Goal: Task Accomplishment & Management: Use online tool/utility

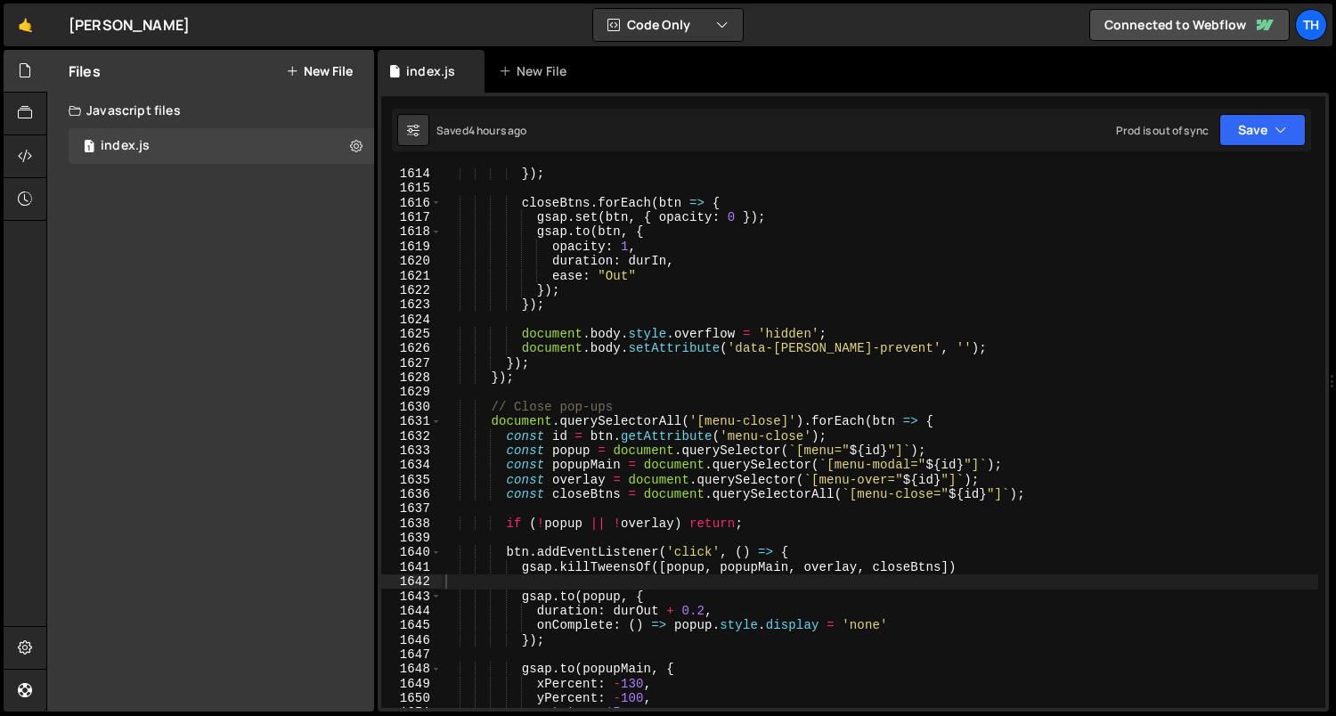
scroll to position [15877, 0]
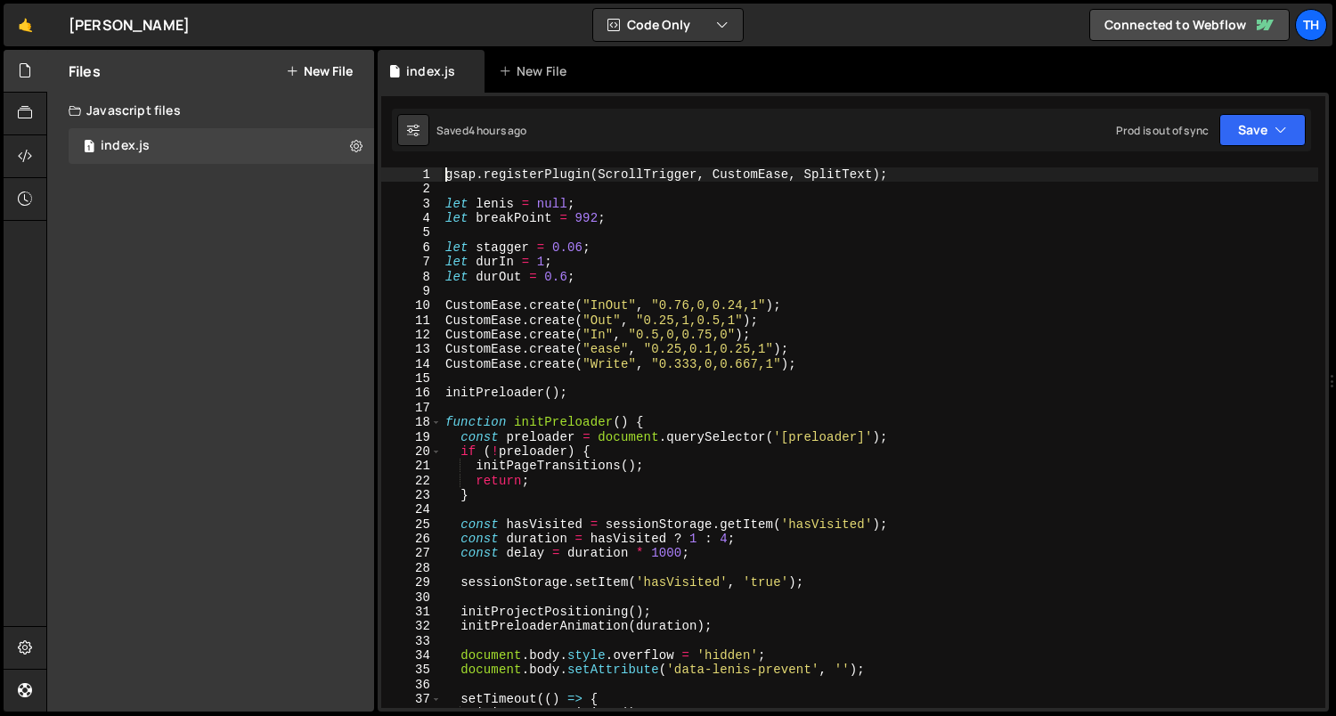
click at [437, 412] on div "17" at bounding box center [411, 408] width 61 height 14
click at [436, 420] on span at bounding box center [436, 422] width 10 height 14
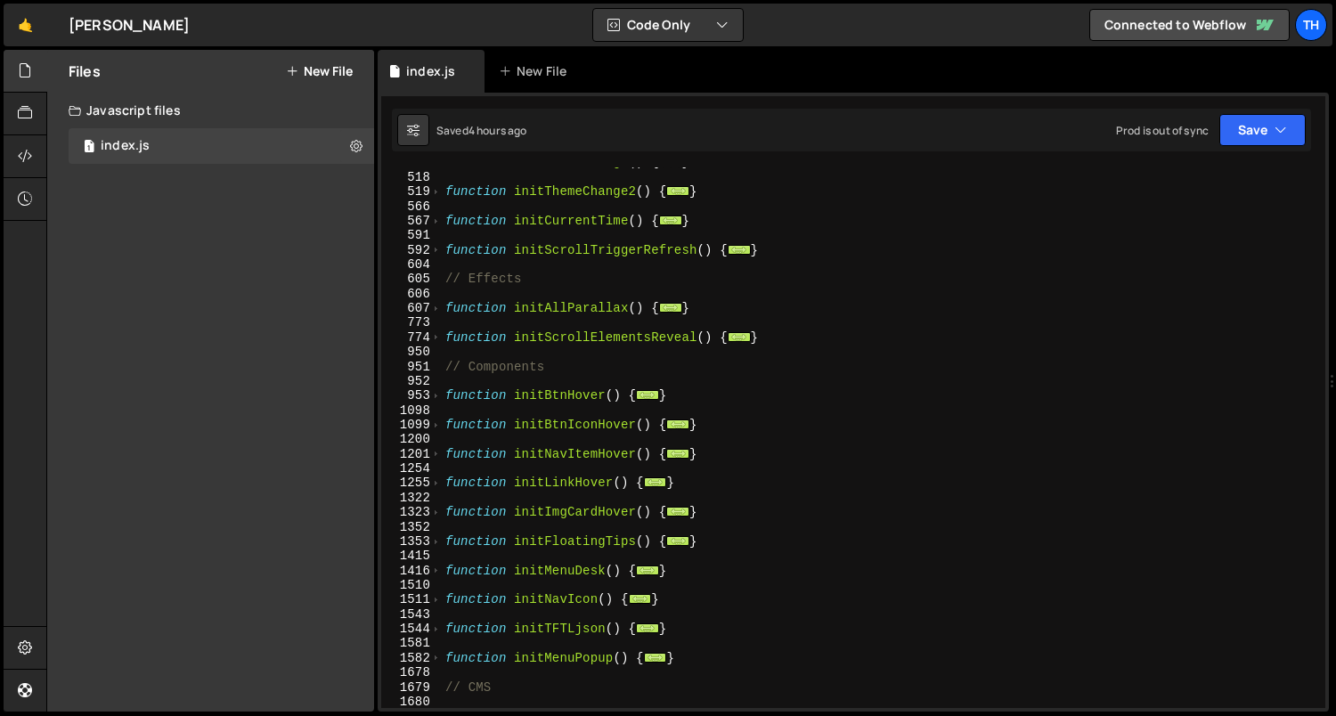
scroll to position [460, 0]
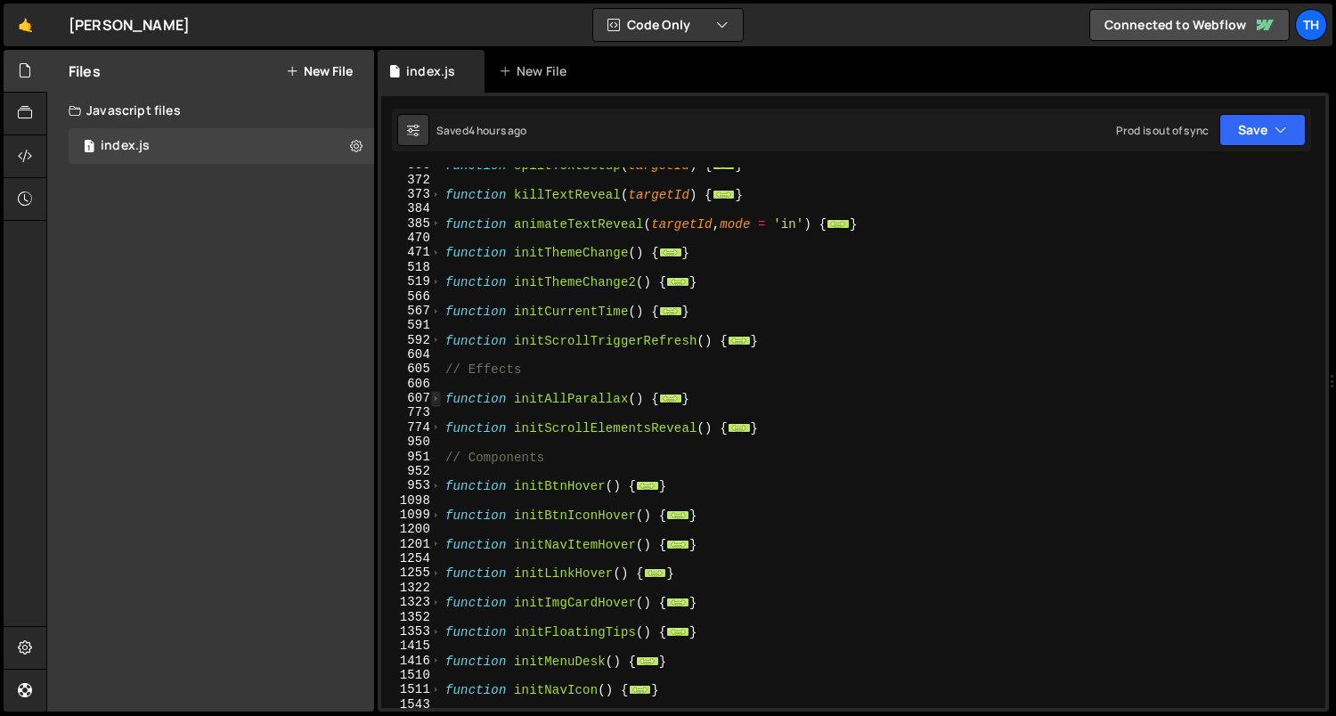
click at [435, 400] on span at bounding box center [436, 398] width 10 height 14
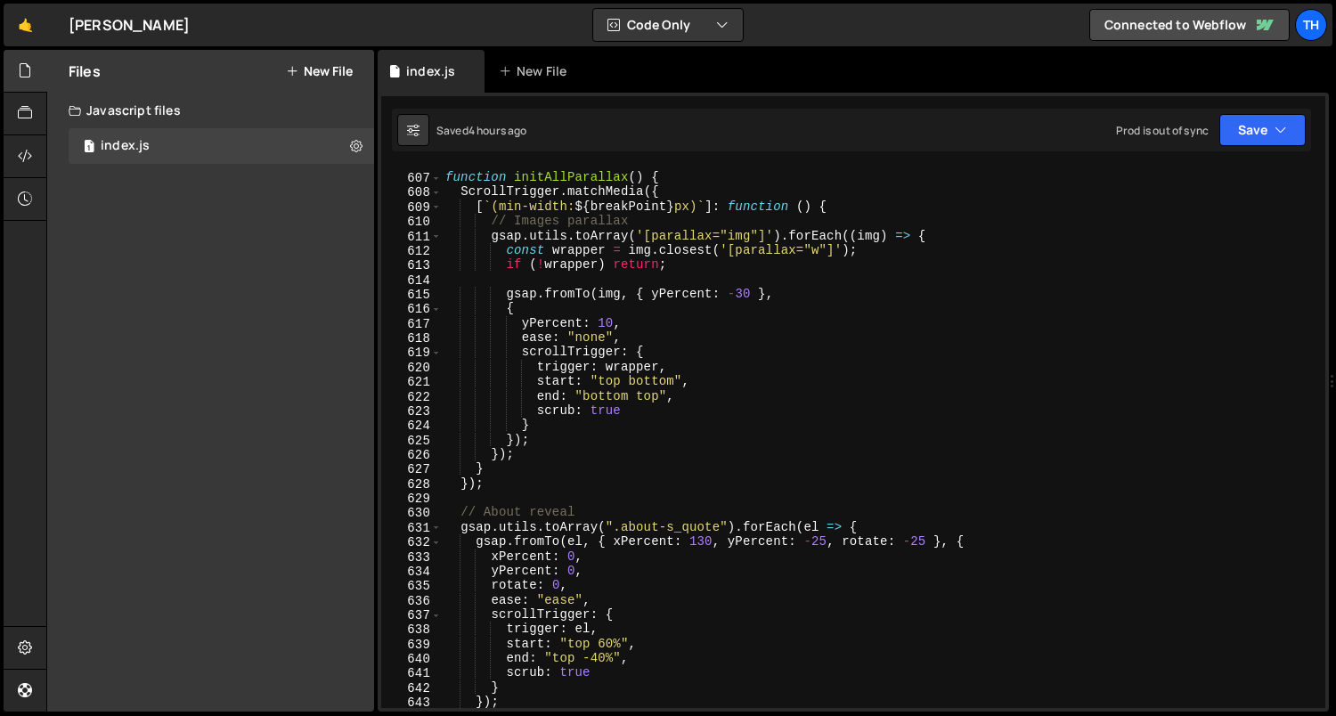
scroll to position [893, 0]
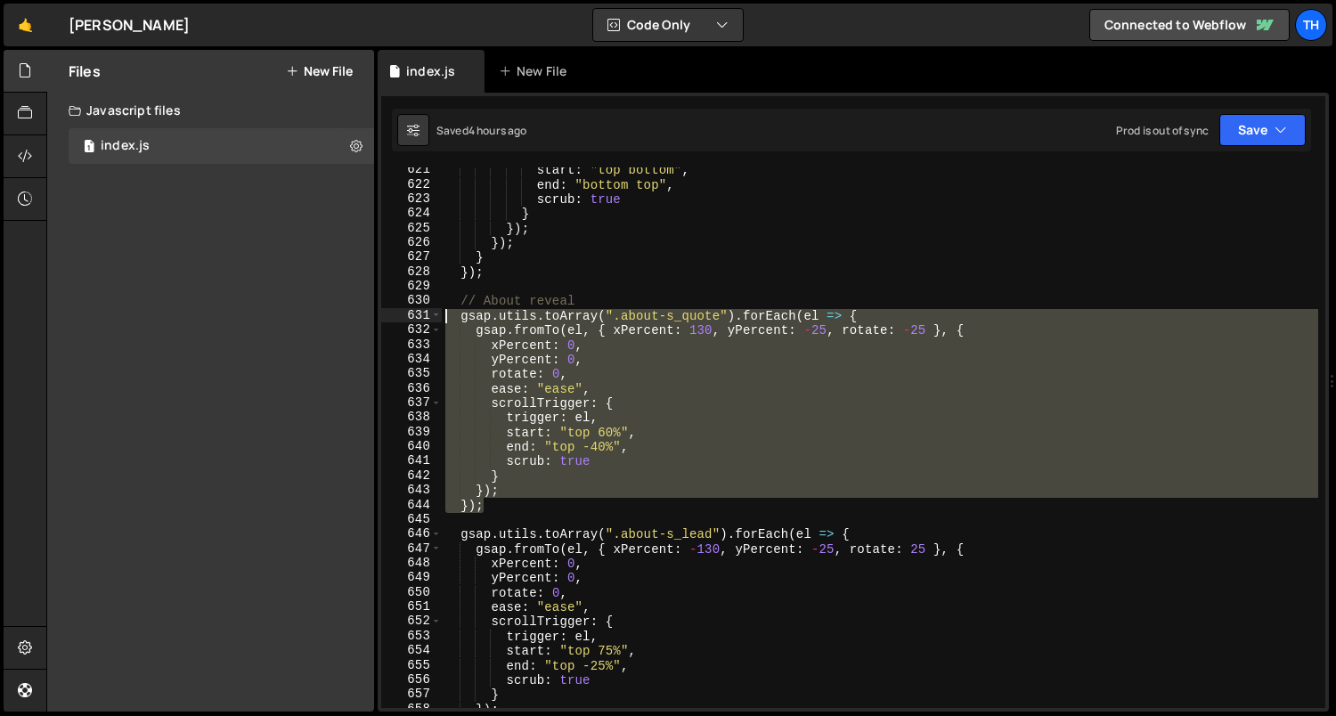
drag, startPoint x: 496, startPoint y: 511, endPoint x: 334, endPoint y: 315, distance: 254.2
click at [334, 315] on div "Files New File Javascript files 1 index.js 0 CSS files Copy share link Edit Fil…" at bounding box center [690, 381] width 1289 height 662
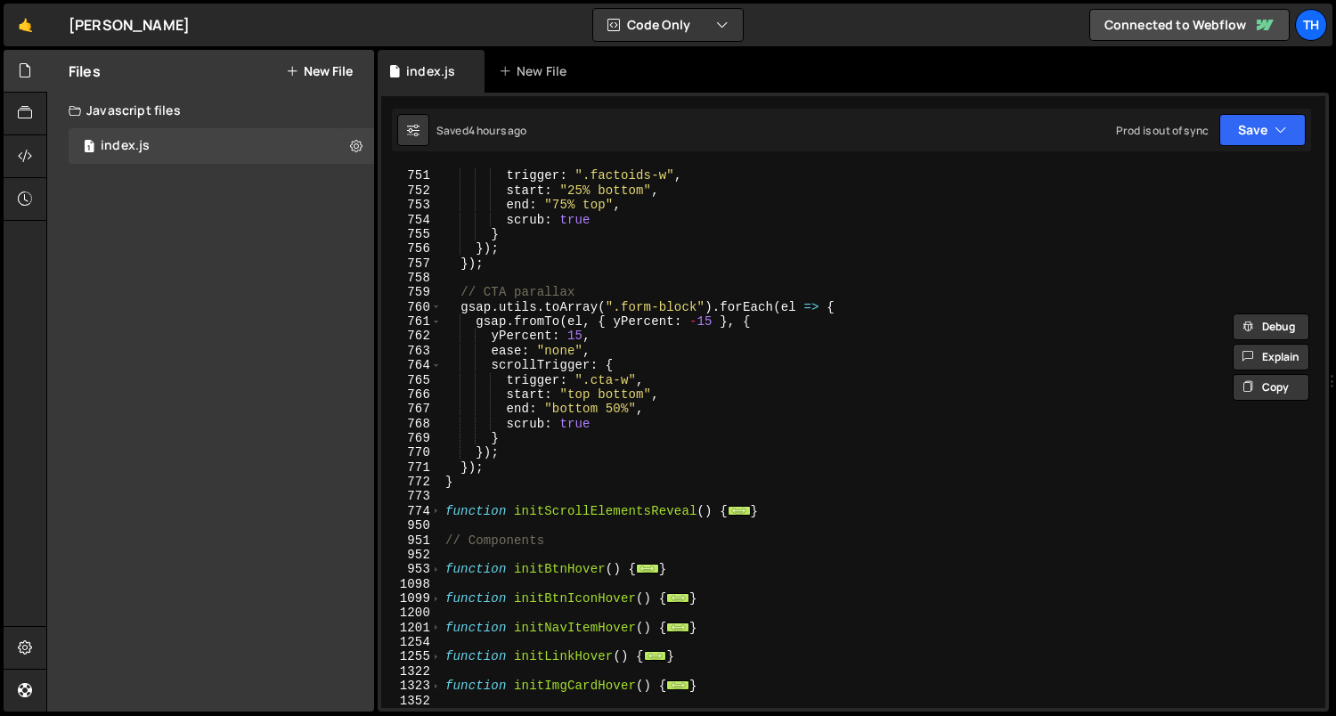
scroll to position [2731, 0]
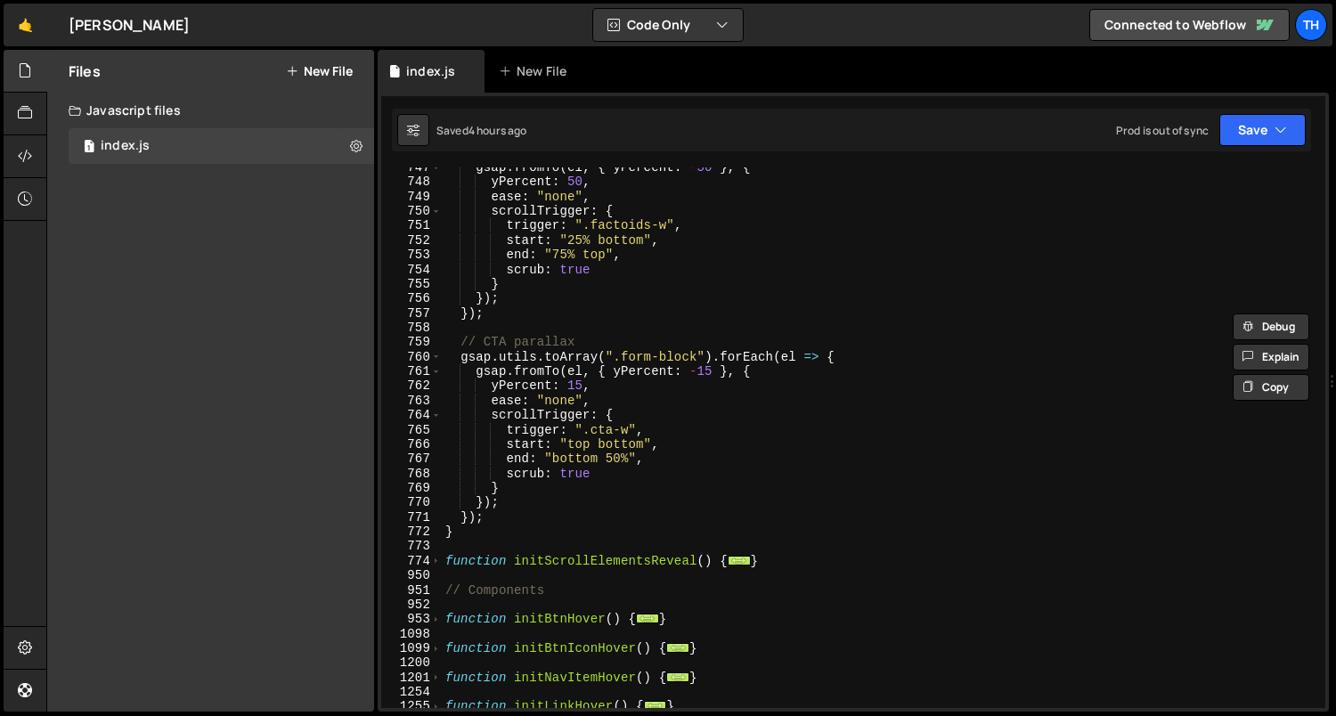
click at [516, 522] on div "gsap . fromTo ( el , { yPercent : - 50 } , { yPercent : 50 , ease : "none" , sc…" at bounding box center [880, 445] width 877 height 571
type textarea "});"
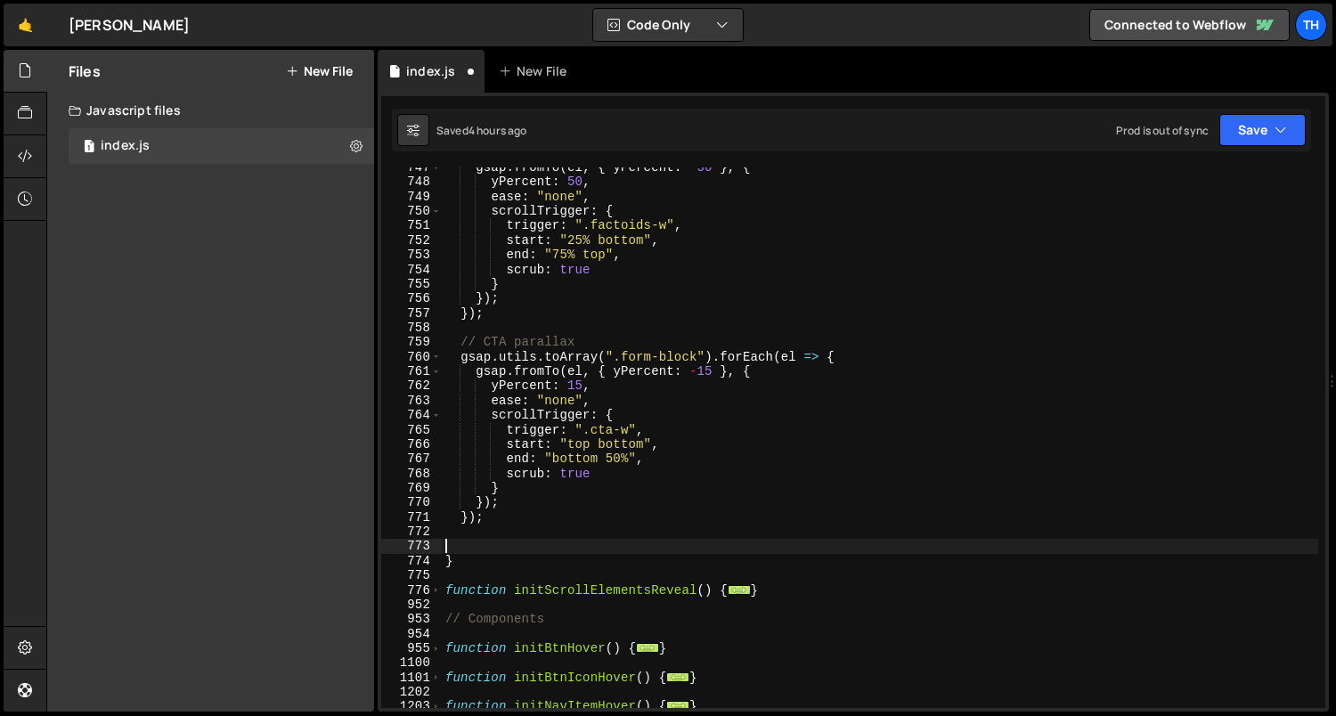
paste textarea "});"
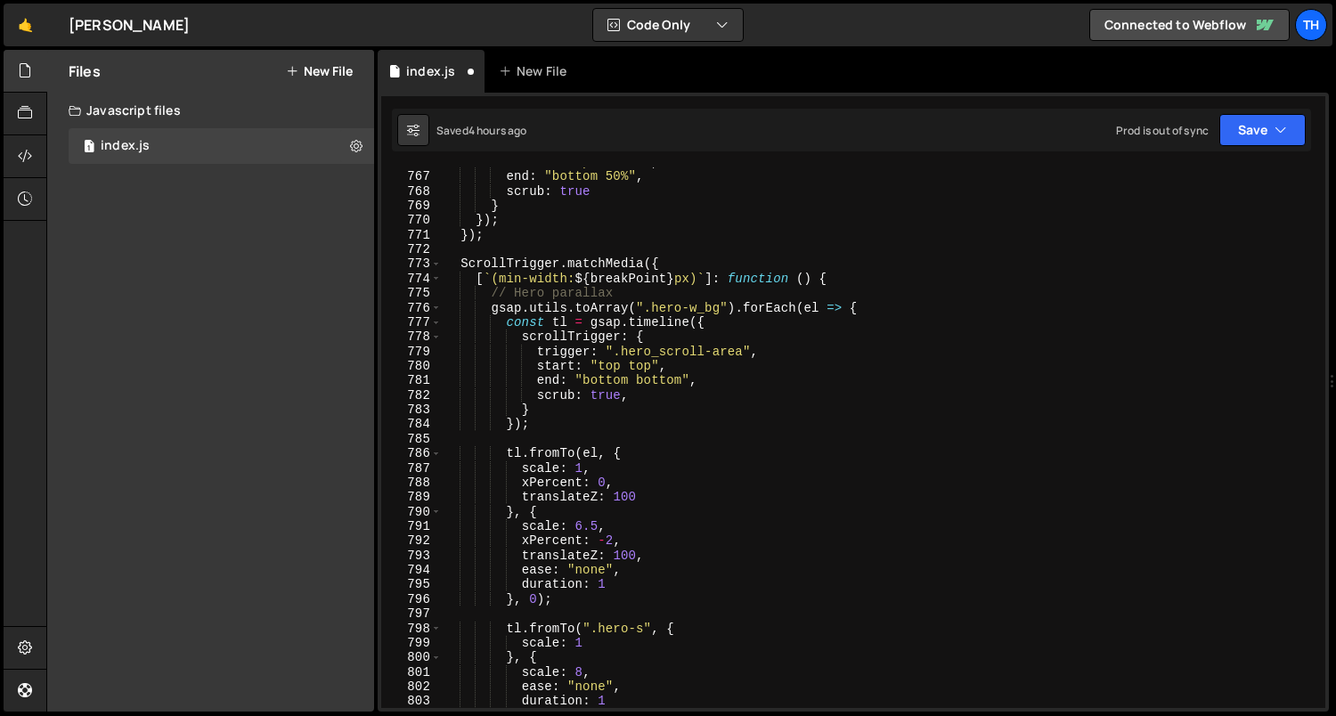
scroll to position [3014, 0]
click at [526, 294] on div "start : "top bottom" , end : "bottom 50%" , scrub : true } }) ; }) ; ScrollTrig…" at bounding box center [880, 440] width 877 height 571
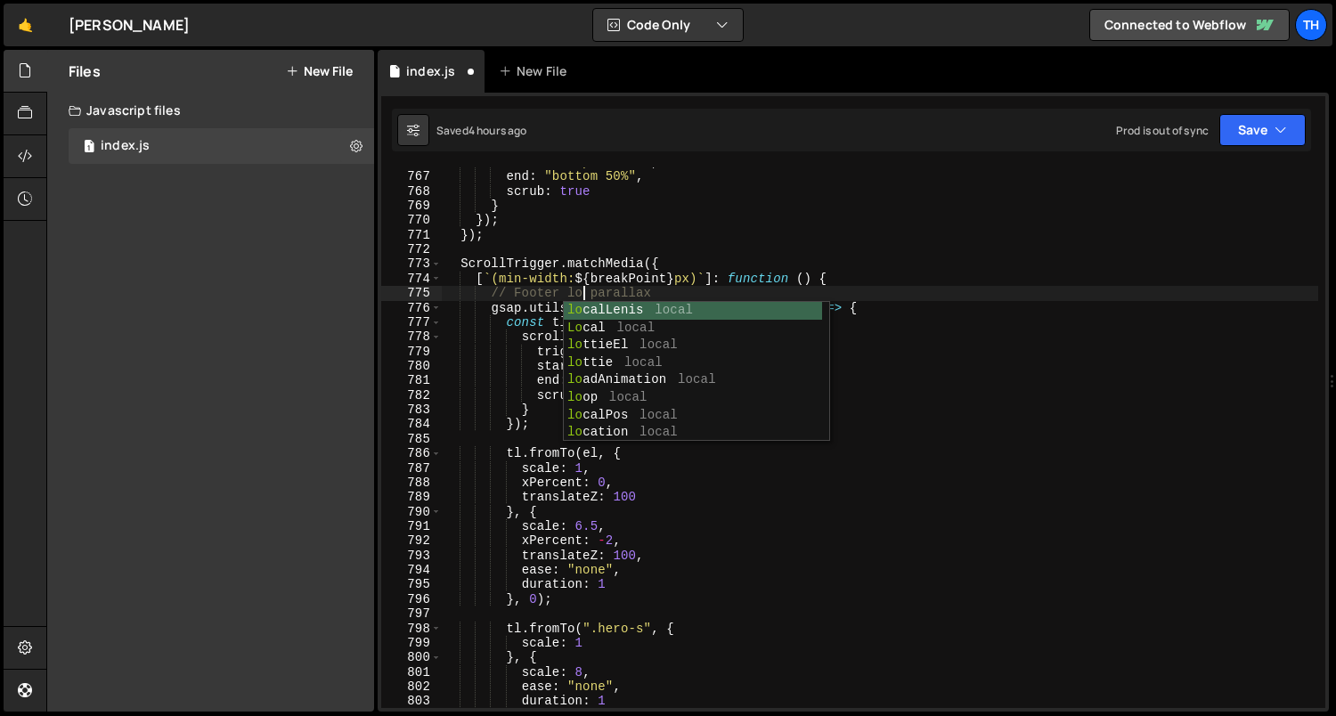
scroll to position [0, 10]
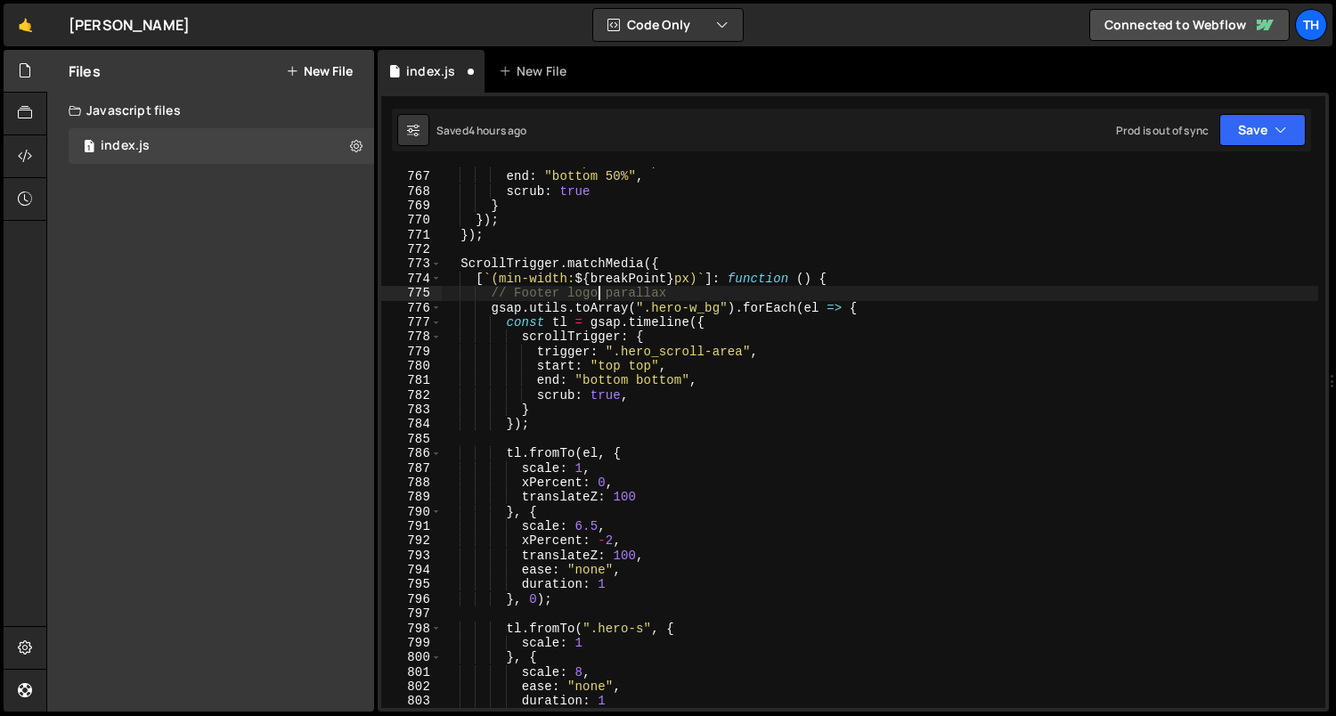
click at [583, 266] on div "start : "top bottom" , end : "bottom 50%" , scrub : true } }) ; }) ; ScrollTrig…" at bounding box center [880, 440] width 877 height 571
drag, startPoint x: 654, startPoint y: 305, endPoint x: 718, endPoint y: 302, distance: 64.2
click at [718, 302] on div "start : "top bottom" , end : "bottom 50%" , scrub : true } }) ; }) ; ScrollTrig…" at bounding box center [880, 440] width 877 height 571
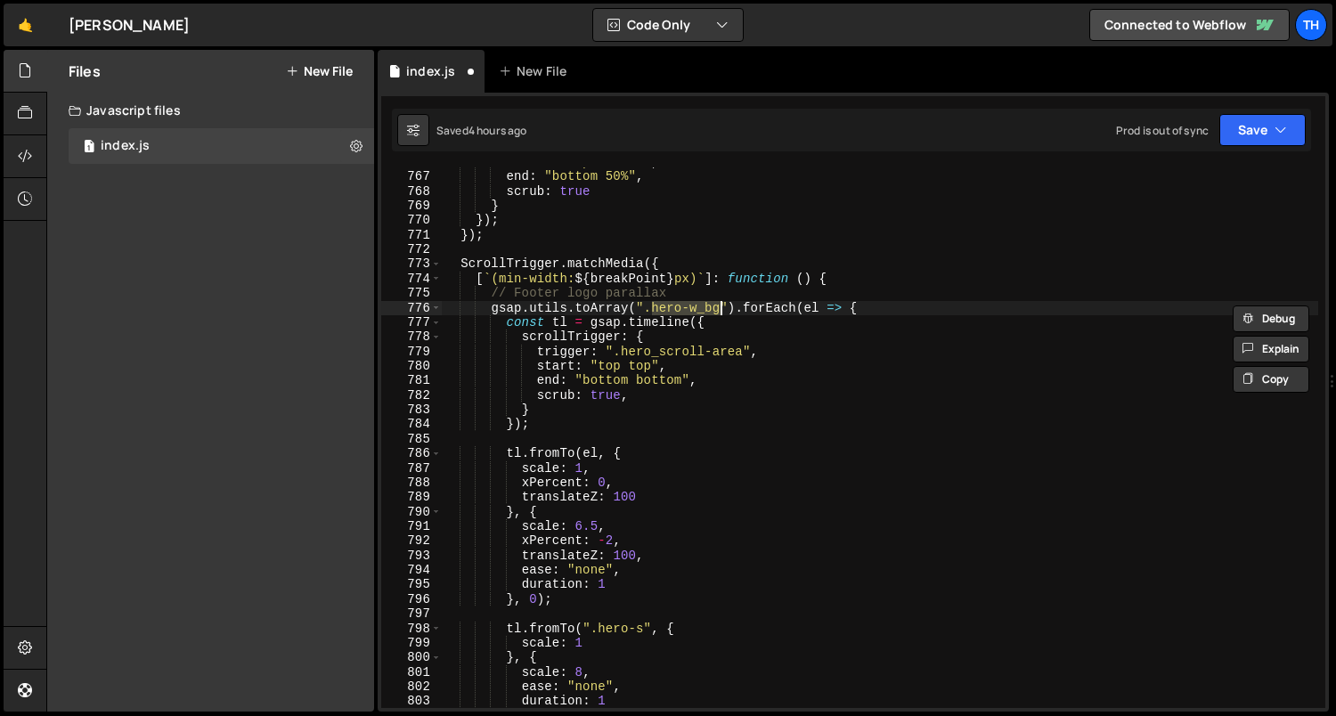
paste textarea "footer-s_logo_c"
click at [627, 354] on div "start : "top bottom" , end : "bottom 50%" , scrub : true } }) ; }) ; ScrollTrig…" at bounding box center [880, 440] width 877 height 571
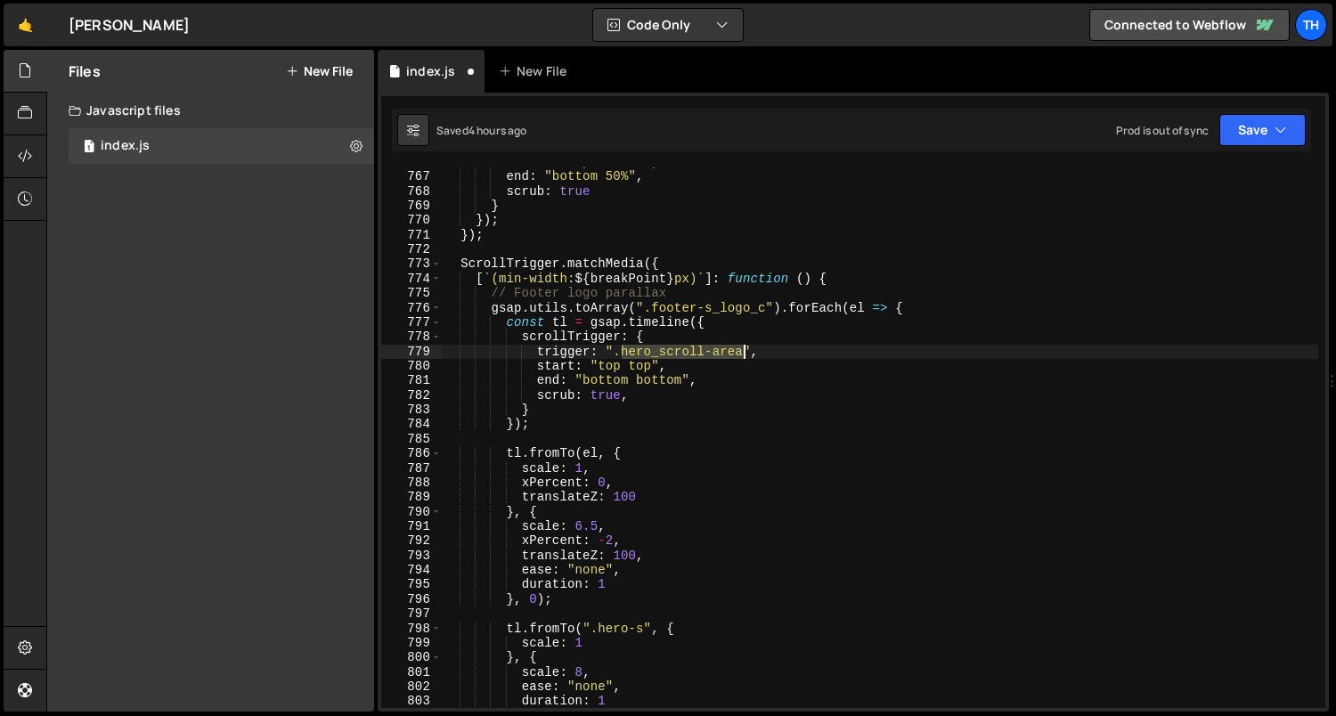
drag, startPoint x: 622, startPoint y: 351, endPoint x: 740, endPoint y: 352, distance: 118.4
click at [740, 352] on div "start : "top bottom" , end : "bottom 50%" , scrub : true } }) ; }) ; ScrollTrig…" at bounding box center [880, 440] width 877 height 571
paste textarea "footer-w"
click at [629, 426] on div "start : "top bottom" , end : "bottom 50%" , scrub : true } }) ; }) ; ScrollTrig…" at bounding box center [880, 440] width 877 height 571
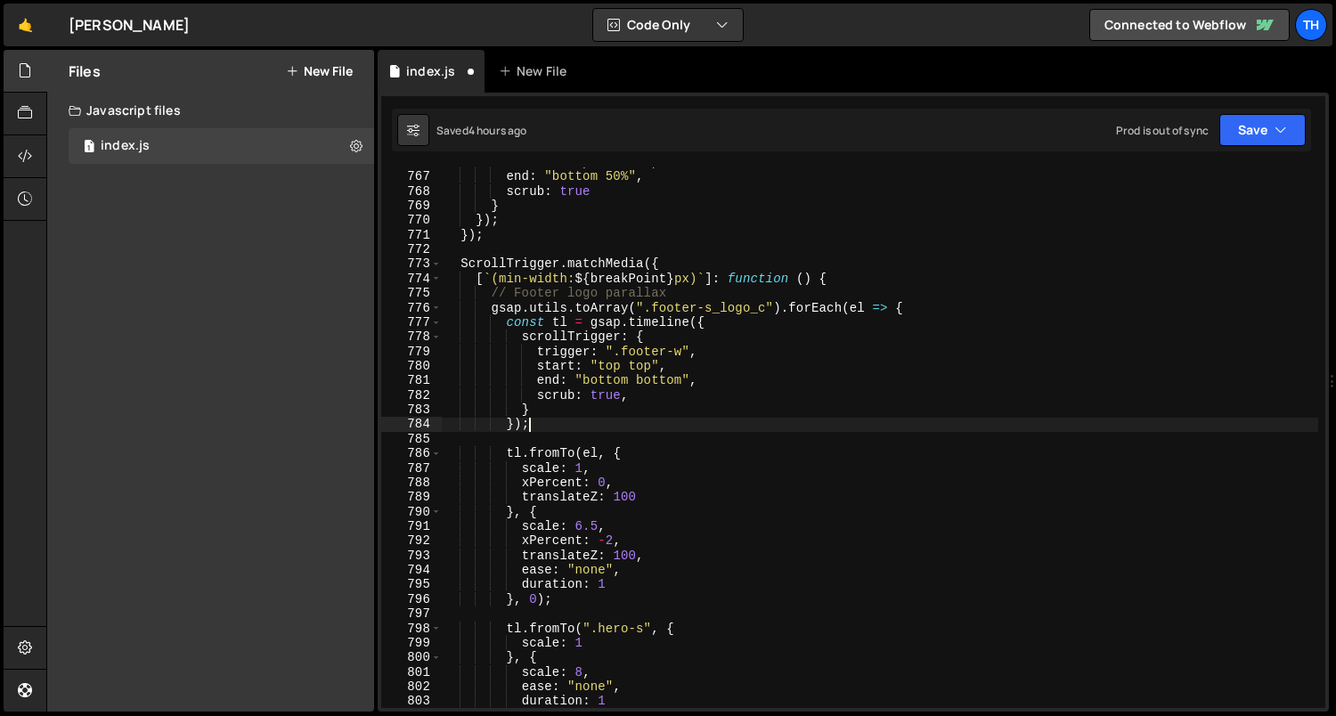
click at [610, 368] on div "start : "top bottom" , end : "bottom 50%" , scrub : true } }) ; }) ; ScrollTrig…" at bounding box center [880, 440] width 877 height 571
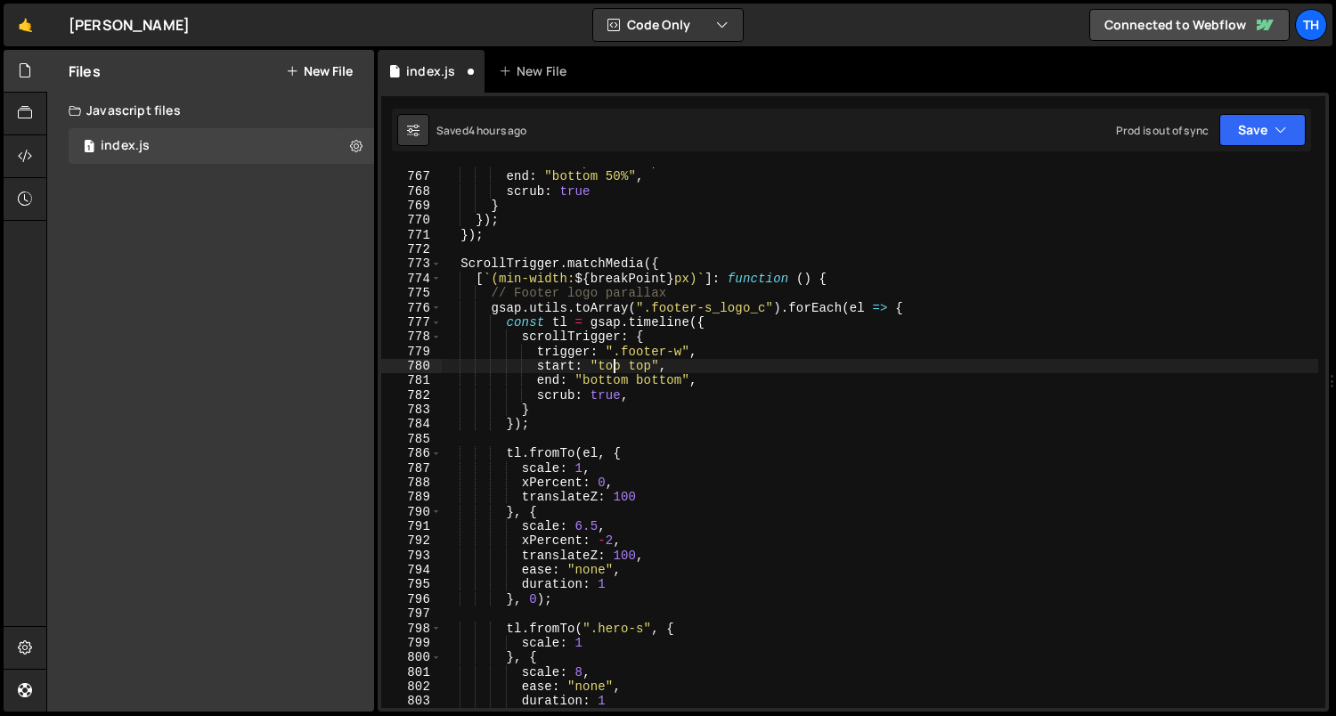
click at [610, 368] on div "start : "top bottom" , end : "bottom 50%" , scrub : true } }) ; }) ; ScrollTrig…" at bounding box center [880, 440] width 877 height 571
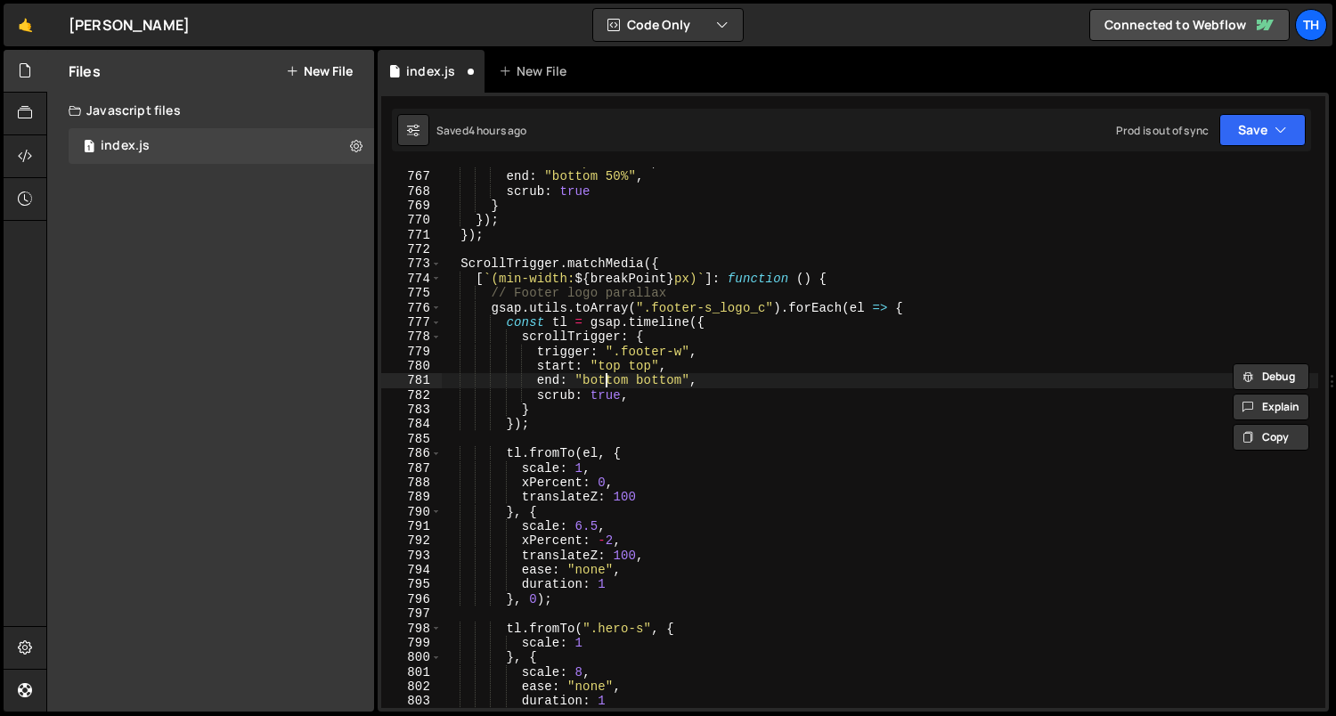
click at [602, 377] on div "start : "top bottom" , end : "bottom 50%" , scrub : true } }) ; }) ; ScrollTrig…" at bounding box center [880, 440] width 877 height 571
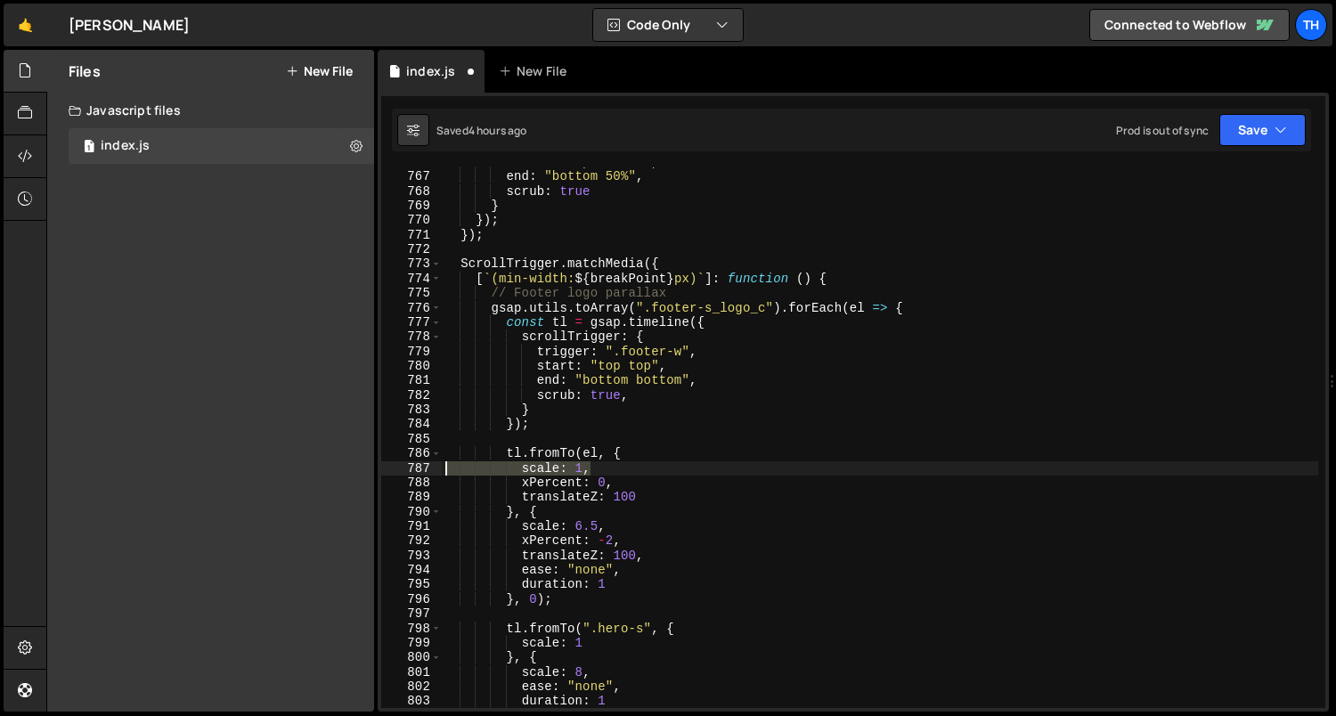
drag, startPoint x: 613, startPoint y: 470, endPoint x: 403, endPoint y: 475, distance: 209.3
click at [403, 475] on div "end: "bottom bottom", 766 767 768 769 770 771 772 773 774 775 776 777 778 779 7…" at bounding box center [853, 437] width 944 height 540
type textarea "scale: 1,"
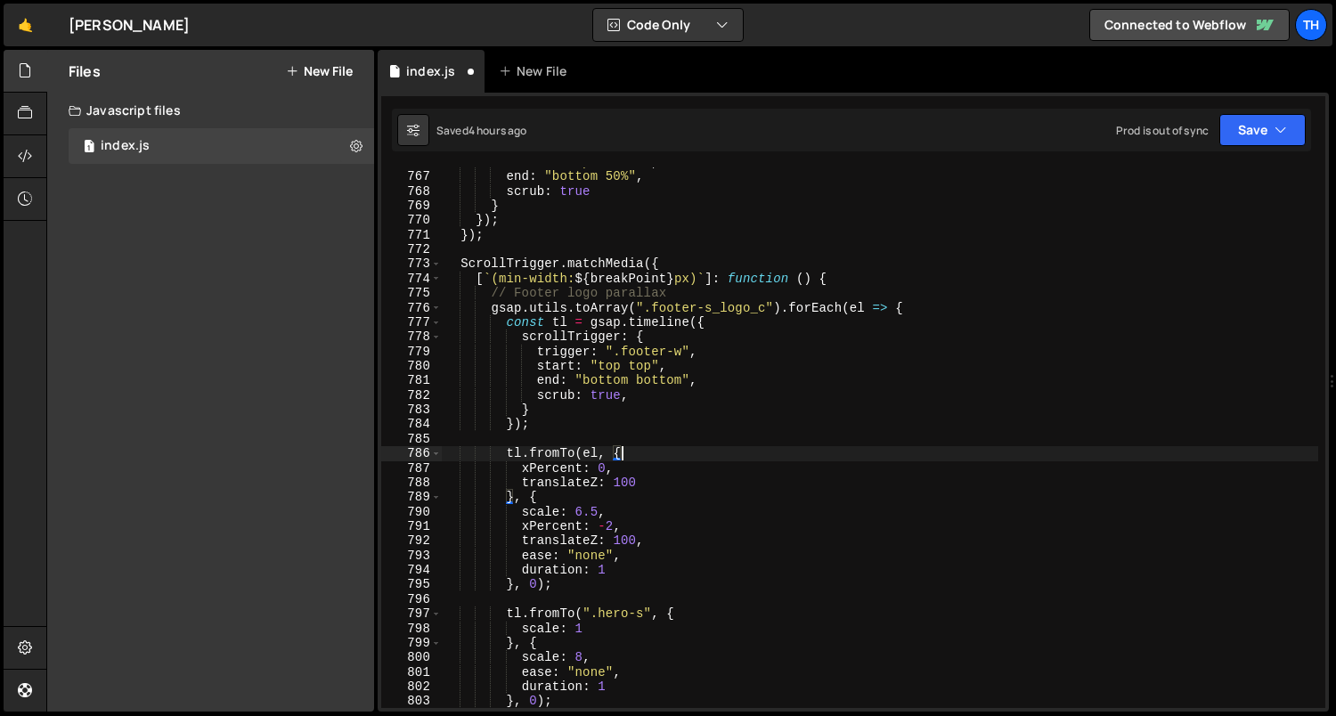
click at [596, 464] on div "start : "top bottom" , end : "bottom 50%" , scrub : true } }) ; }) ; ScrollTrig…" at bounding box center [880, 440] width 877 height 571
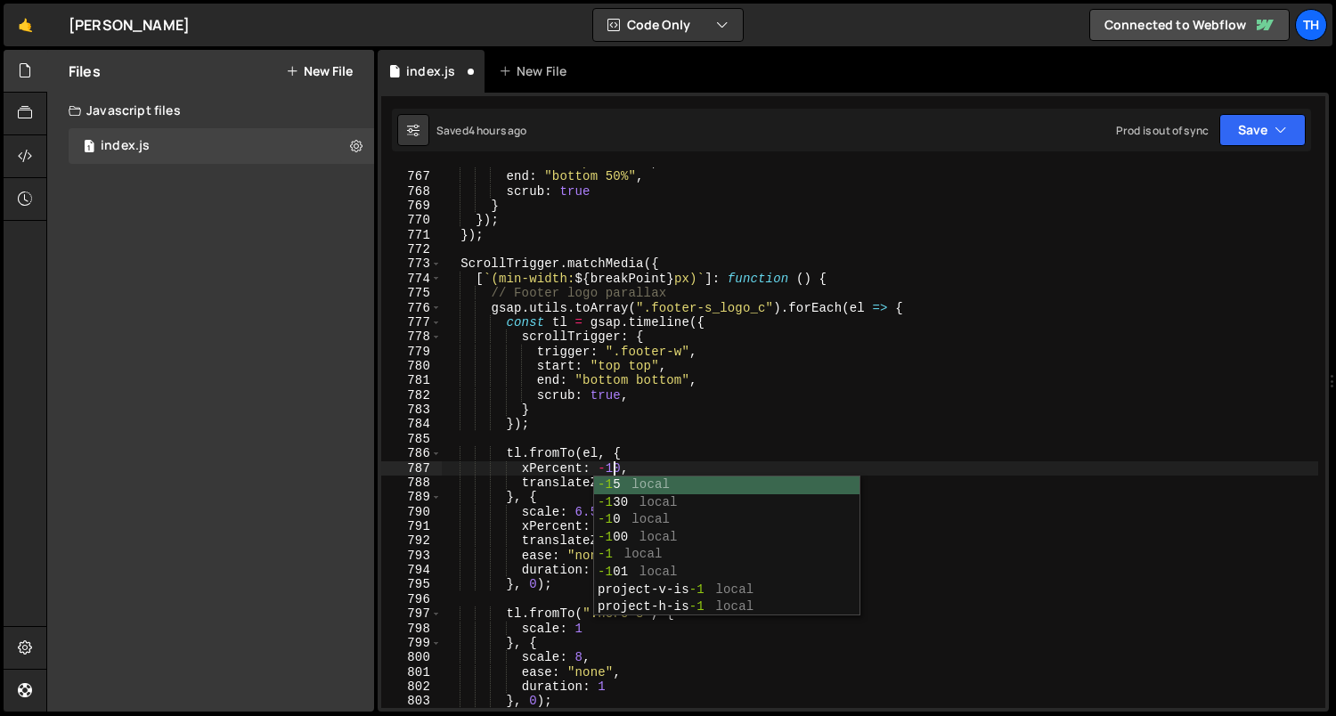
scroll to position [0, 12]
click at [909, 371] on div "start : "top bottom" , end : "bottom 50%" , scrub : true } }) ; }) ; ScrollTrig…" at bounding box center [880, 440] width 877 height 571
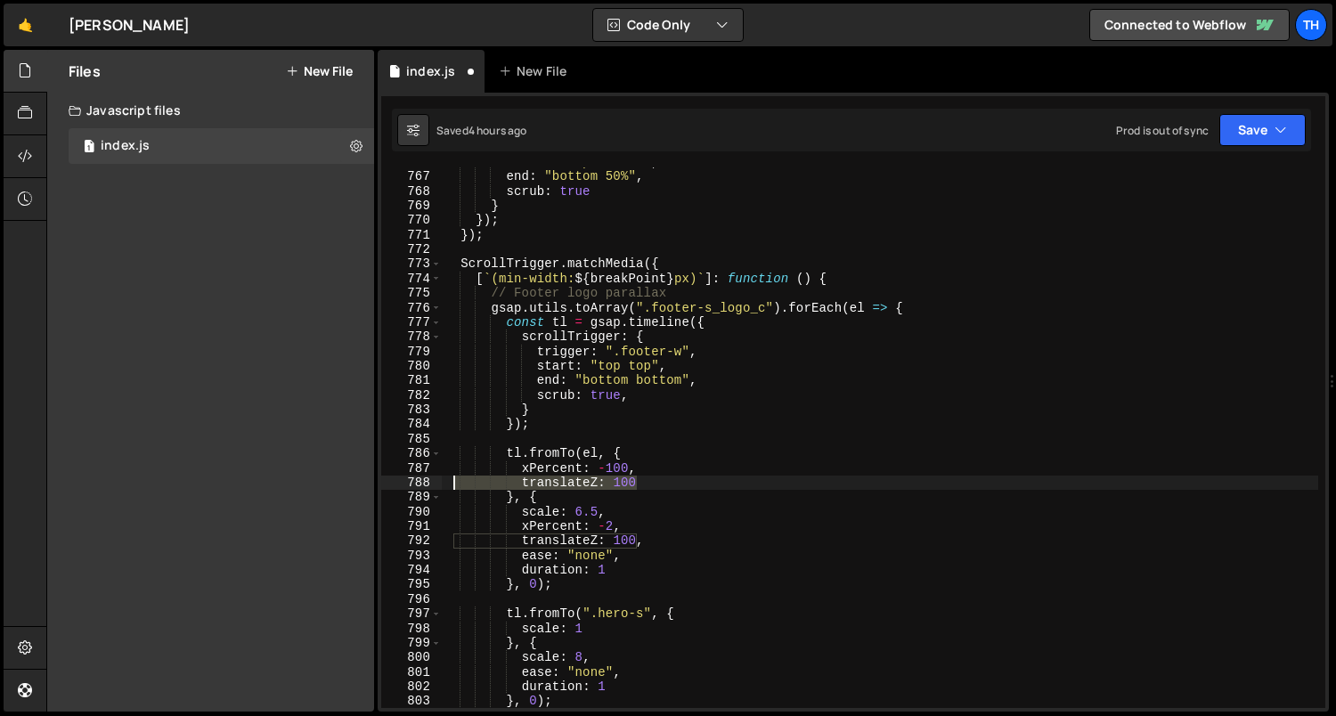
drag, startPoint x: 673, startPoint y: 481, endPoint x: 454, endPoint y: 489, distance: 219.2
click at [454, 489] on div "start : "top bottom" , end : "bottom 50%" , scrub : true } }) ; }) ; ScrollTrig…" at bounding box center [880, 440] width 877 height 571
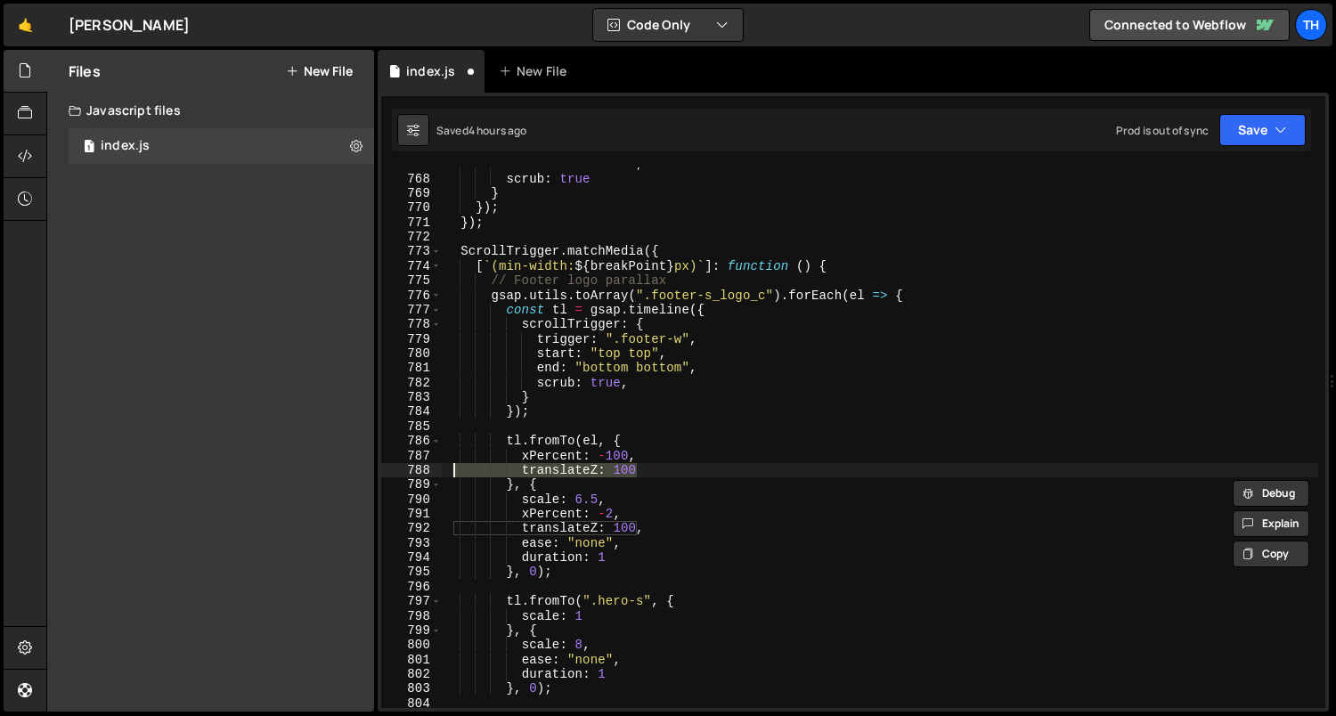
scroll to position [3053, 0]
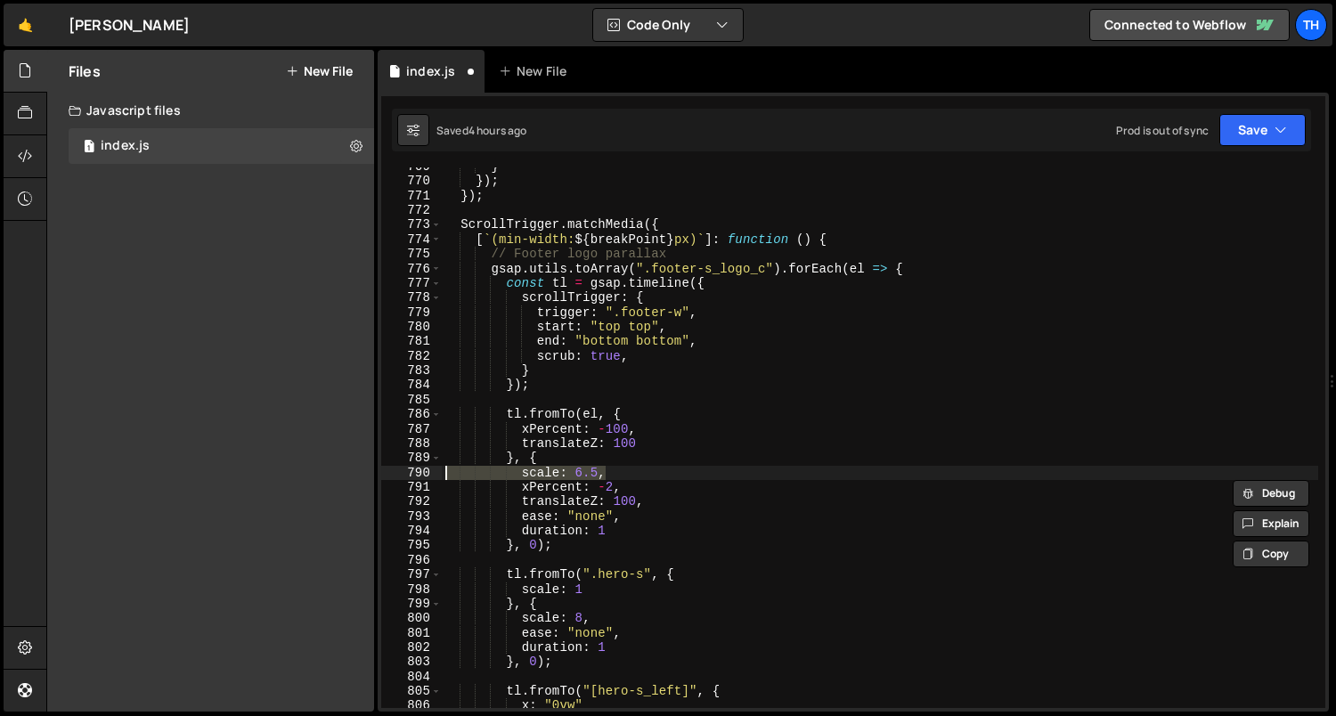
drag, startPoint x: 612, startPoint y: 479, endPoint x: 392, endPoint y: 474, distance: 220.0
click at [388, 479] on div "translateZ: 100 769 770 771 772 773 774 775 776 777 778 779 780 781 782 783 784…" at bounding box center [853, 437] width 944 height 540
type textarea "scale: 6.5,"
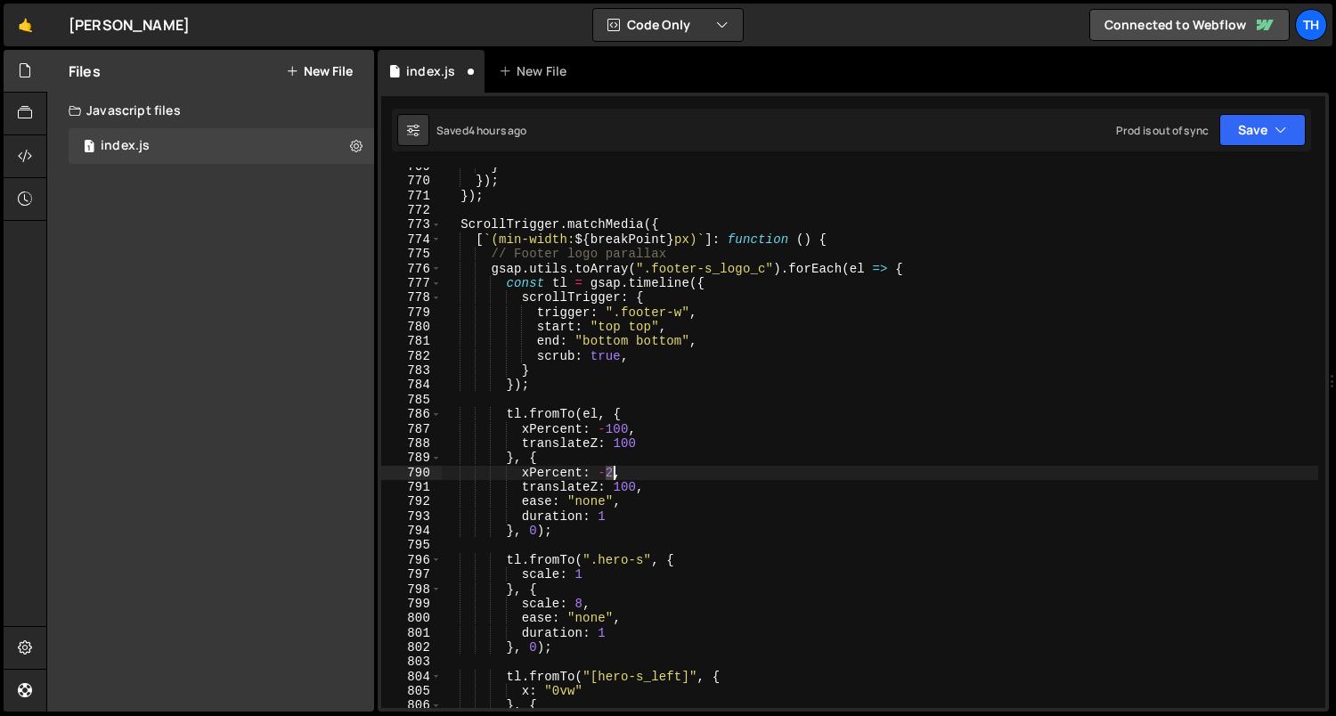
drag, startPoint x: 597, startPoint y: 467, endPoint x: 614, endPoint y: 471, distance: 18.2
click at [614, 471] on div "} }) ; }) ; ScrollTrigger . matchMedia ({ [ ` (min-width: ${ breakPoint } px) `…" at bounding box center [880, 444] width 877 height 571
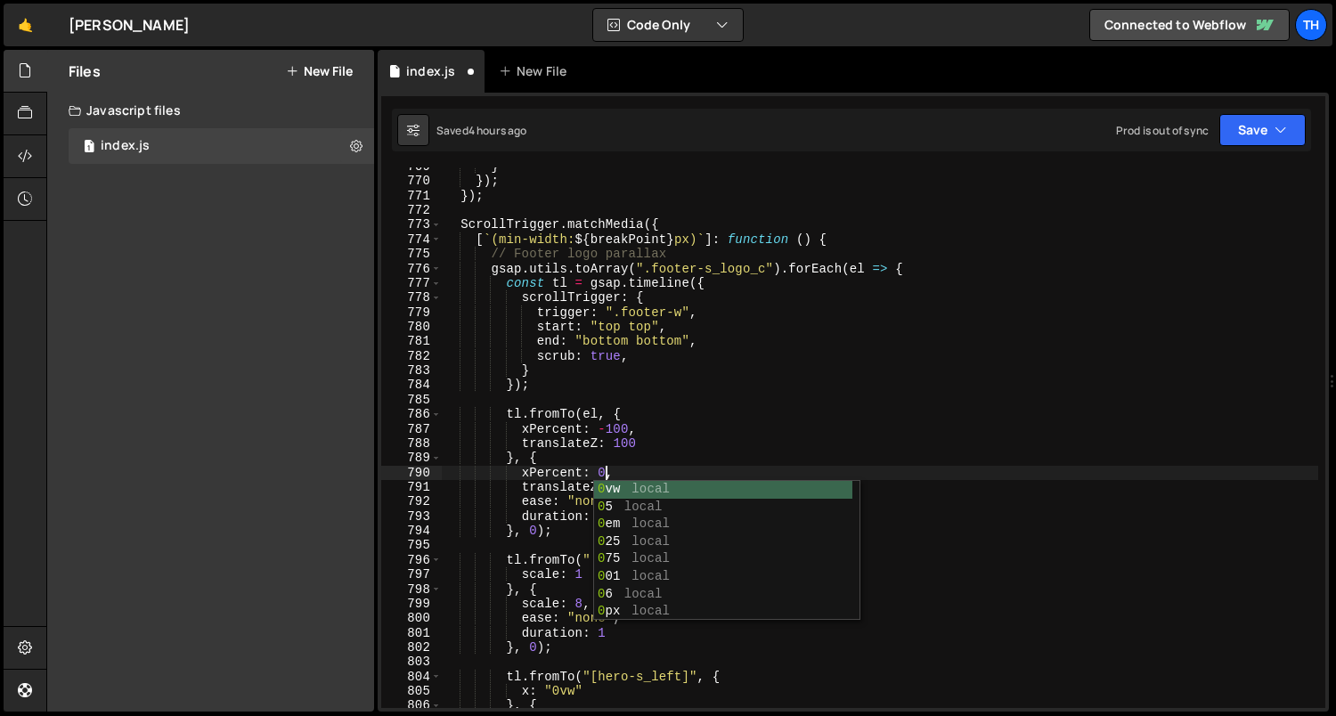
click at [612, 422] on div "} }) ; }) ; ScrollTrigger . matchMedia ({ [ ` (min-width: ${ breakPoint } px) `…" at bounding box center [880, 444] width 877 height 571
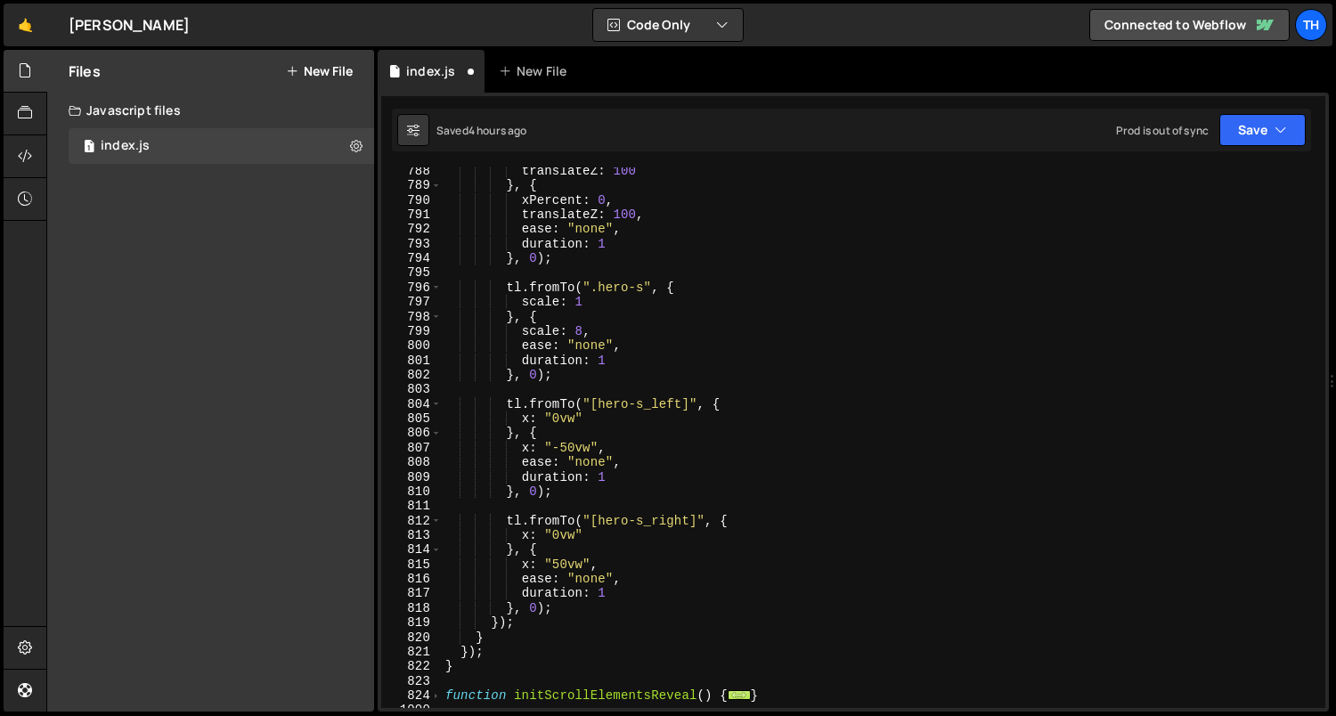
scroll to position [3326, 0]
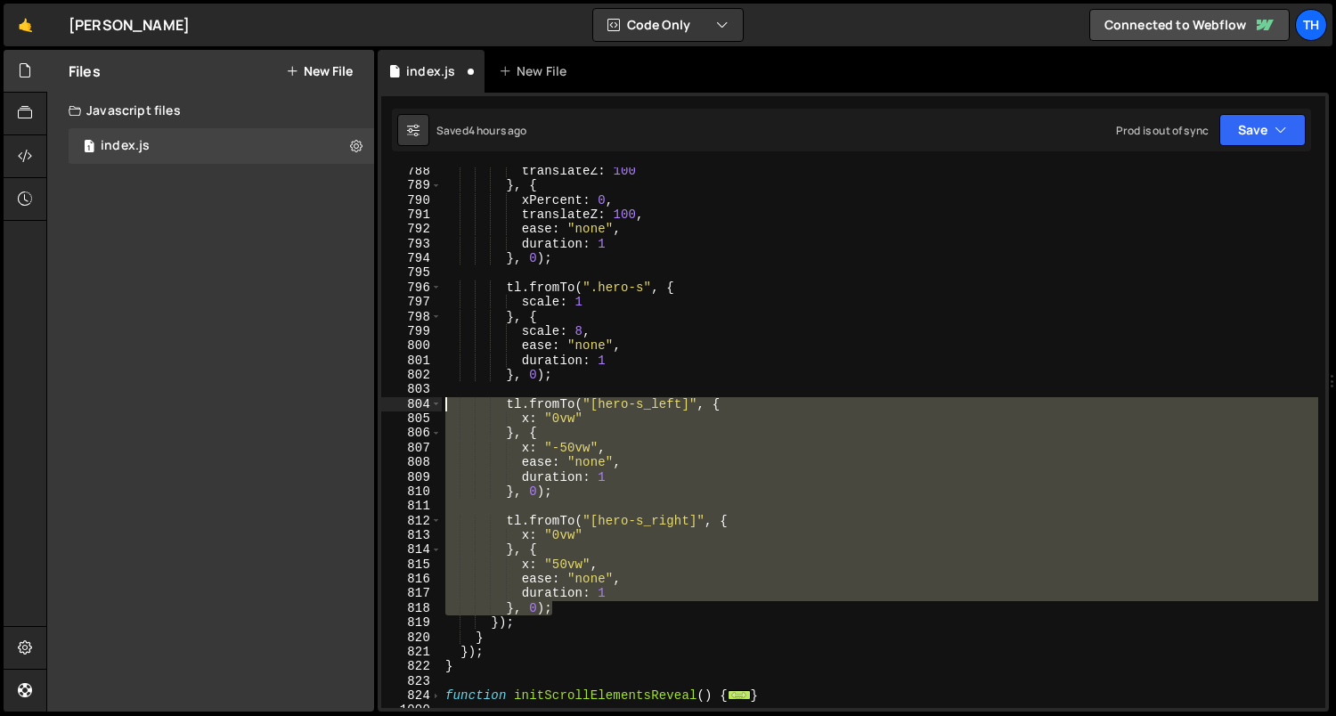
drag, startPoint x: 580, startPoint y: 610, endPoint x: 318, endPoint y: 404, distance: 332.9
click at [318, 404] on div "Files New File Javascript files 1 index.js 0 CSS files Copy share link Edit Fil…" at bounding box center [690, 381] width 1289 height 662
type textarea "tl.fromTo("[hero-s_left]", { x: "0vw""
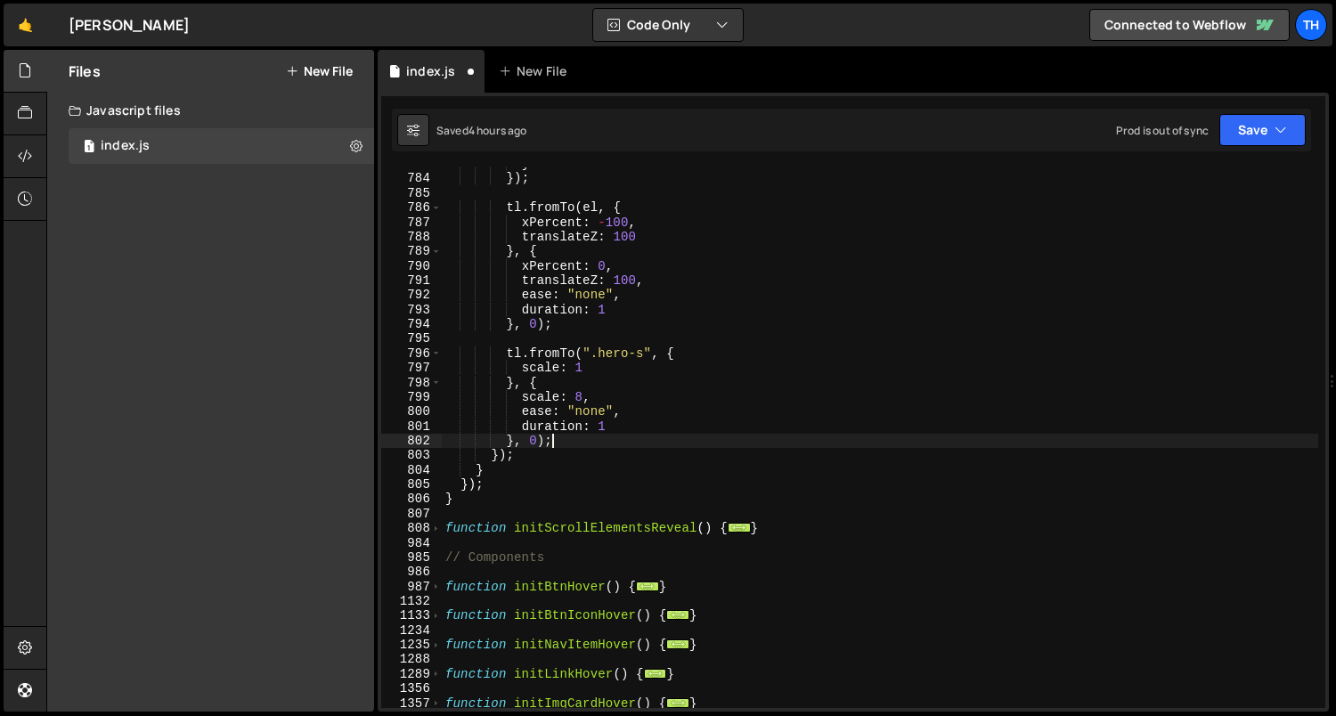
scroll to position [3147, 0]
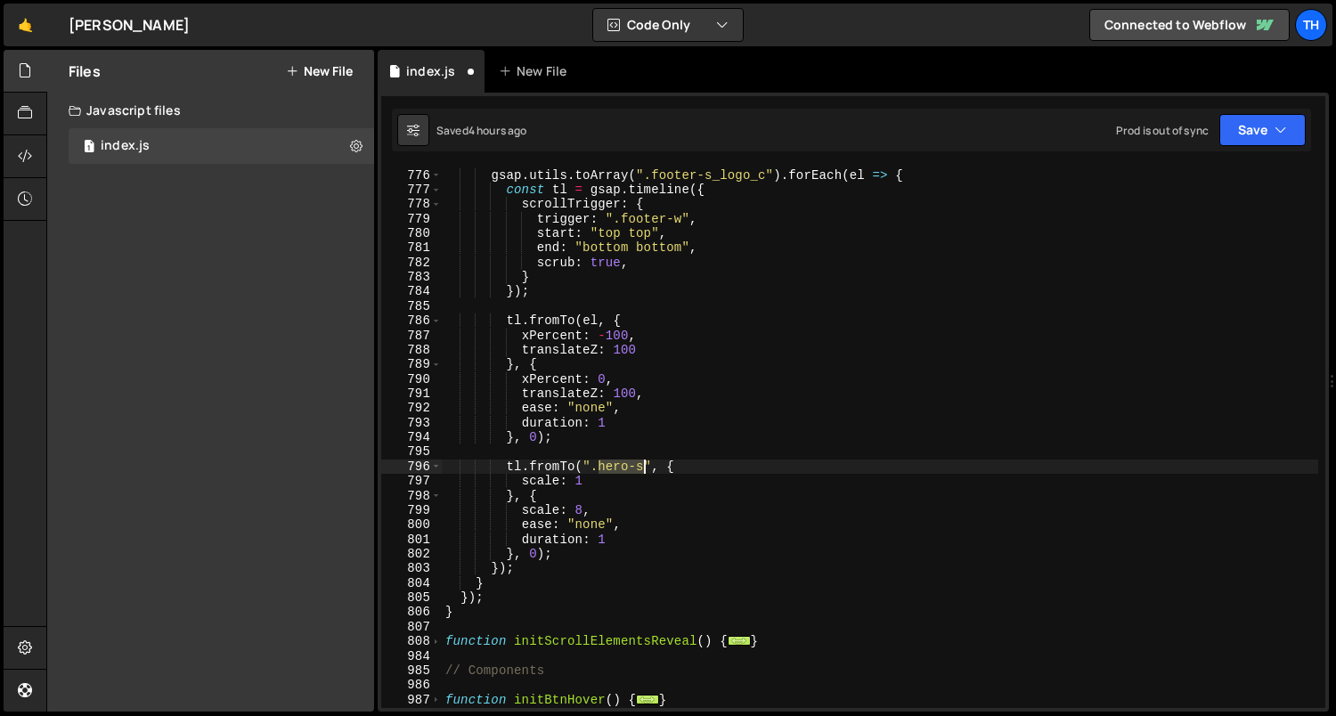
drag, startPoint x: 599, startPoint y: 467, endPoint x: 641, endPoint y: 469, distance: 41.9
click at [641, 469] on div "// Footer logo parallax gsap . utils . toArray ( ".footer-s_logo_c" ) . forEach…" at bounding box center [880, 438] width 877 height 571
paste textarea "footer-s_info"
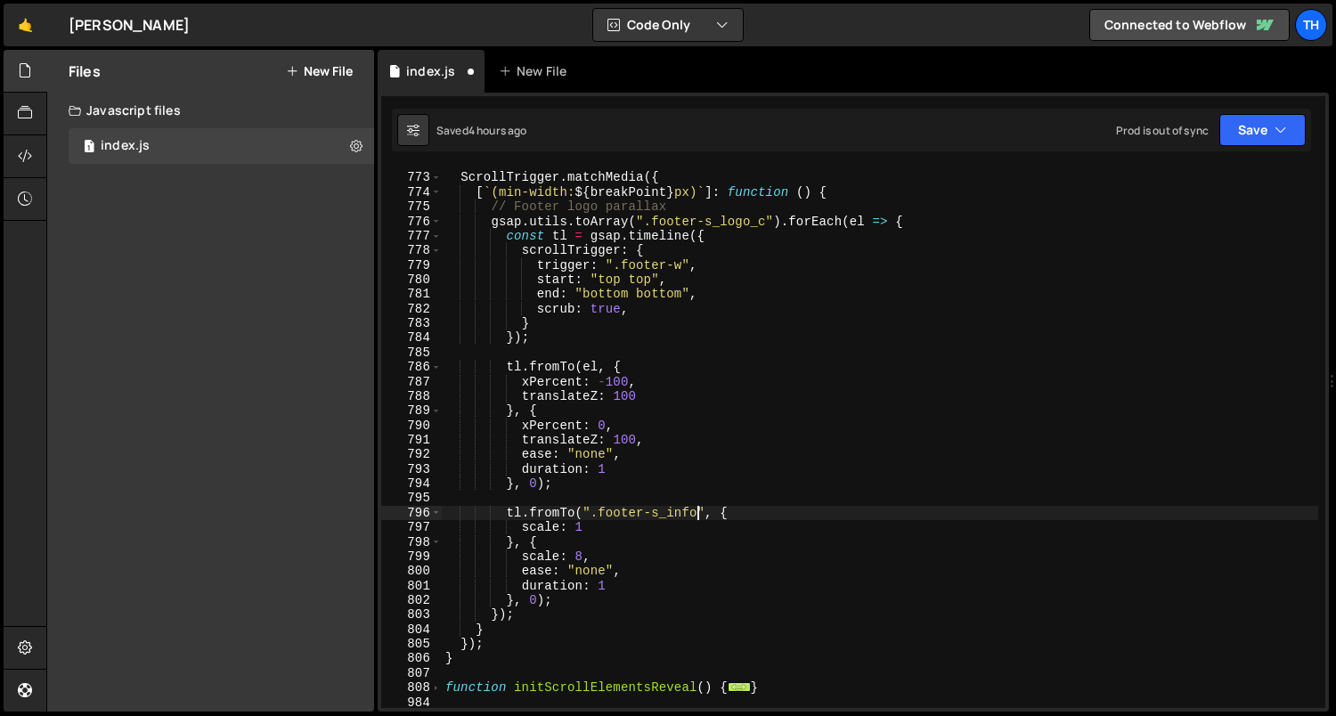
scroll to position [3100, 0]
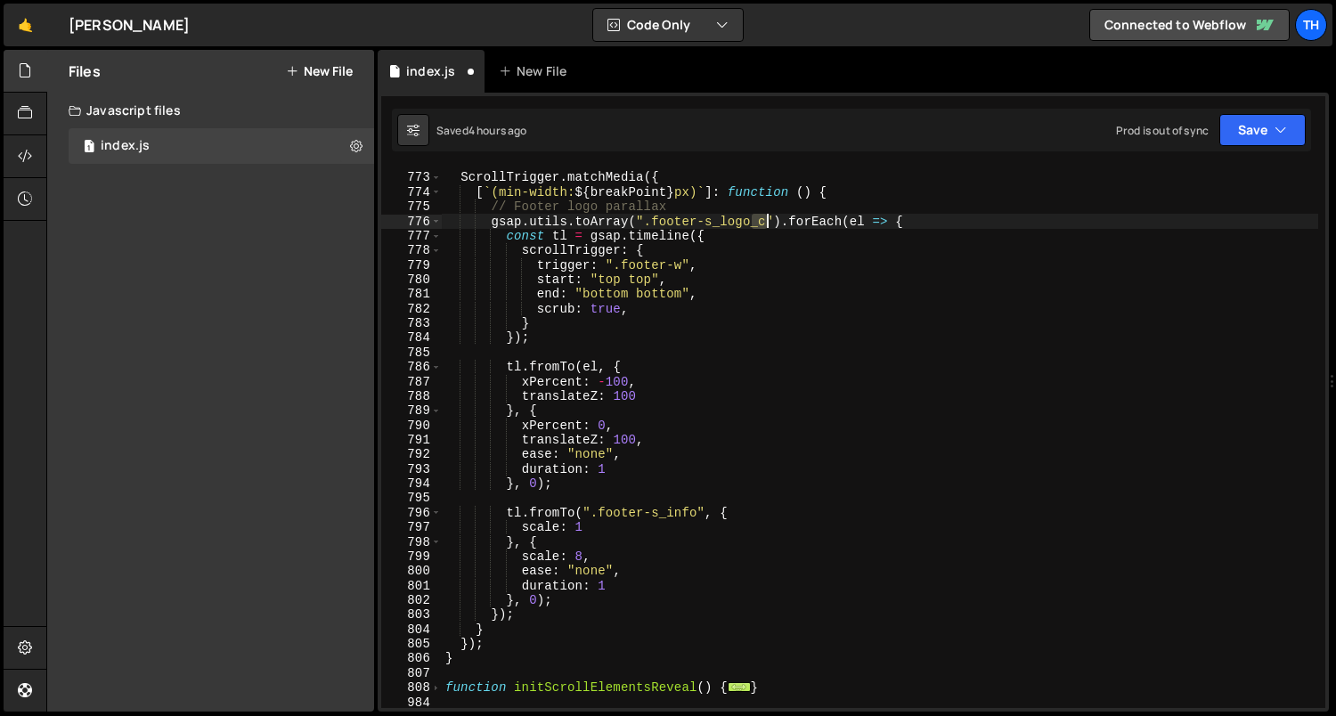
drag, startPoint x: 748, startPoint y: 224, endPoint x: 767, endPoint y: 226, distance: 18.8
click at [767, 226] on div "ScrollTrigger . matchMedia ({ [ ` (min-width: ${ breakPoint } px) ` ] : functio…" at bounding box center [880, 441] width 877 height 571
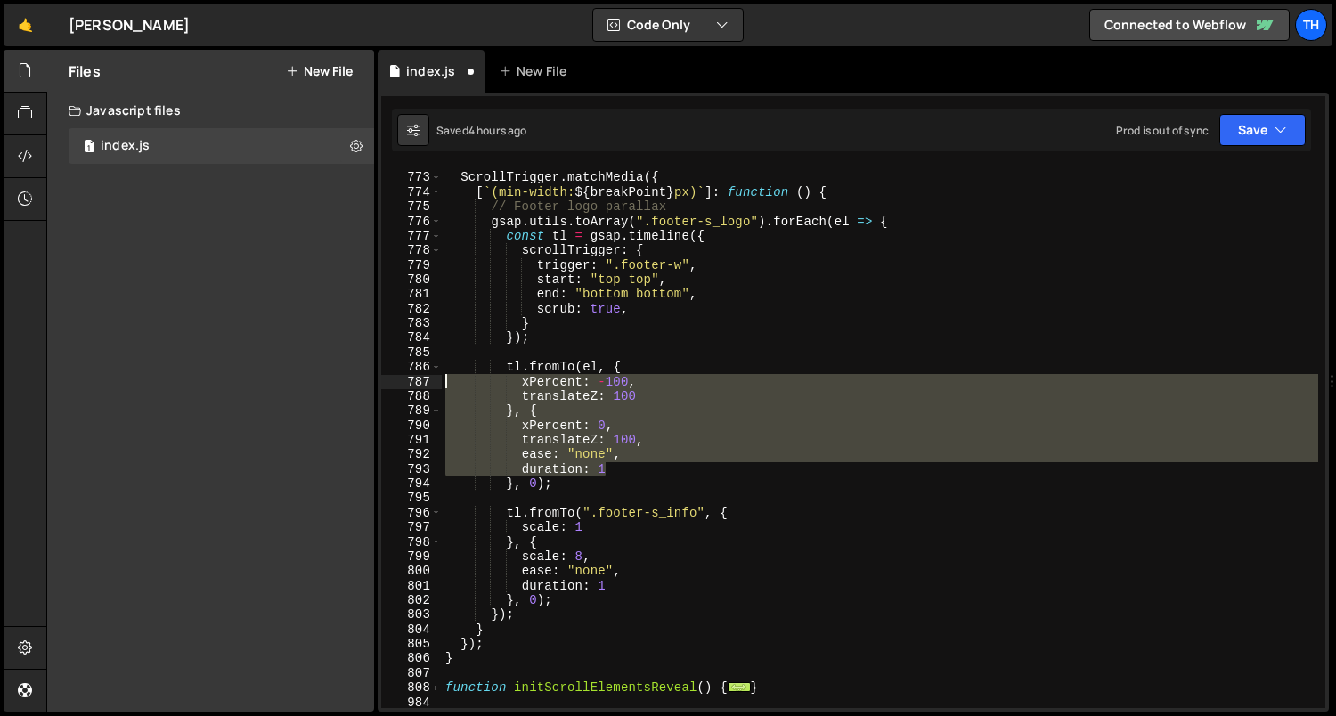
drag, startPoint x: 616, startPoint y: 463, endPoint x: 424, endPoint y: 386, distance: 207.3
click at [424, 386] on div "gsap.utils.toArray(".footer-s_logo").forEach(el => { 772 773 774 775 776 777 77…" at bounding box center [853, 437] width 944 height 540
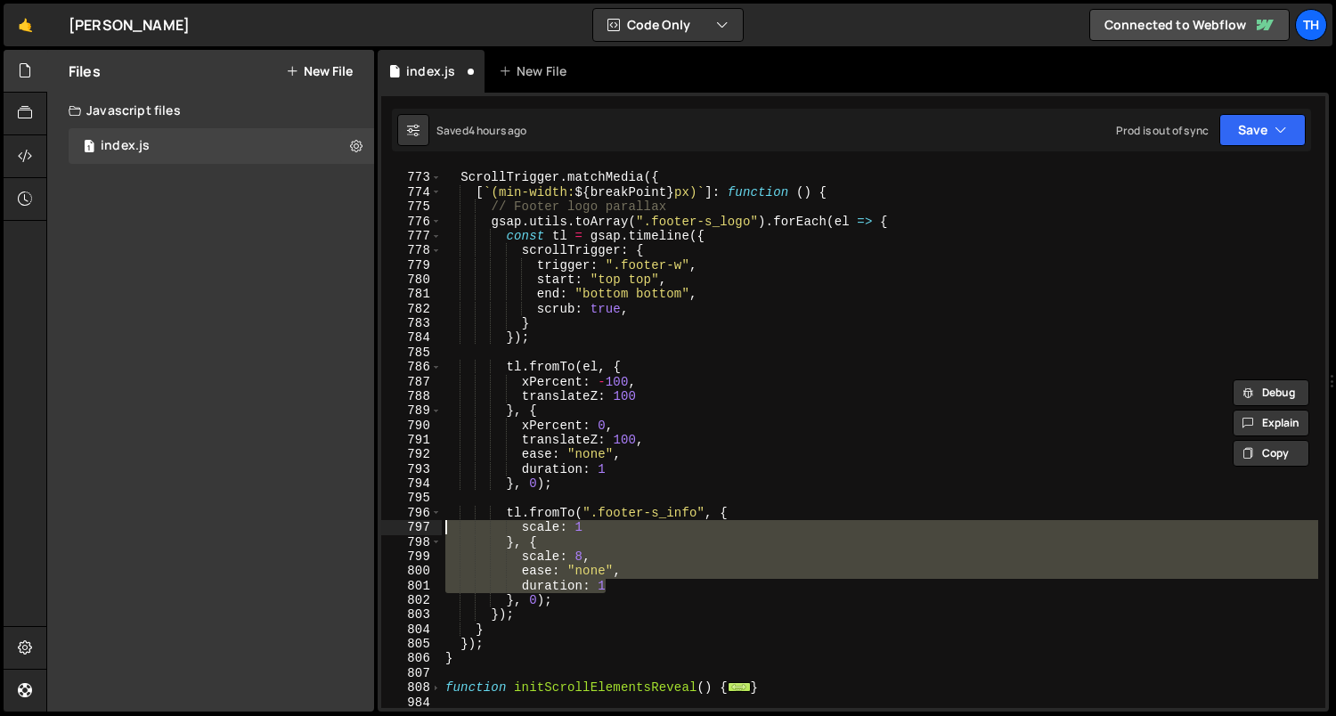
drag, startPoint x: 633, startPoint y: 589, endPoint x: 391, endPoint y: 525, distance: 250.5
click at [391, 525] on div "xPercent: -100, translateZ: 100 772 773 774 775 776 777 778 779 780 781 782 783…" at bounding box center [853, 437] width 944 height 540
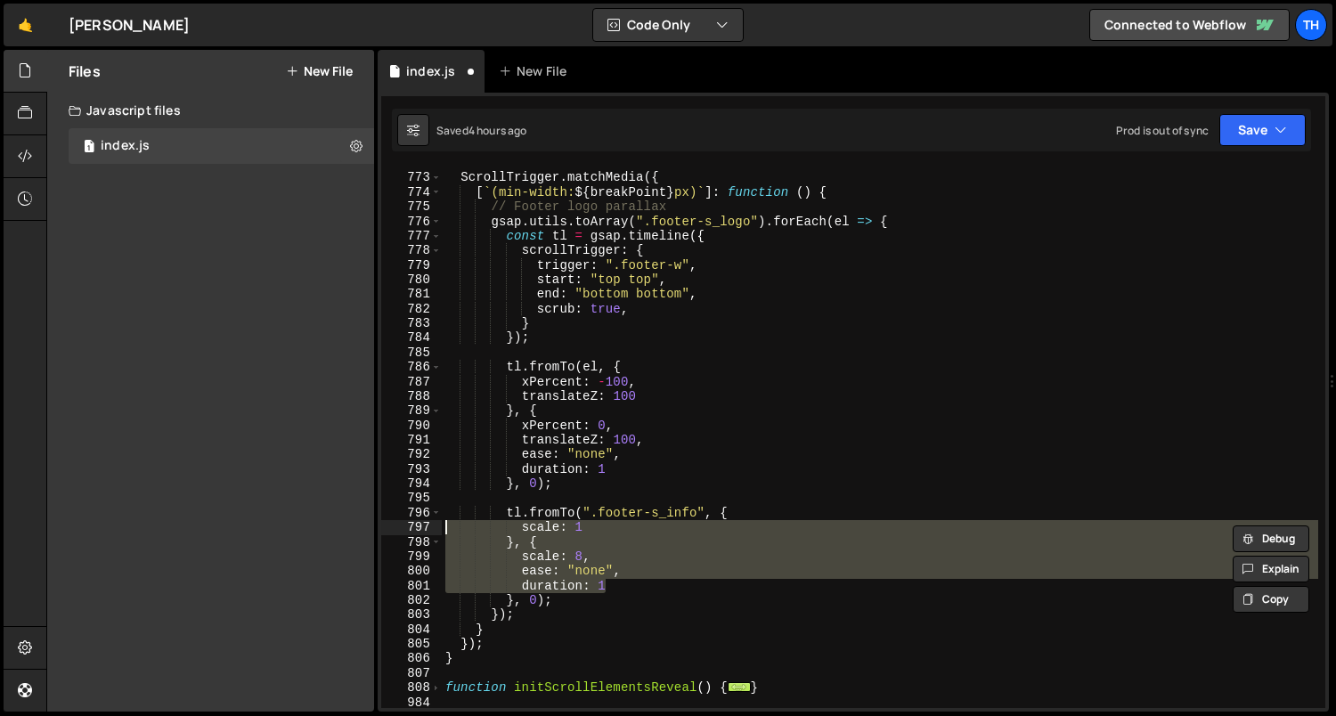
paste textarea "duration: 1"
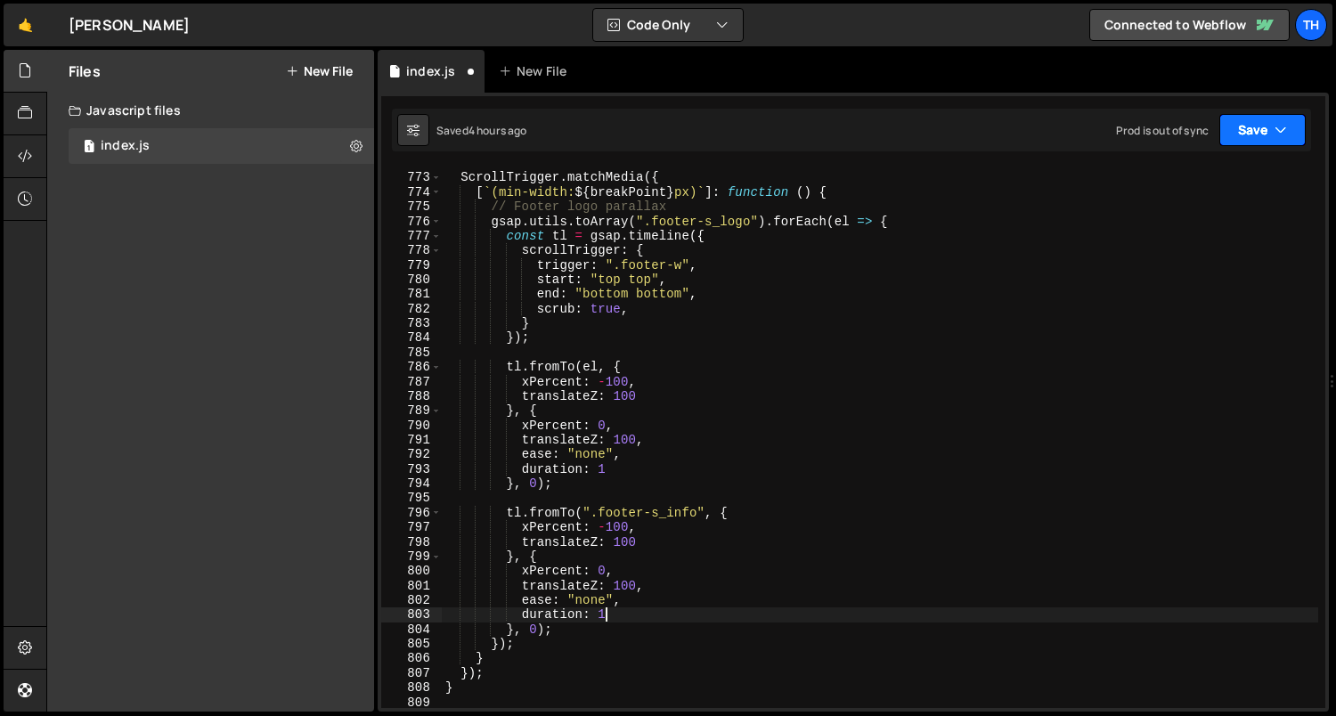
click at [1244, 125] on button "Save" at bounding box center [1262, 130] width 86 height 32
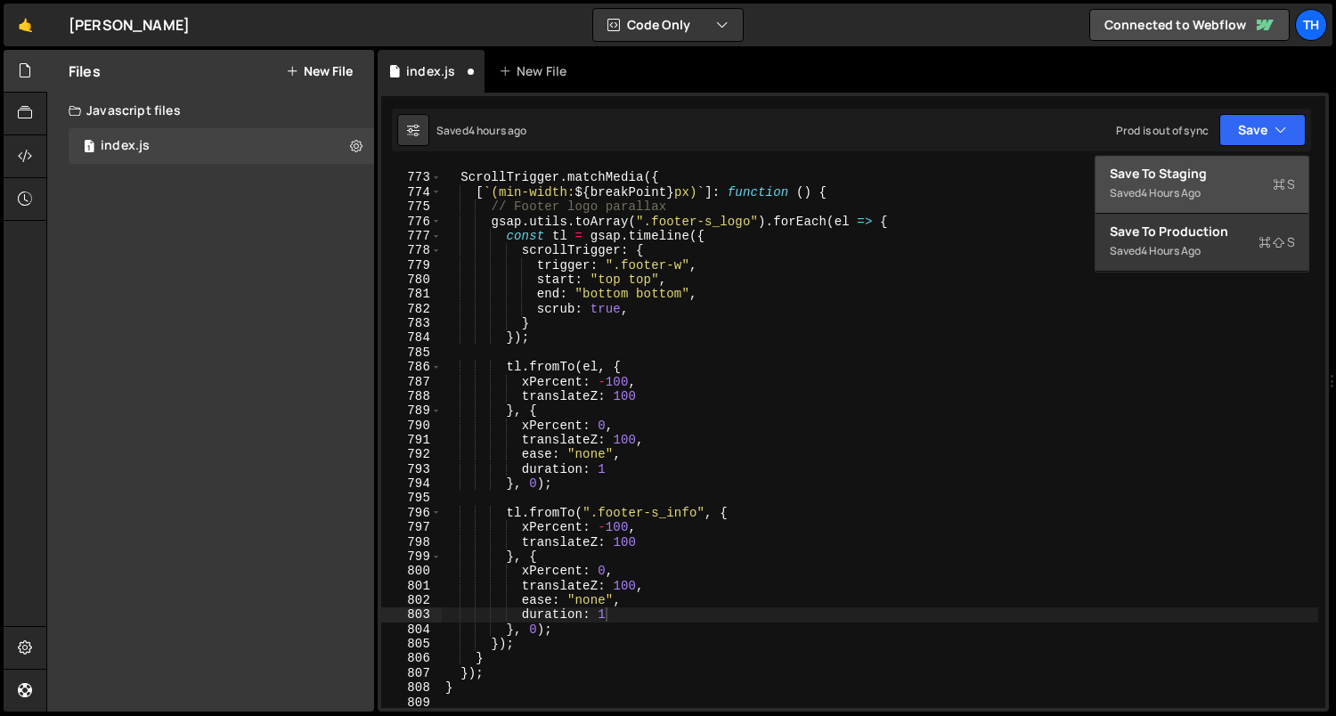
click at [1223, 178] on div "Save to Staging S" at bounding box center [1201, 174] width 185 height 18
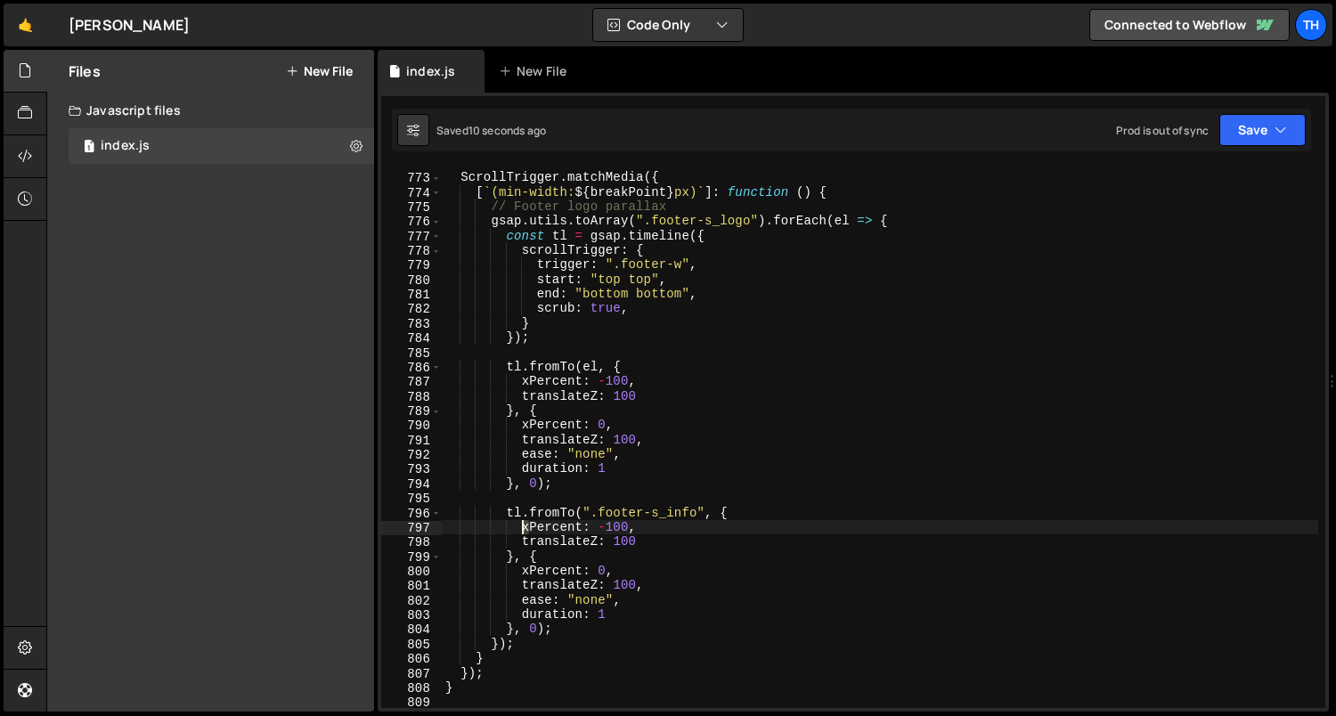
click at [523, 526] on div "ScrollTrigger . matchMedia ({ [ ` (min-width: ${ breakPoint } px) ` ] : functio…" at bounding box center [880, 441] width 877 height 571
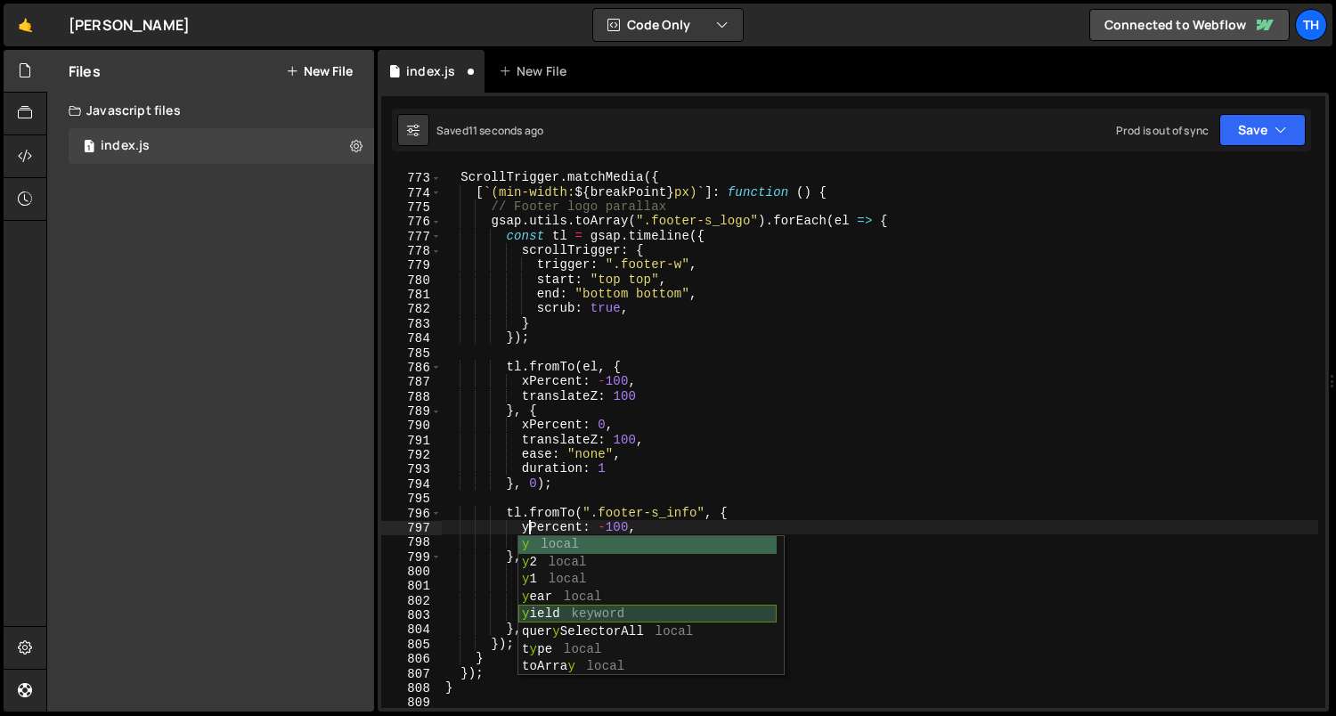
scroll to position [0, 5]
click at [506, 552] on div "ScrollTrigger . matchMedia ({ [ ` (min-width: ${ breakPoint } px) ` ] : functio…" at bounding box center [880, 441] width 877 height 571
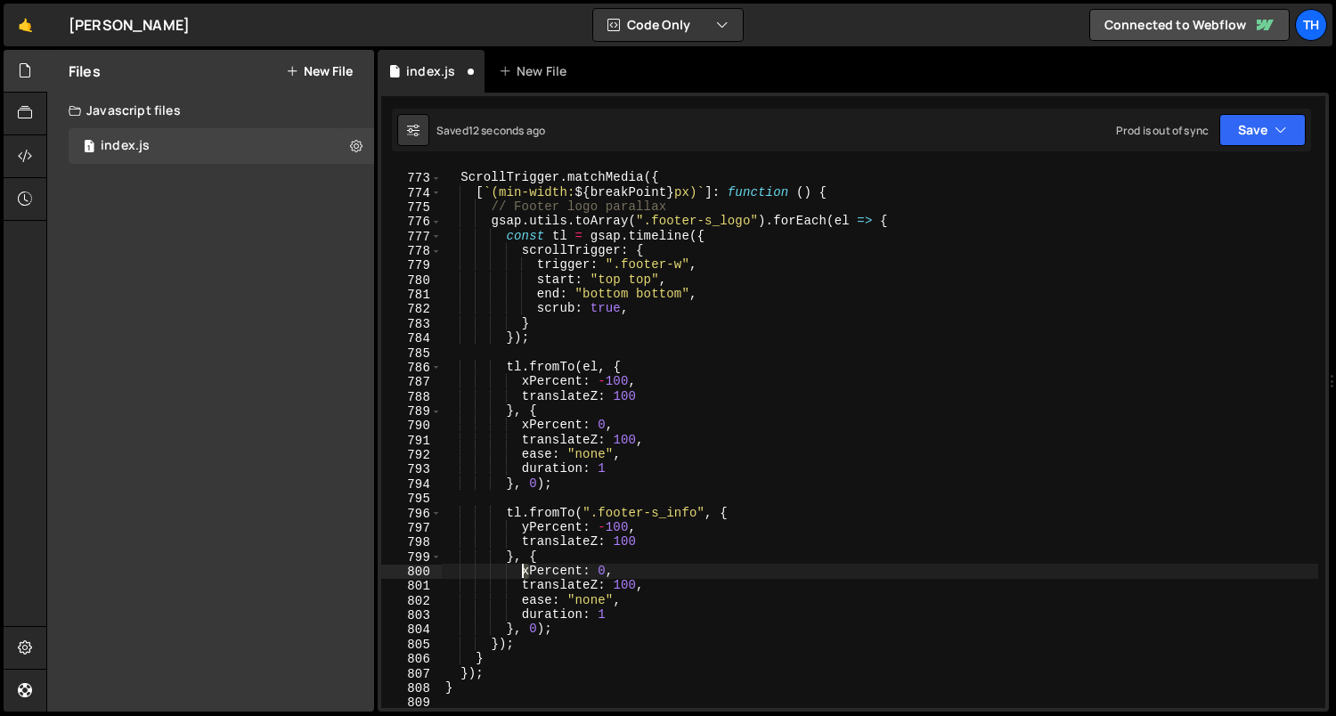
click at [523, 569] on div "ScrollTrigger . matchMedia ({ [ ` (min-width: ${ breakPoint } px) ` ] : functio…" at bounding box center [880, 441] width 877 height 571
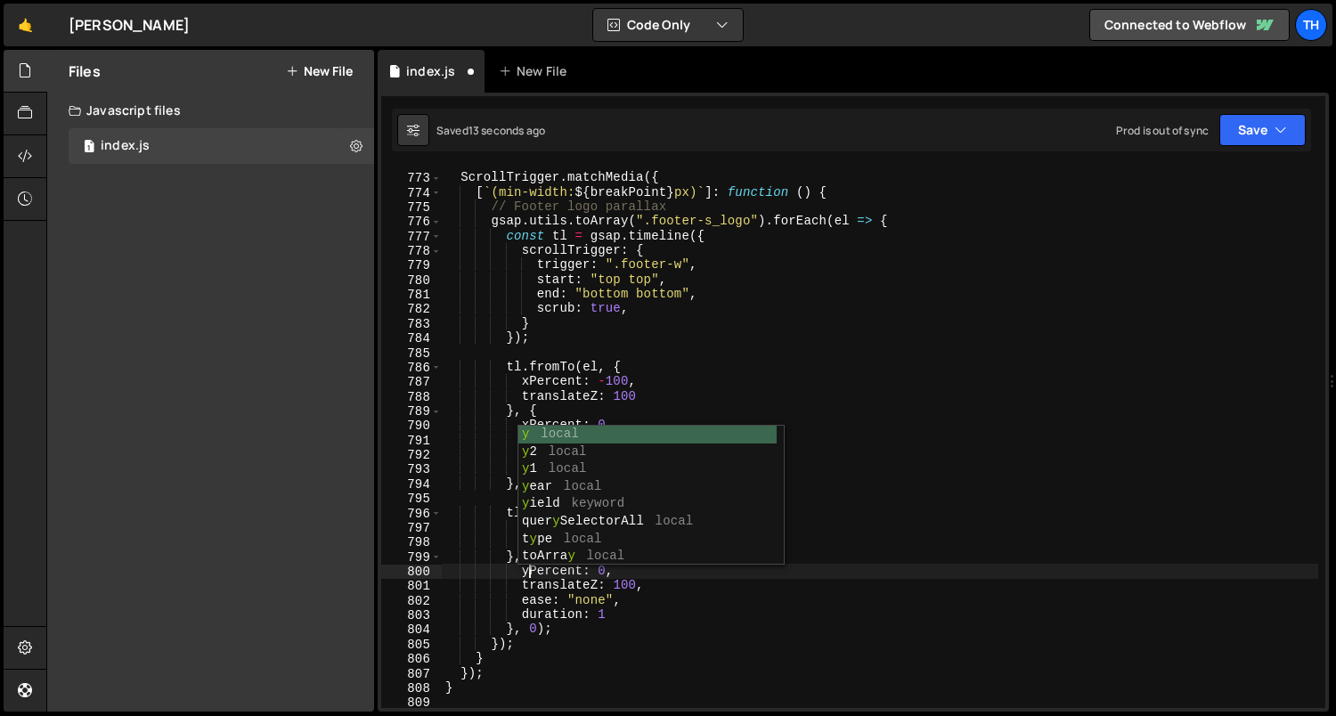
click at [521, 369] on div "ScrollTrigger . matchMedia ({ [ ` (min-width: ${ breakPoint } px) ` ] : functio…" at bounding box center [880, 441] width 877 height 571
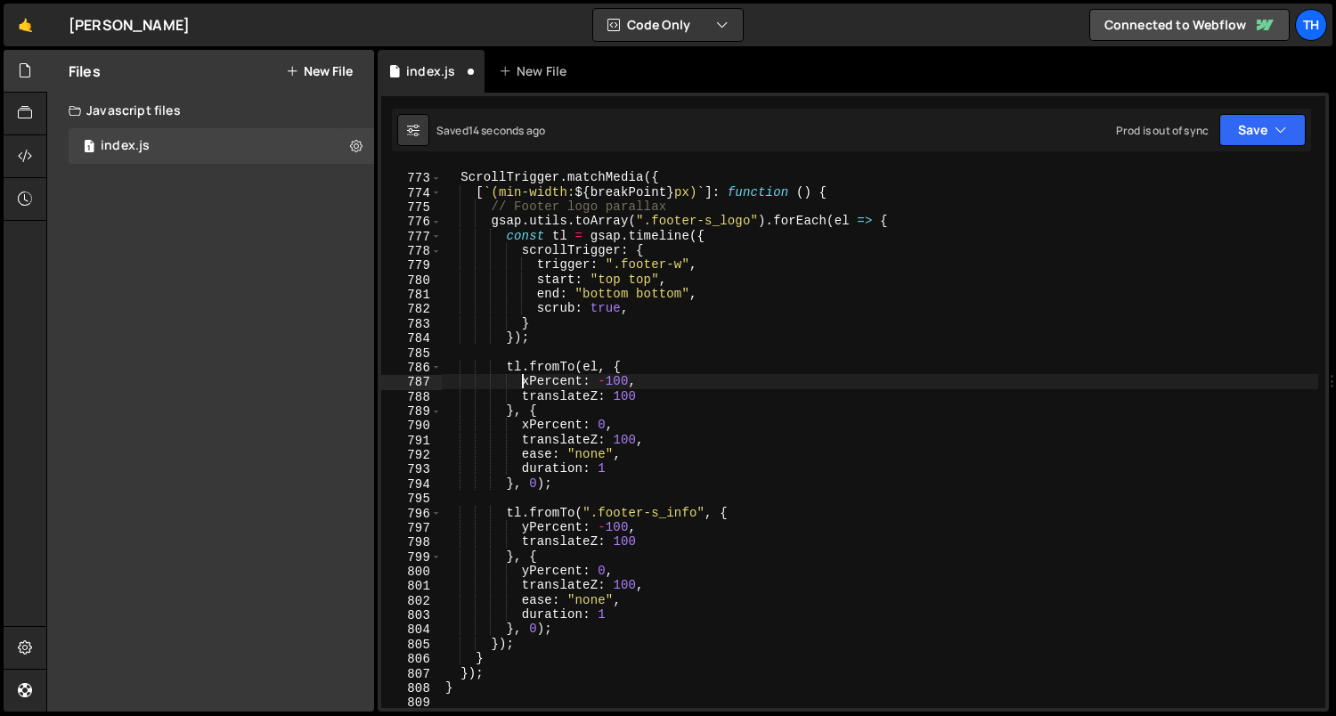
click at [527, 384] on div "ScrollTrigger . matchMedia ({ [ ` (min-width: ${ breakPoint } px) ` ] : functio…" at bounding box center [880, 441] width 877 height 571
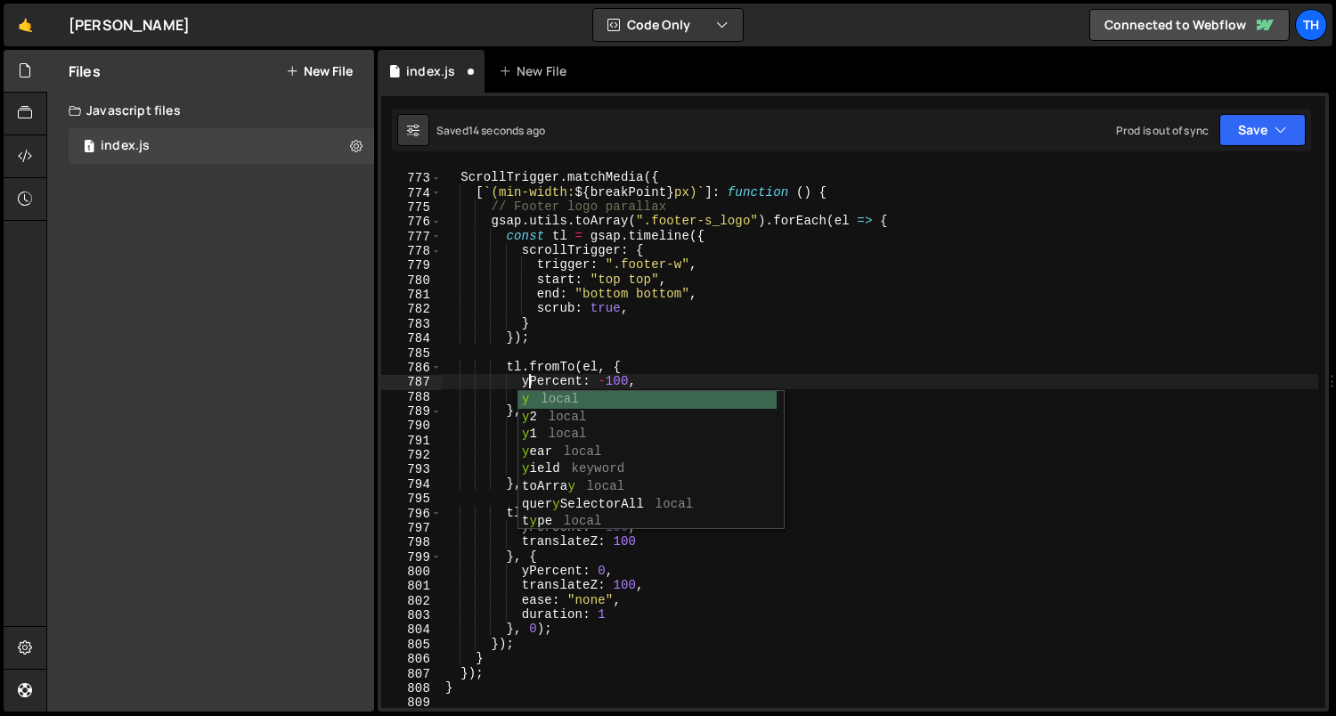
click at [511, 422] on div "ScrollTrigger . matchMedia ({ [ ` (min-width: ${ breakPoint } px) ` ] : functio…" at bounding box center [880, 441] width 877 height 571
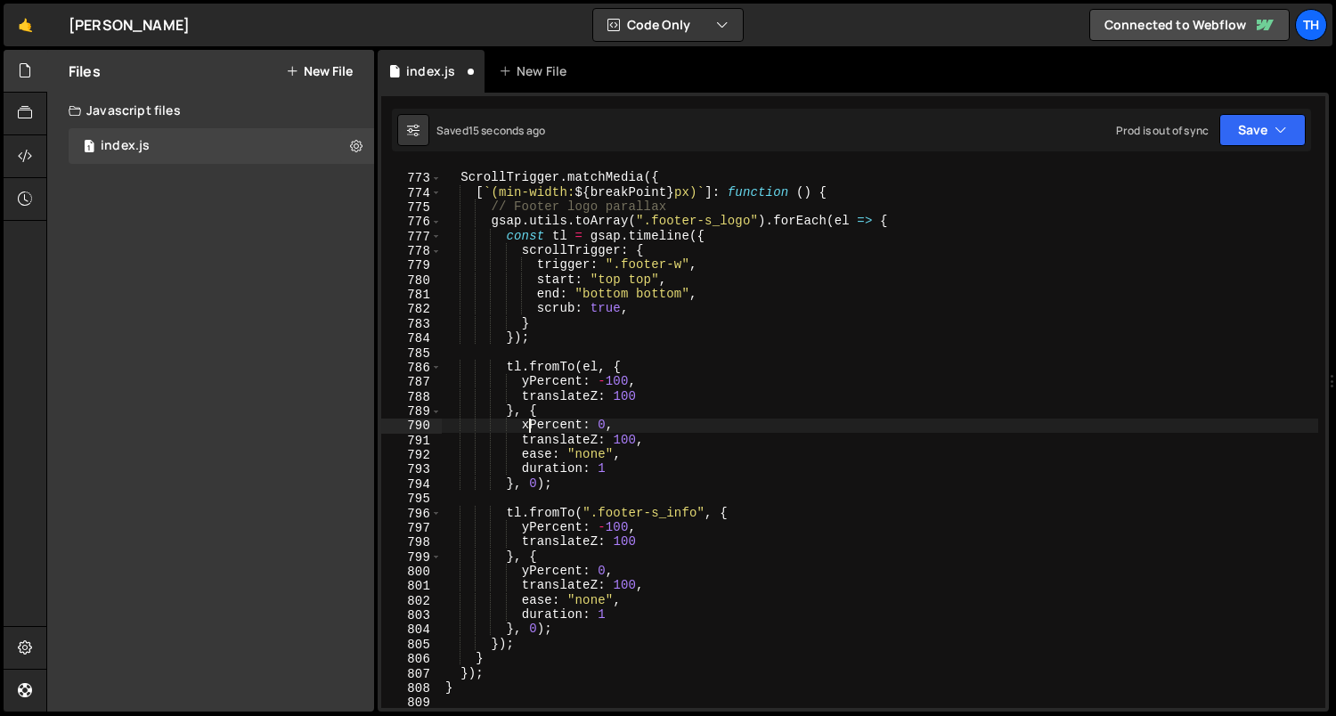
click at [524, 425] on div "ScrollTrigger . matchMedia ({ [ ` (min-width: ${ breakPoint } px) ` ] : functio…" at bounding box center [880, 441] width 877 height 571
click at [1269, 147] on div "Saved 17 seconds ago Prod is out of sync Upgrade to Edit Save Save to Staging S…" at bounding box center [851, 130] width 919 height 43
click at [1266, 139] on button "Save" at bounding box center [1262, 130] width 86 height 32
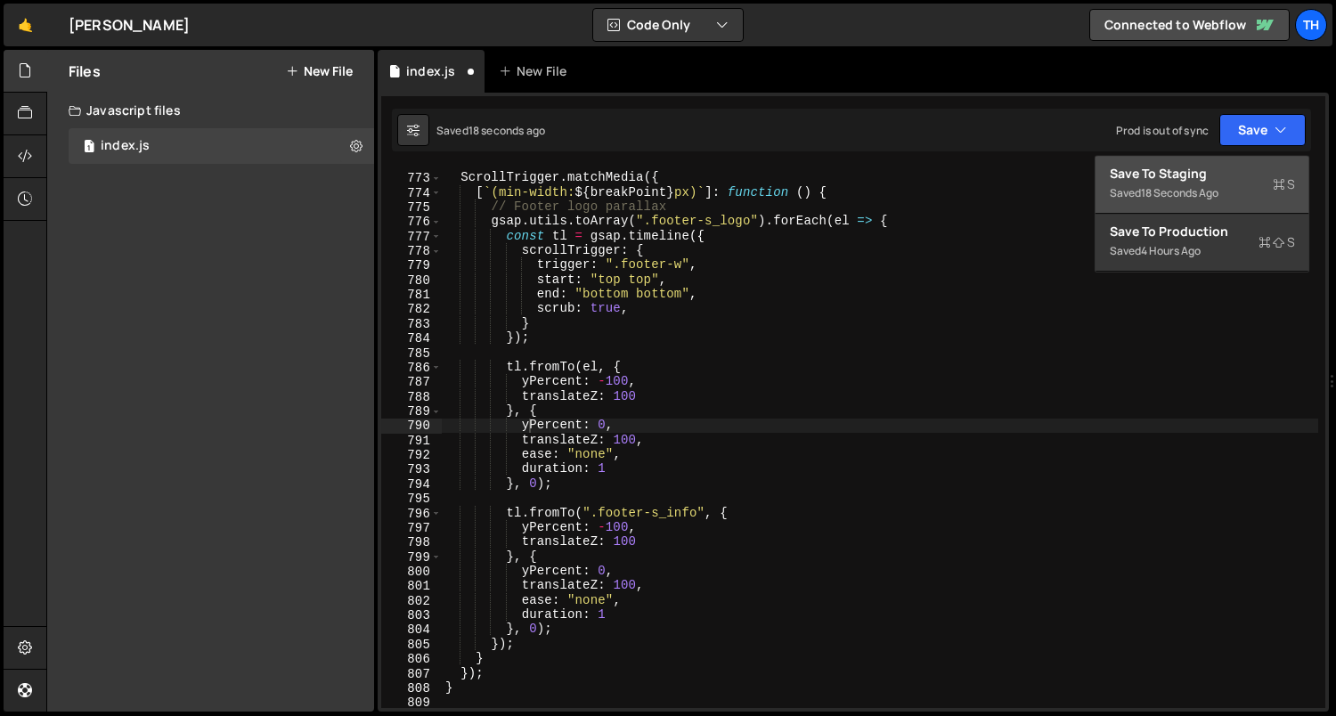
click at [1252, 183] on div "Saved 18 seconds ago" at bounding box center [1201, 193] width 185 height 21
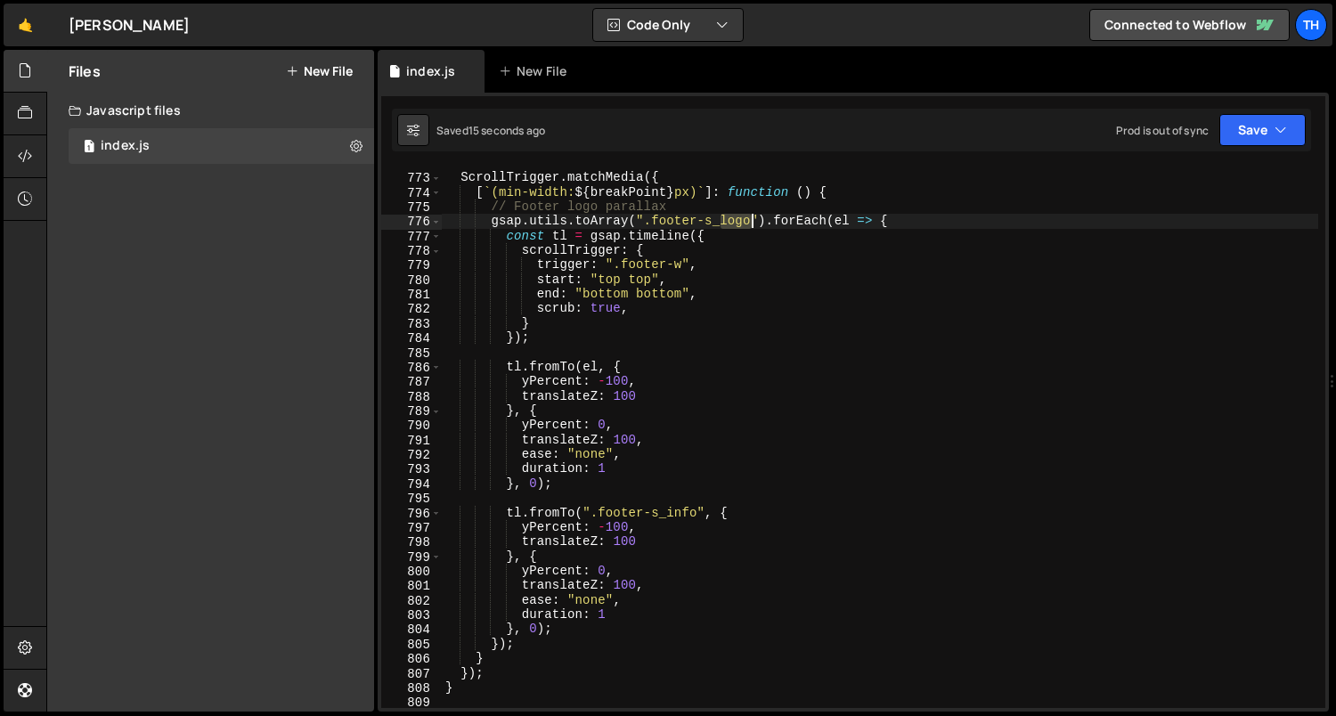
drag, startPoint x: 721, startPoint y: 220, endPoint x: 749, endPoint y: 224, distance: 28.0
click at [749, 224] on div "ScrollTrigger . matchMedia ({ [ ` (min-width: ${ breakPoint } px) ` ] : functio…" at bounding box center [880, 441] width 877 height 571
click at [637, 264] on div "ScrollTrigger . matchMedia ({ [ ` (min-width: ${ breakPoint } px) ` ] : functio…" at bounding box center [880, 441] width 877 height 571
click at [520, 397] on div "ScrollTrigger . matchMedia ({ [ ` (min-width: ${ breakPoint } px) ` ] : functio…" at bounding box center [880, 441] width 877 height 571
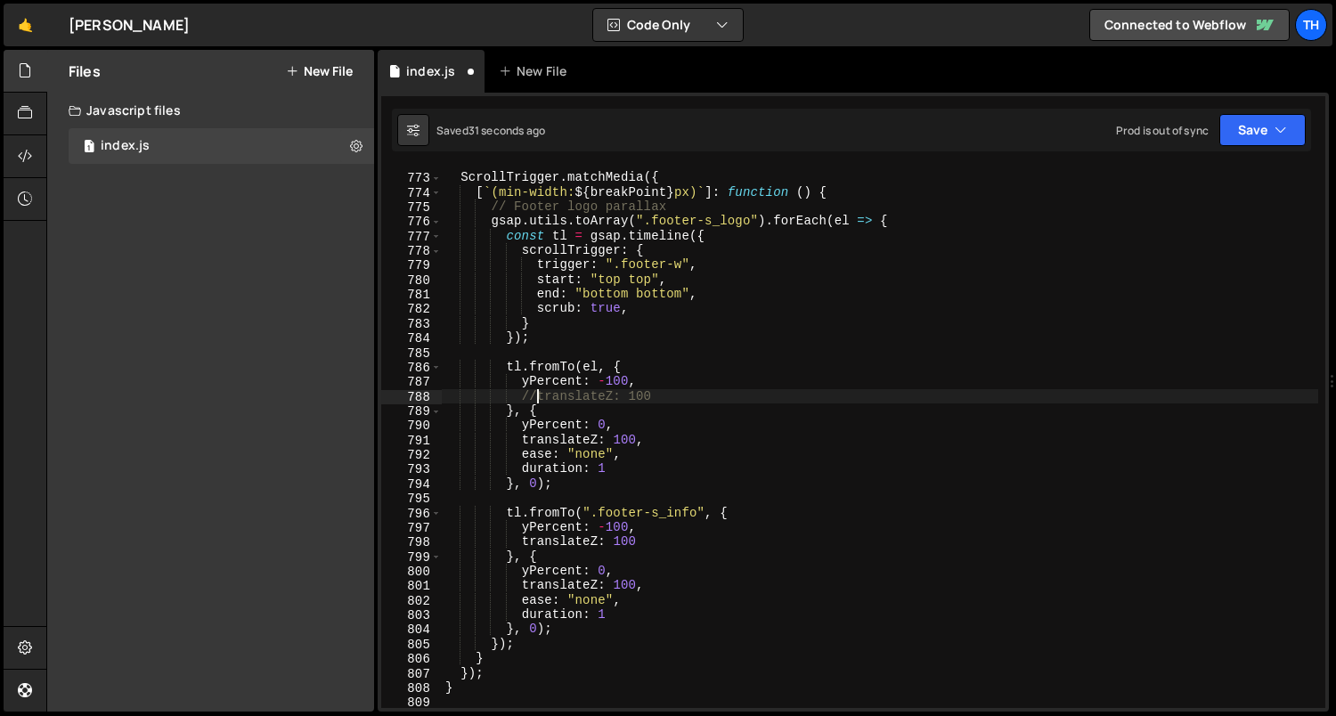
click at [521, 440] on div "ScrollTrigger . matchMedia ({ [ ` (min-width: ${ breakPoint } px) ` ] : functio…" at bounding box center [880, 441] width 877 height 571
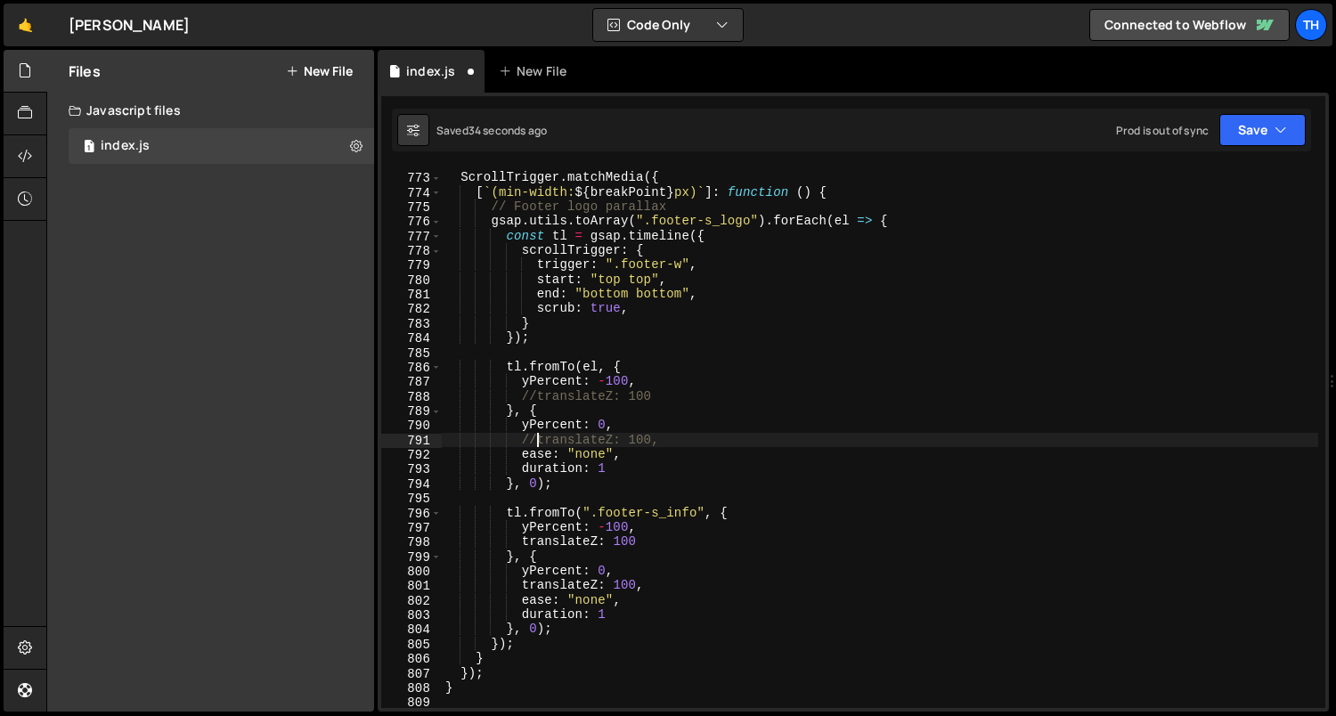
click at [523, 542] on div "ScrollTrigger . matchMedia ({ [ ` (min-width: ${ breakPoint } px) ` ] : functio…" at bounding box center [880, 441] width 877 height 571
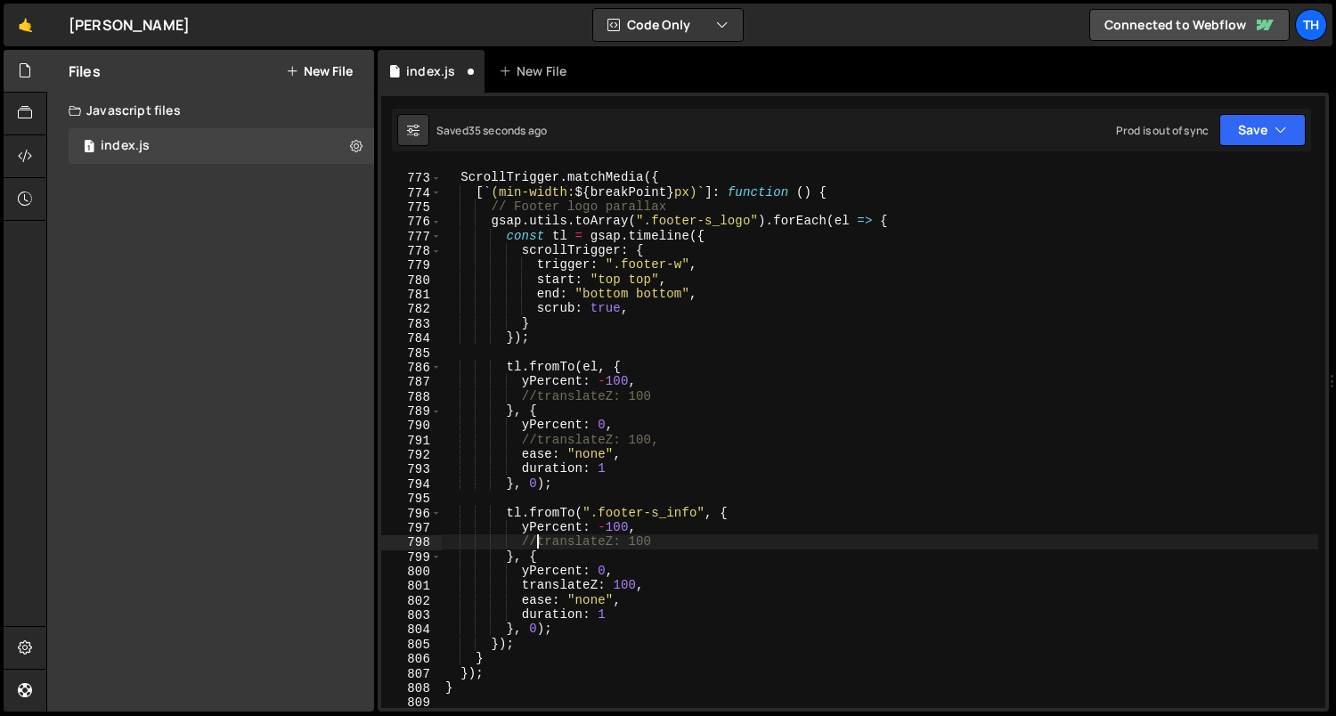
click at [523, 589] on div "ScrollTrigger . matchMedia ({ [ ` (min-width: ${ breakPoint } px) ` ] : functio…" at bounding box center [880, 441] width 877 height 571
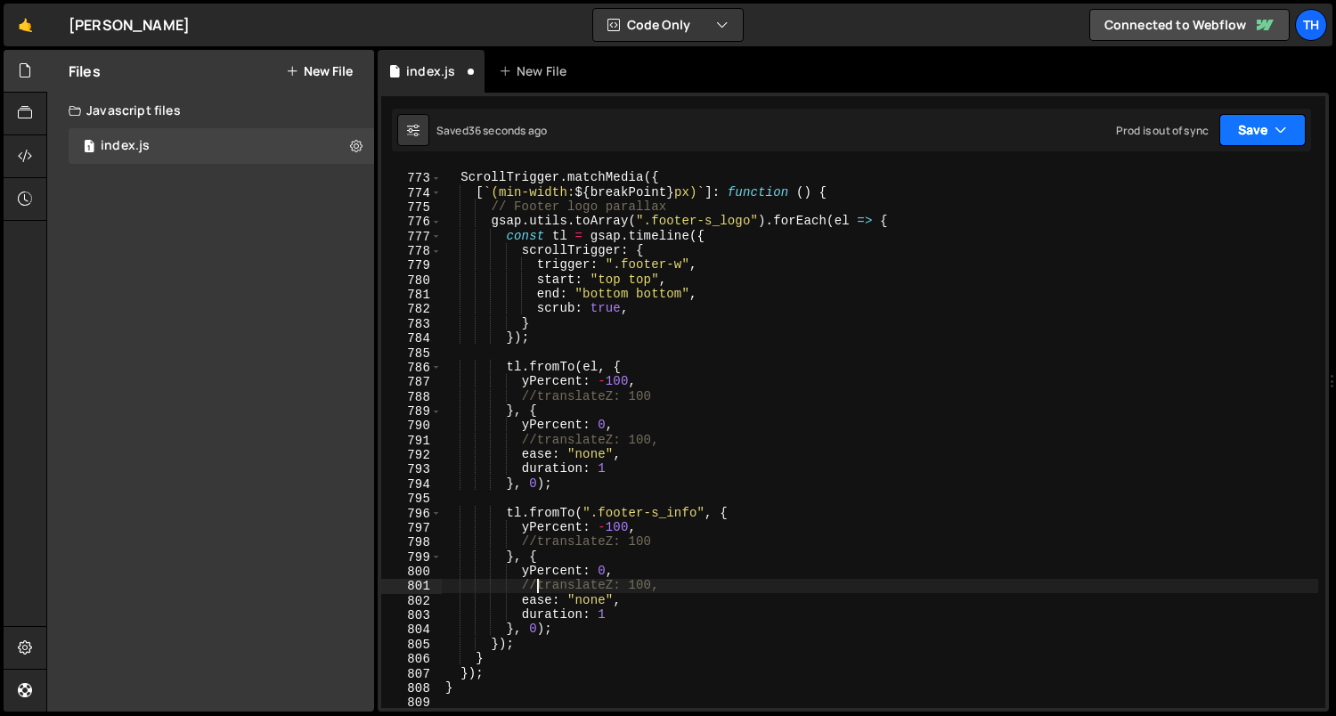
click at [1258, 124] on button "Save" at bounding box center [1262, 130] width 86 height 32
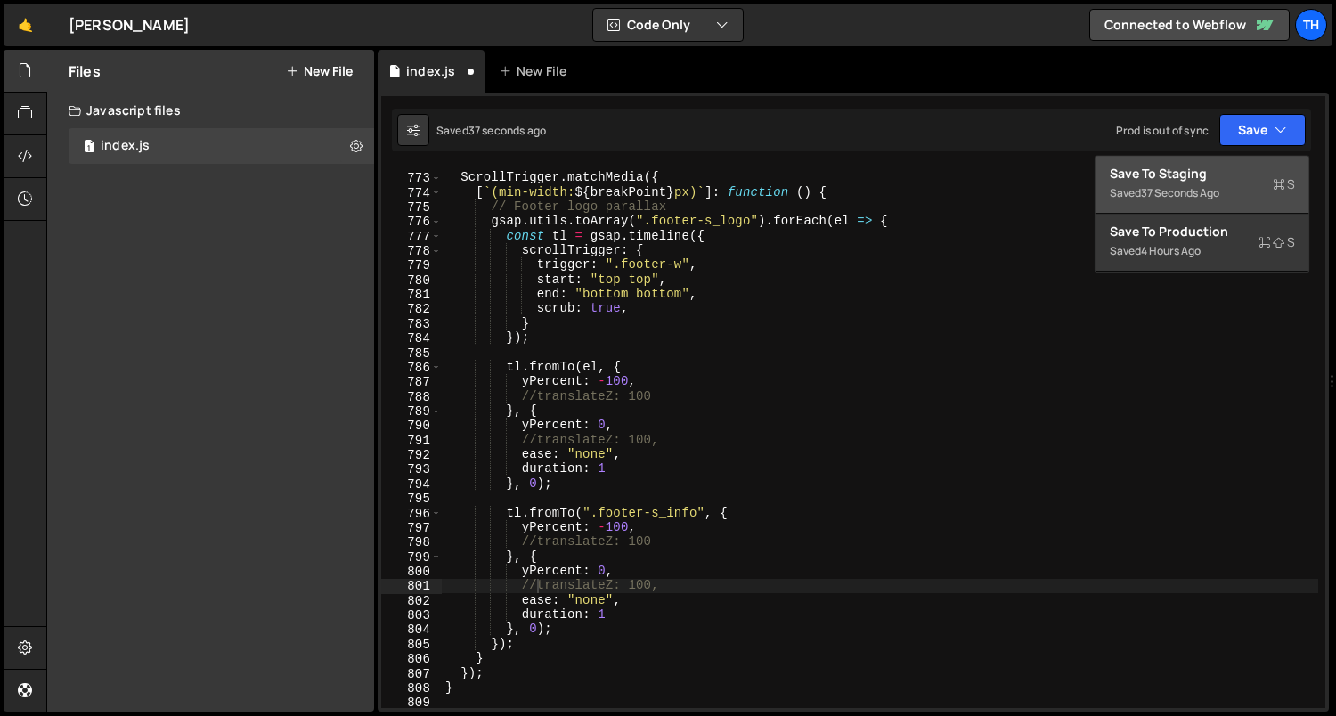
click at [1247, 165] on div "Save to Staging S" at bounding box center [1201, 174] width 185 height 18
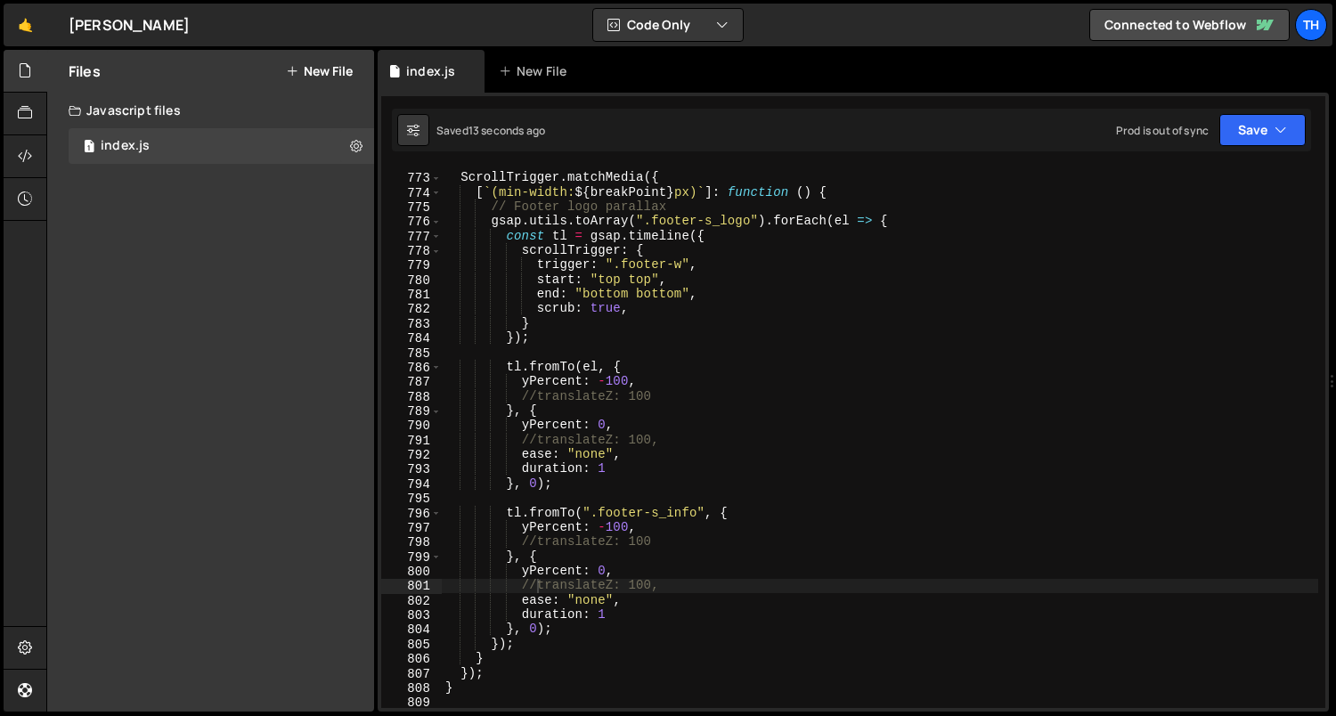
click at [524, 619] on div "ScrollTrigger . matchMedia ({ [ ` (min-width: ${ breakPoint } px) ` ] : functio…" at bounding box center [880, 441] width 877 height 571
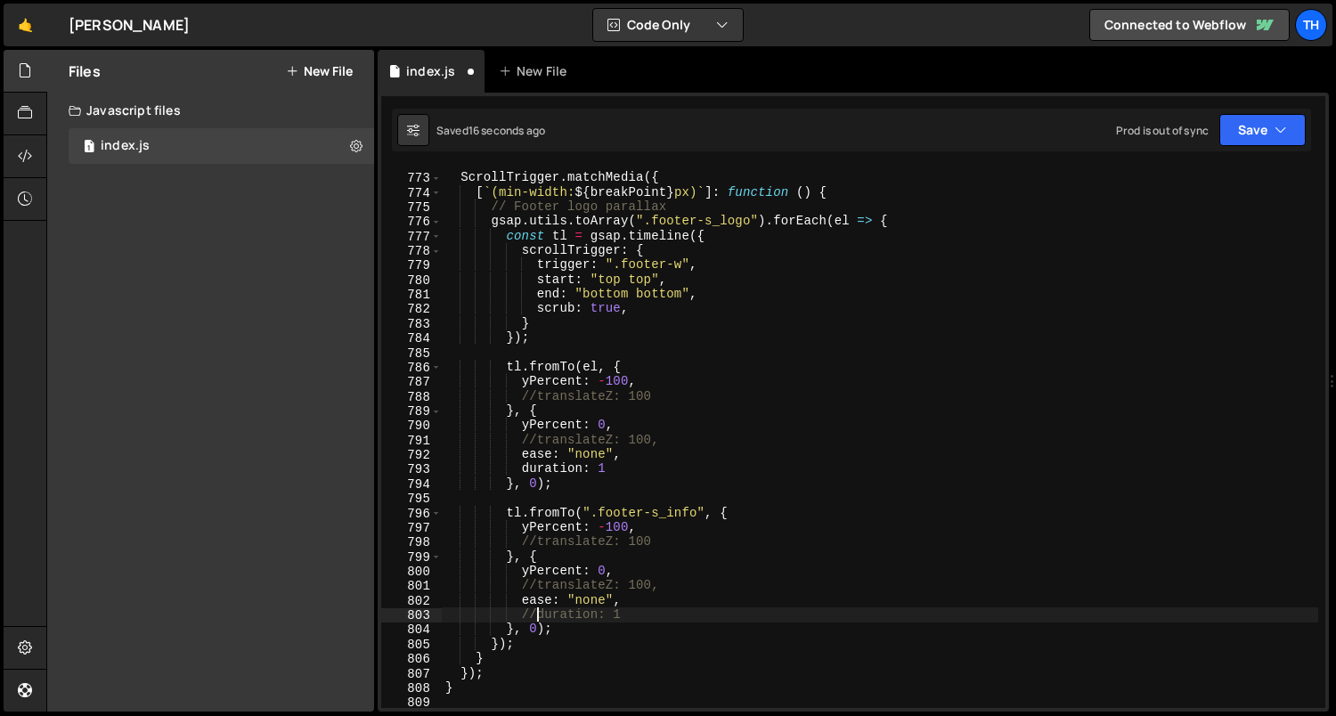
click at [522, 475] on div "ScrollTrigger . matchMedia ({ [ ` (min-width: ${ breakPoint } px) ` ] : functio…" at bounding box center [880, 441] width 877 height 571
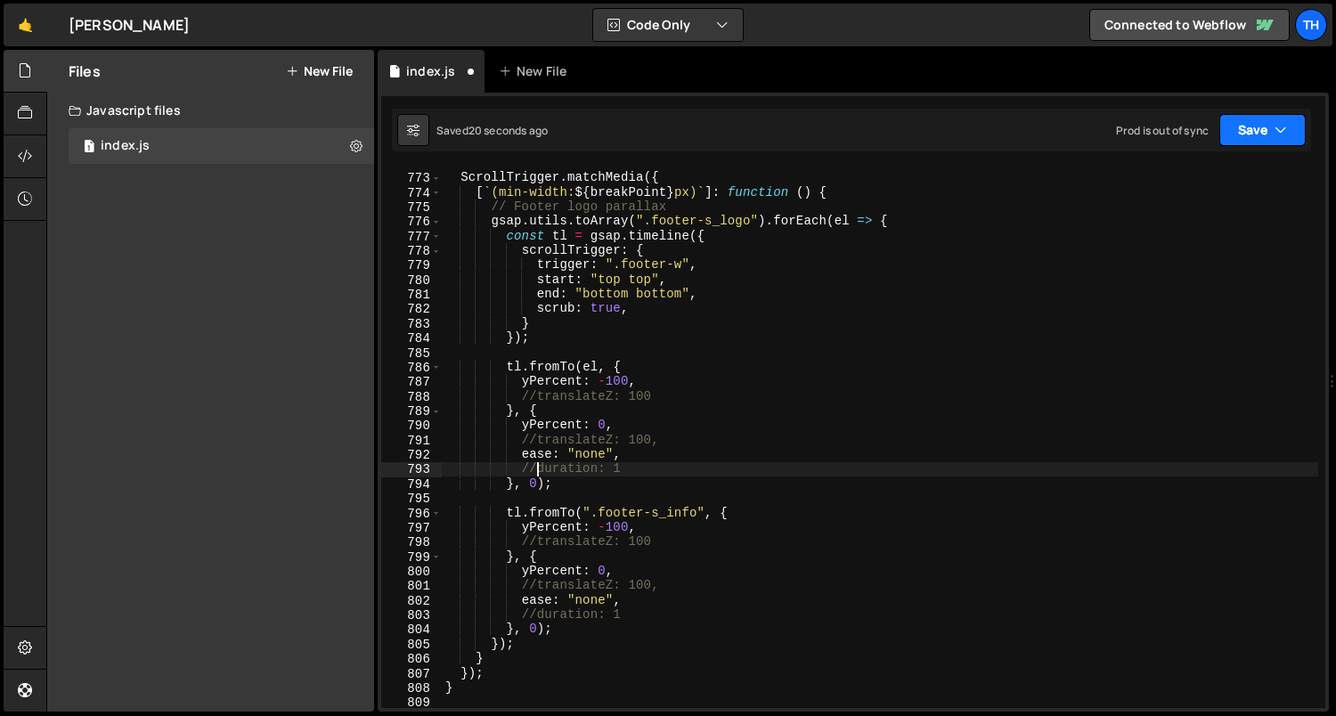
click at [1277, 128] on icon "button" at bounding box center [1280, 130] width 12 height 18
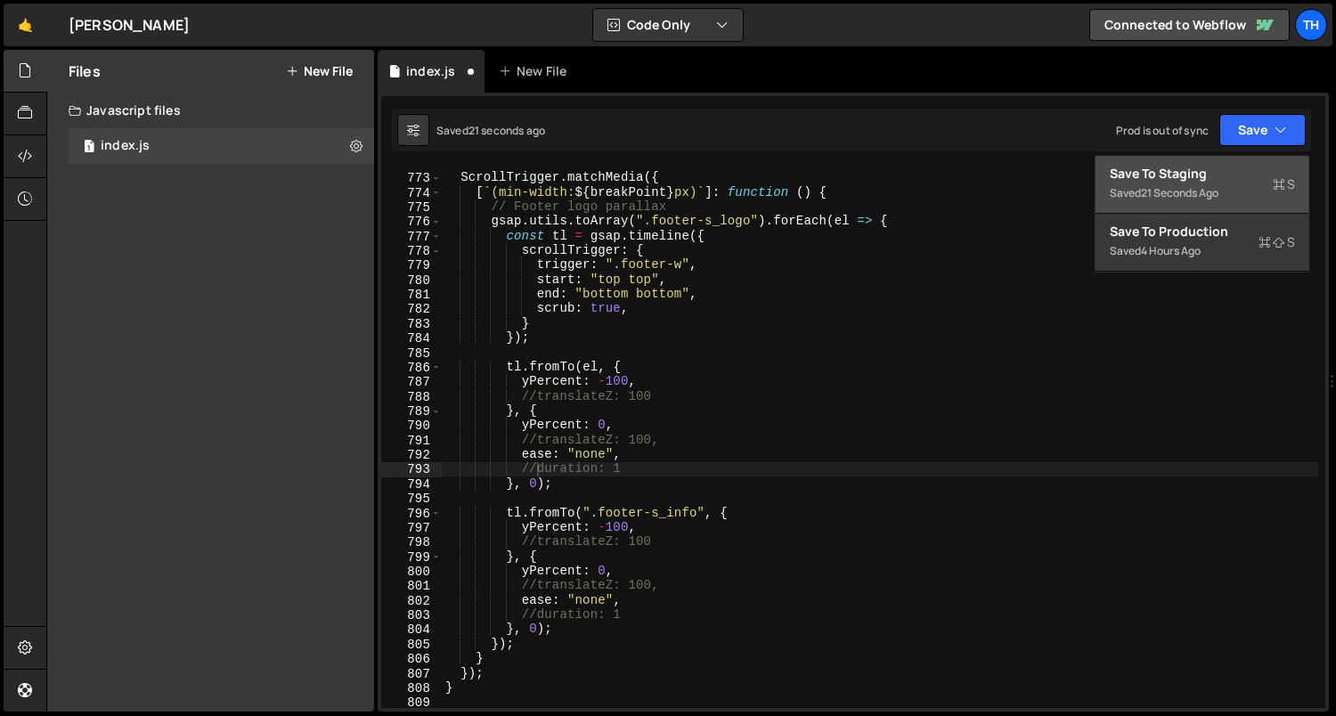
click at [1246, 179] on div "Save to Staging S" at bounding box center [1201, 174] width 185 height 18
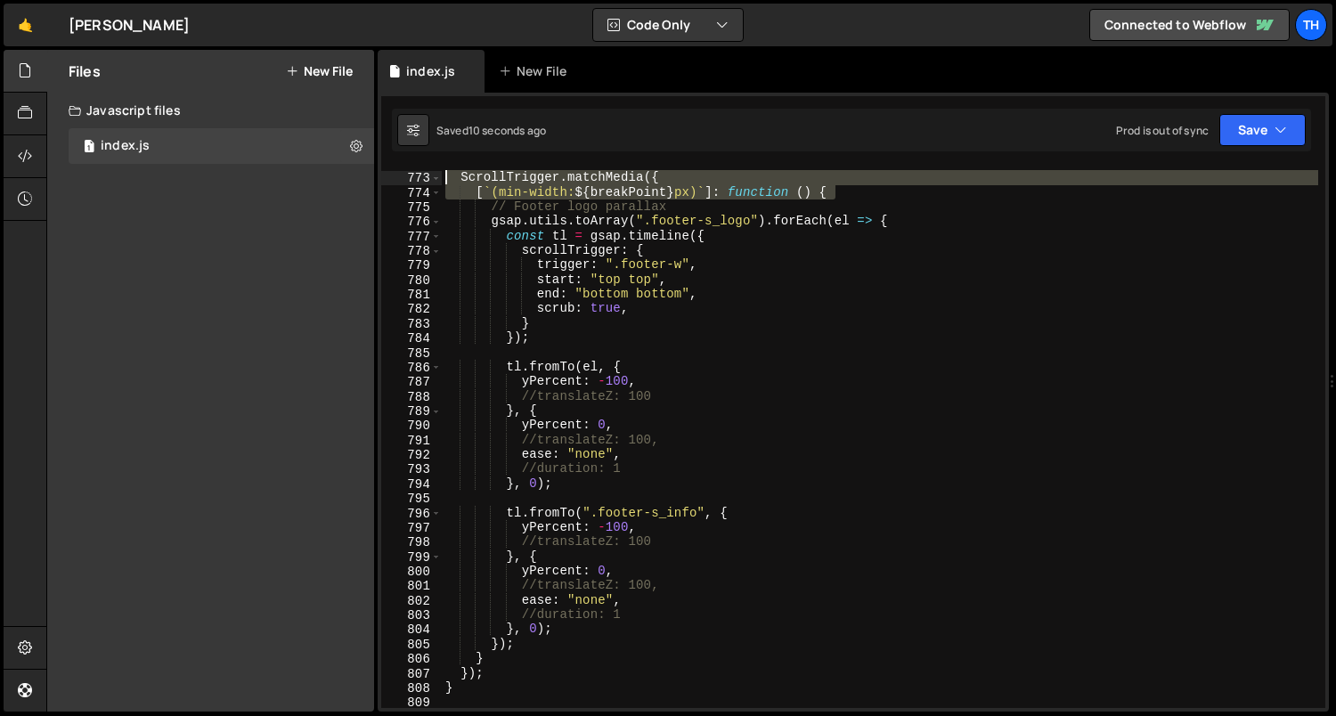
drag, startPoint x: 865, startPoint y: 191, endPoint x: 229, endPoint y: 178, distance: 636.8
click at [229, 178] on div "Files New File Javascript files 1 index.js 0 CSS files Copy share link Edit Fil…" at bounding box center [690, 381] width 1289 height 662
type textarea "ScrollTrigger.matchMedia({ [`(min-width: ${breakPoint}px)`]: function () {"
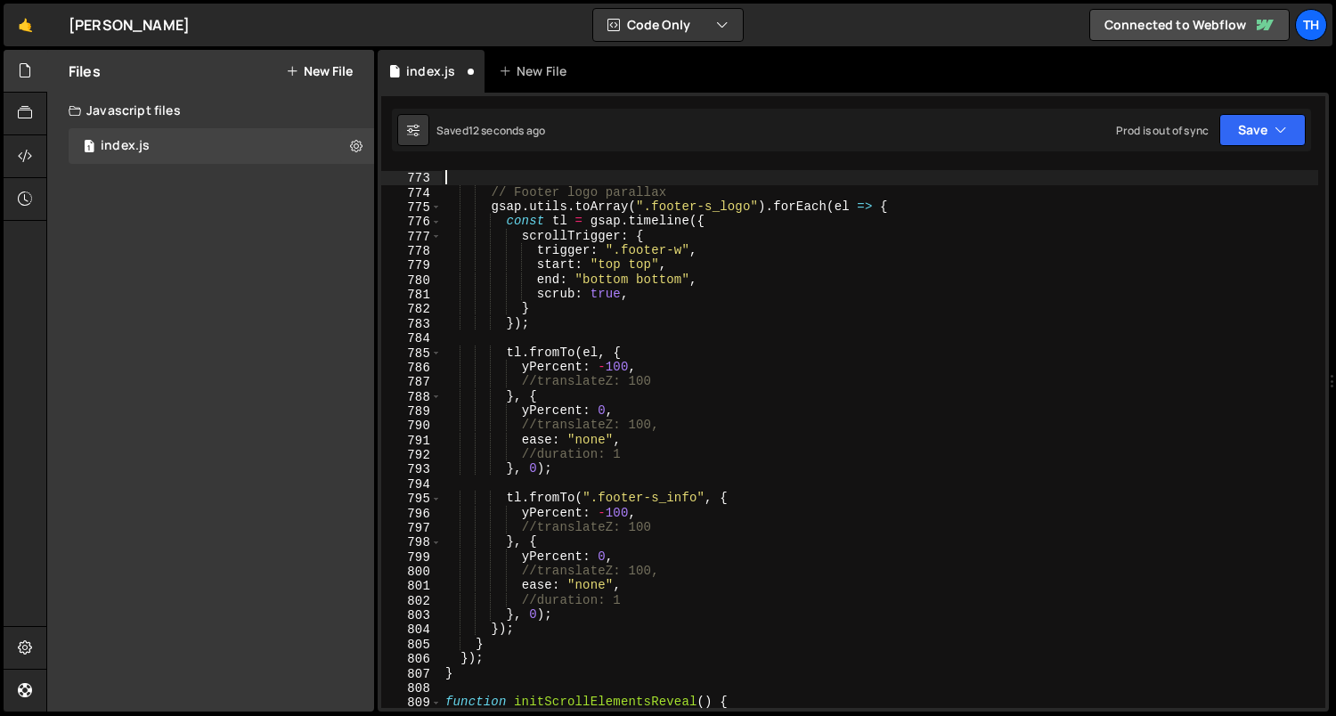
type textarea "ScrollTrigger.matchMedia({ [`(min-width: ${breakPoint}px)`]: function () {"
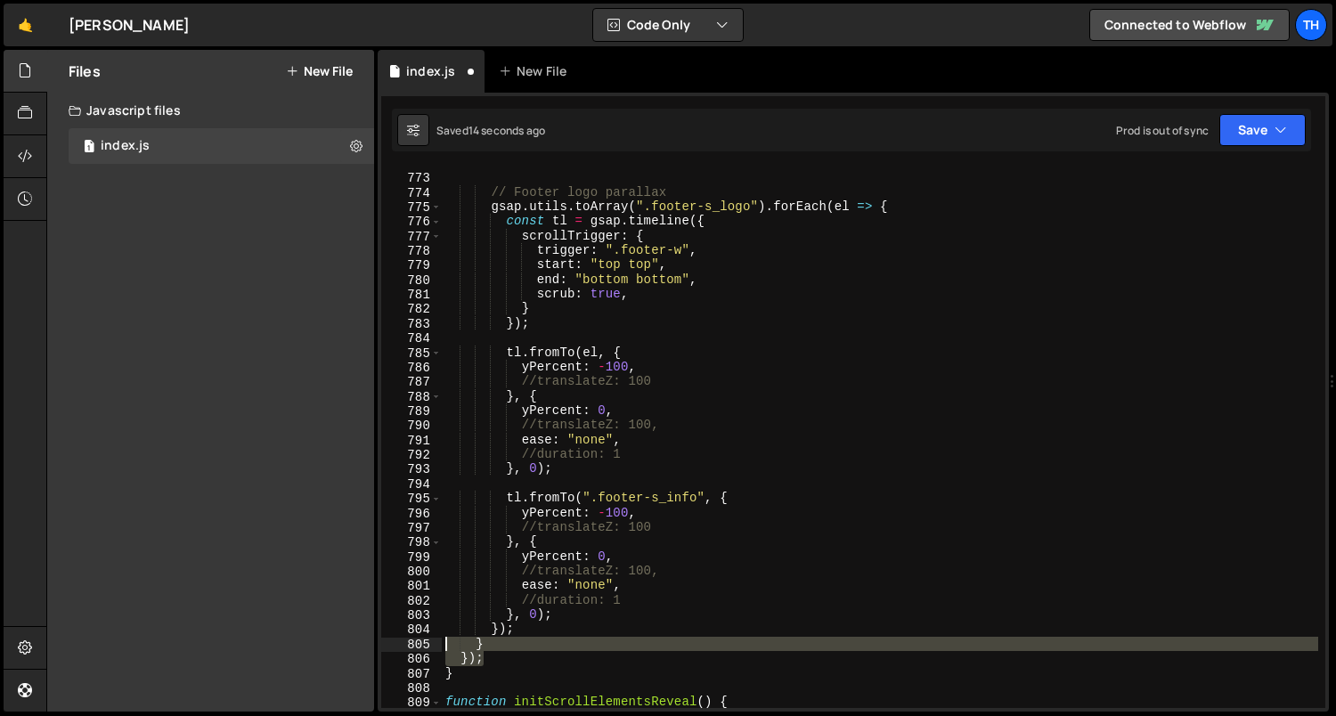
drag, startPoint x: 503, startPoint y: 658, endPoint x: 370, endPoint y: 640, distance: 134.7
click at [370, 640] on div "Files New File Javascript files 1 index.js 0 CSS files Copy share link Edit Fil…" at bounding box center [690, 381] width 1289 height 662
type textarea "} });"
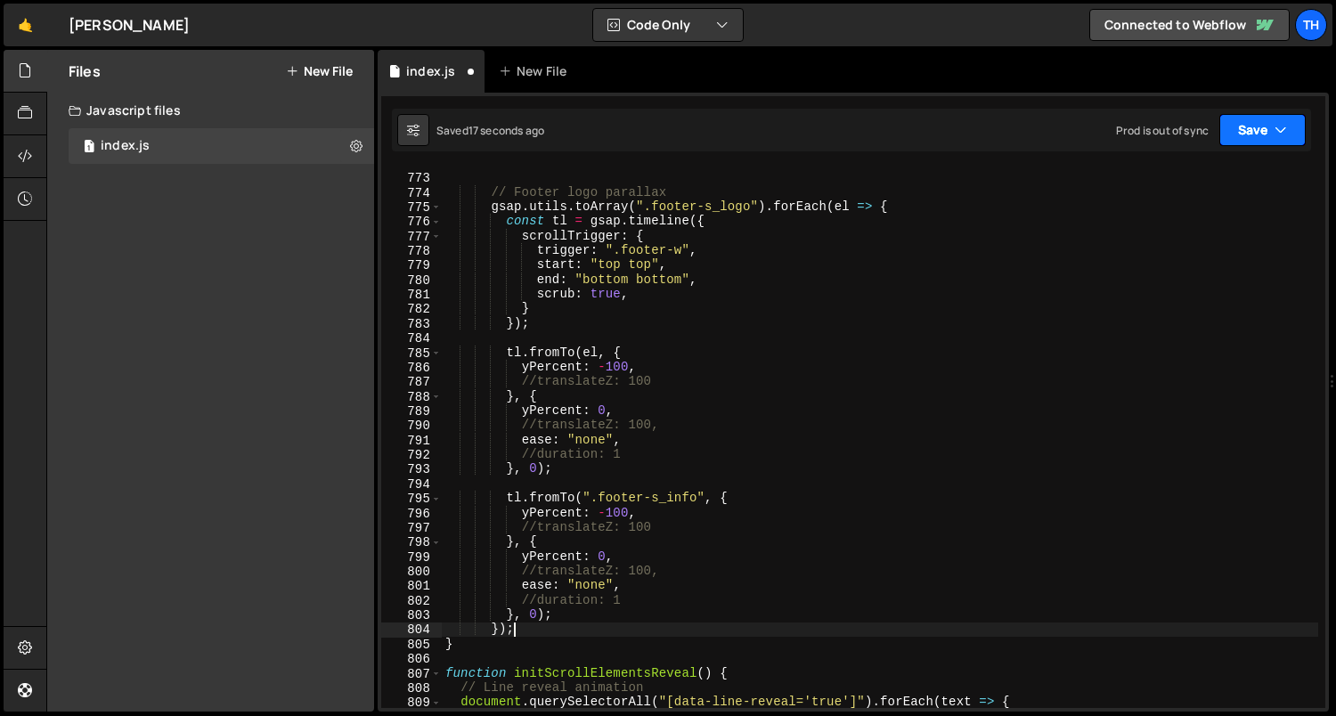
click at [1277, 141] on button "Save" at bounding box center [1262, 130] width 86 height 32
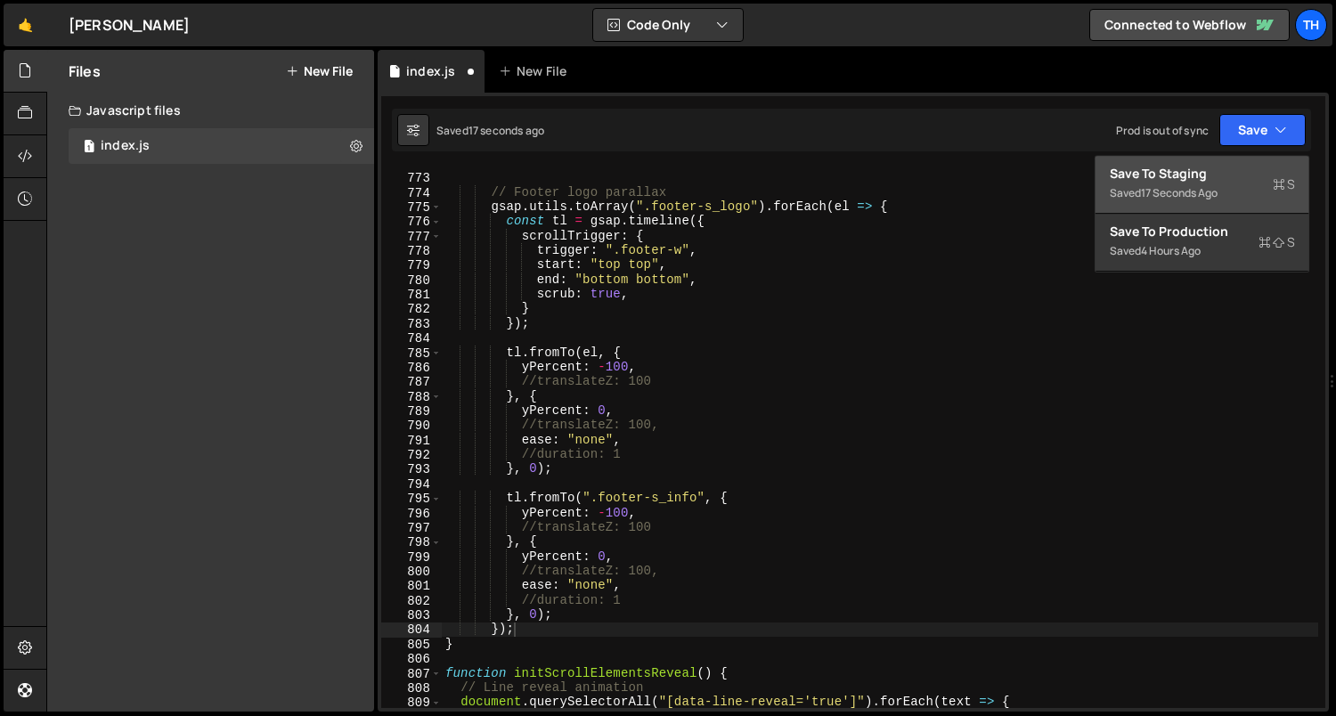
click at [1264, 170] on div "Save to Staging S" at bounding box center [1201, 174] width 185 height 18
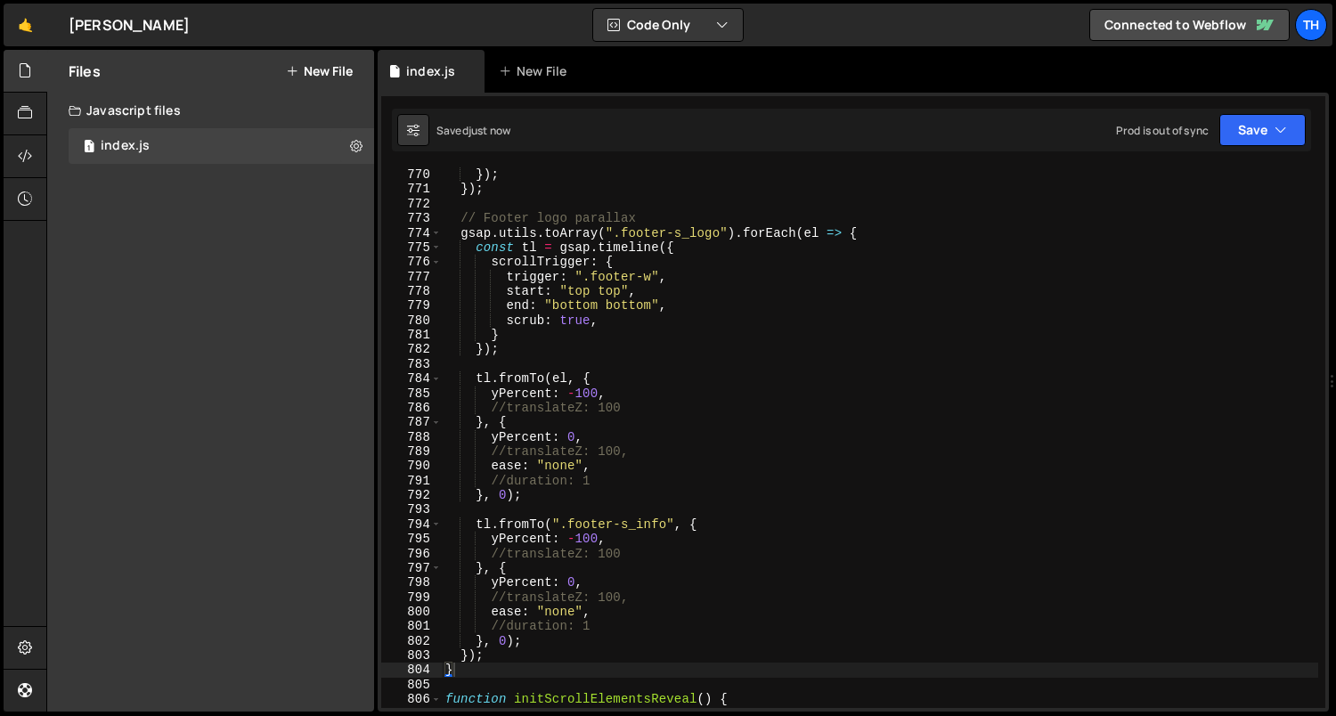
scroll to position [7494, 0]
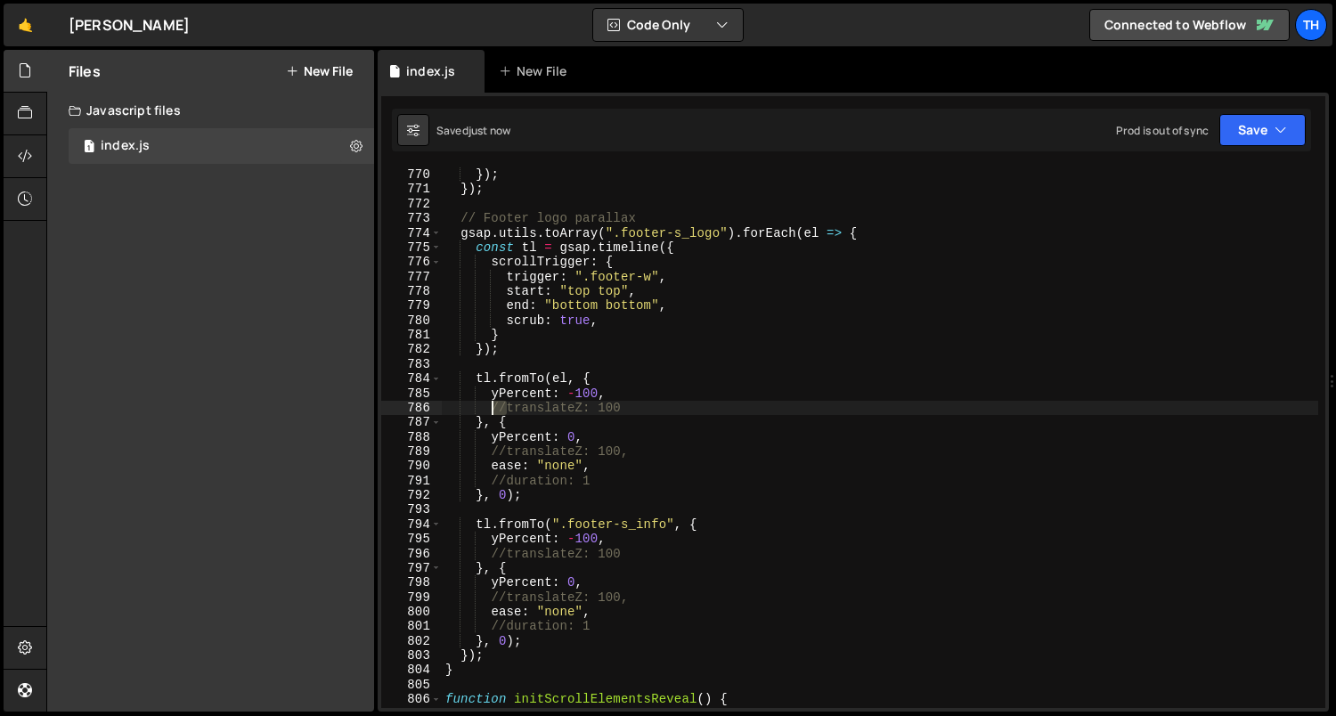
drag, startPoint x: 505, startPoint y: 407, endPoint x: 492, endPoint y: 406, distance: 12.5
click at [492, 406] on div "}) ; }) ; // Footer logo parallax gsap . utils . toArray ( ".footer-s_logo" ) .…" at bounding box center [880, 452] width 877 height 571
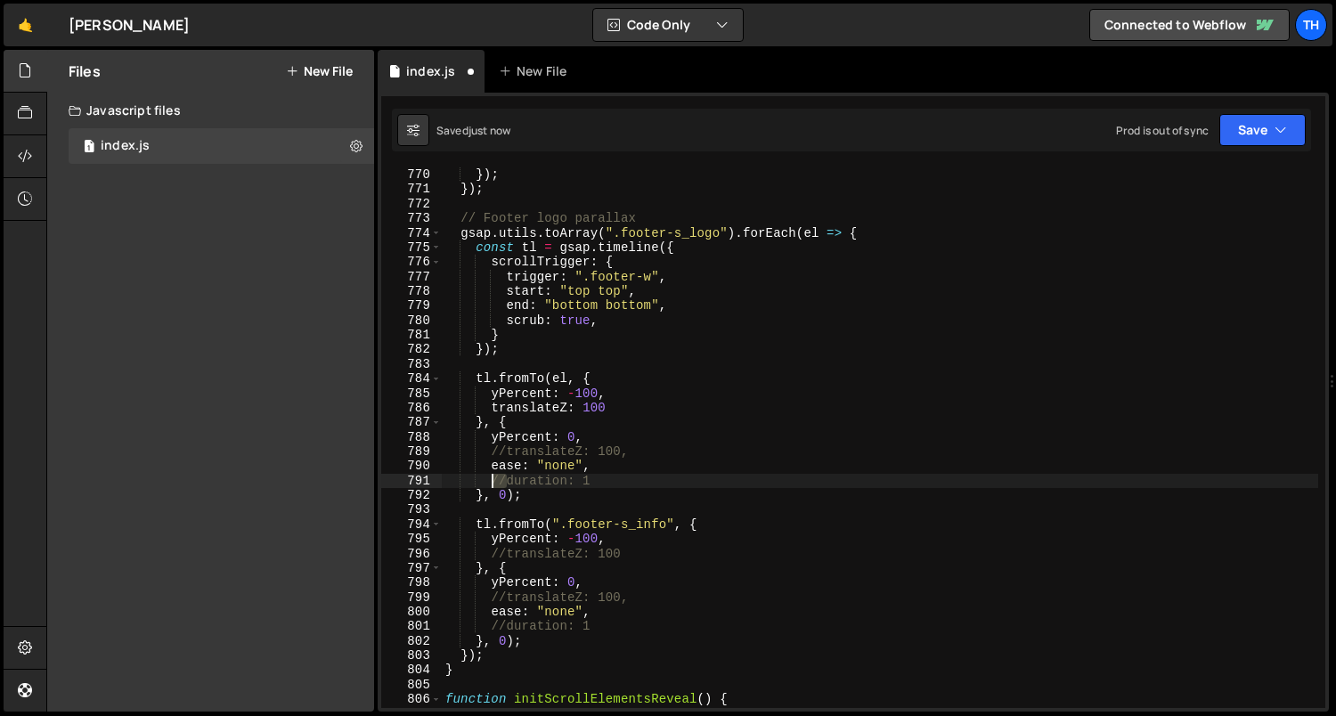
drag, startPoint x: 504, startPoint y: 474, endPoint x: 493, endPoint y: 475, distance: 10.7
click at [493, 475] on div "}) ; }) ; // Footer logo parallax gsap . utils . toArray ( ".footer-s_logo" ) .…" at bounding box center [880, 452] width 877 height 571
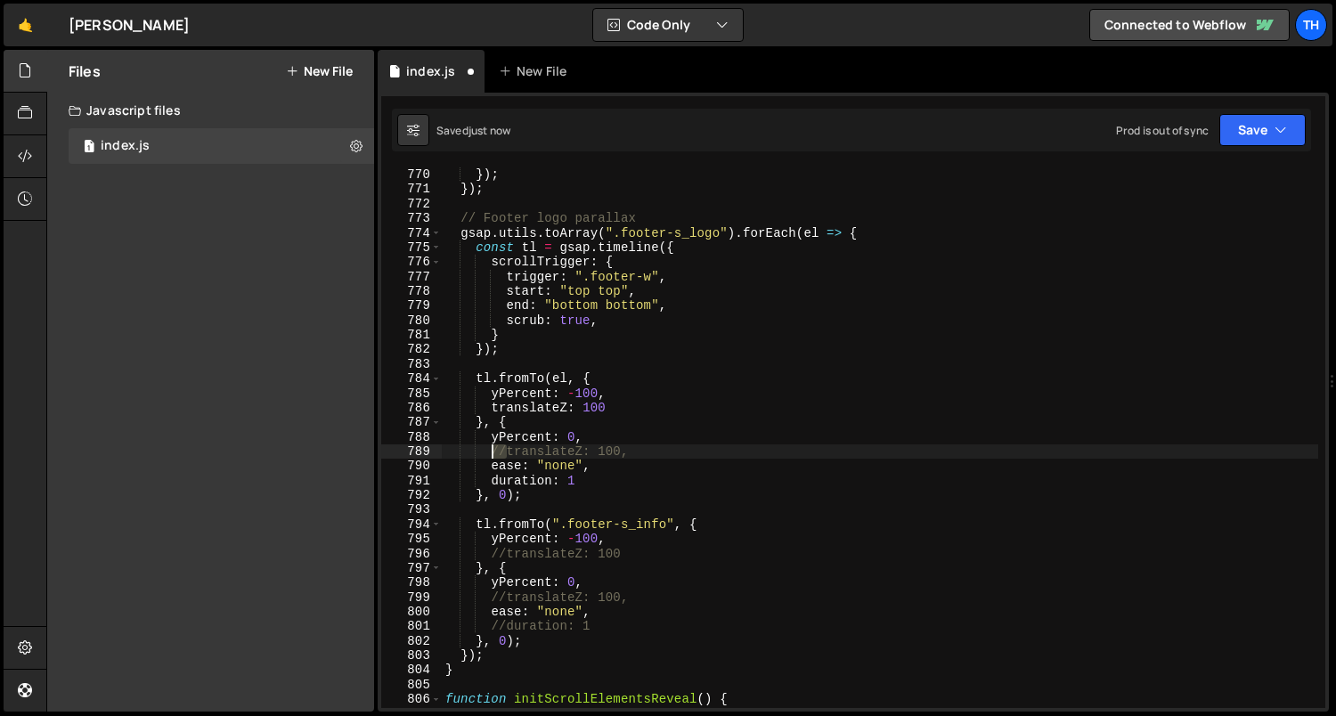
drag, startPoint x: 504, startPoint y: 449, endPoint x: 494, endPoint y: 448, distance: 9.8
click at [494, 448] on div "}) ; }) ; // Footer logo parallax gsap . utils . toArray ( ".footer-s_logo" ) .…" at bounding box center [880, 452] width 877 height 571
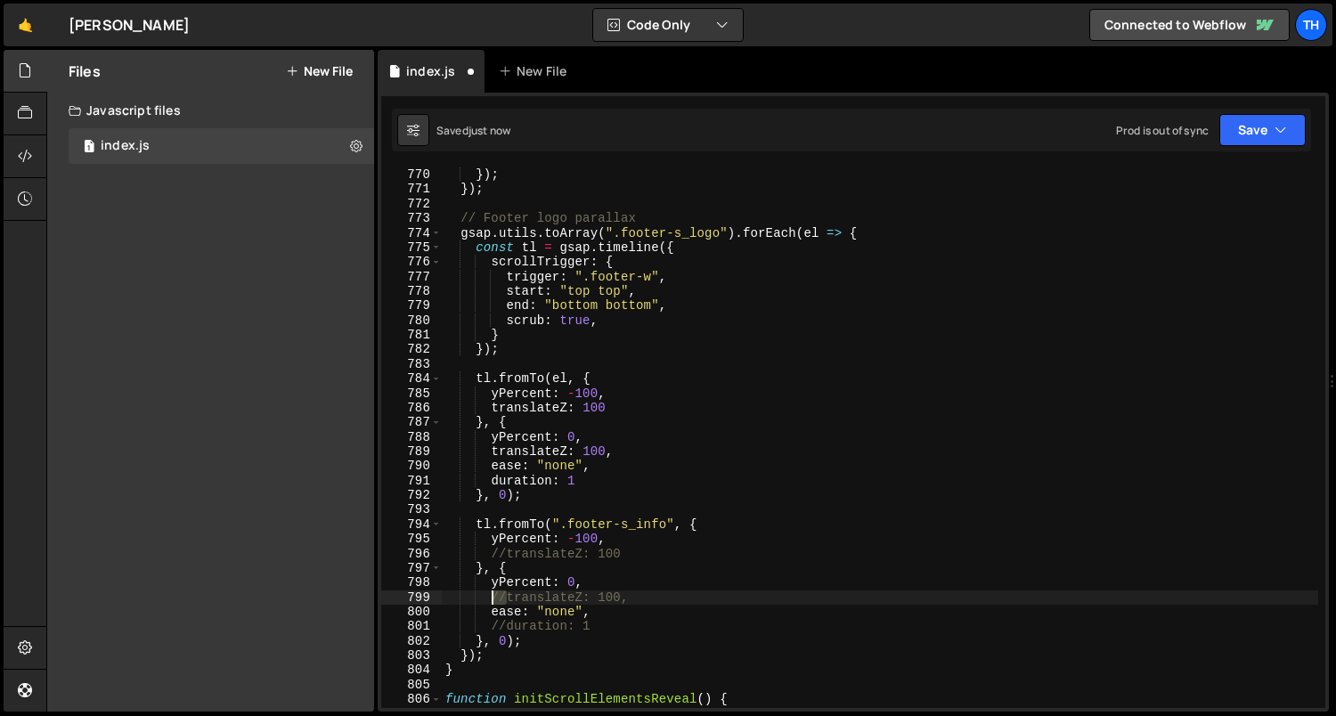
drag, startPoint x: 505, startPoint y: 591, endPoint x: 490, endPoint y: 589, distance: 15.2
click at [490, 589] on div "}) ; }) ; // Footer logo parallax gsap . utils . toArray ( ".footer-s_logo" ) .…" at bounding box center [880, 452] width 877 height 571
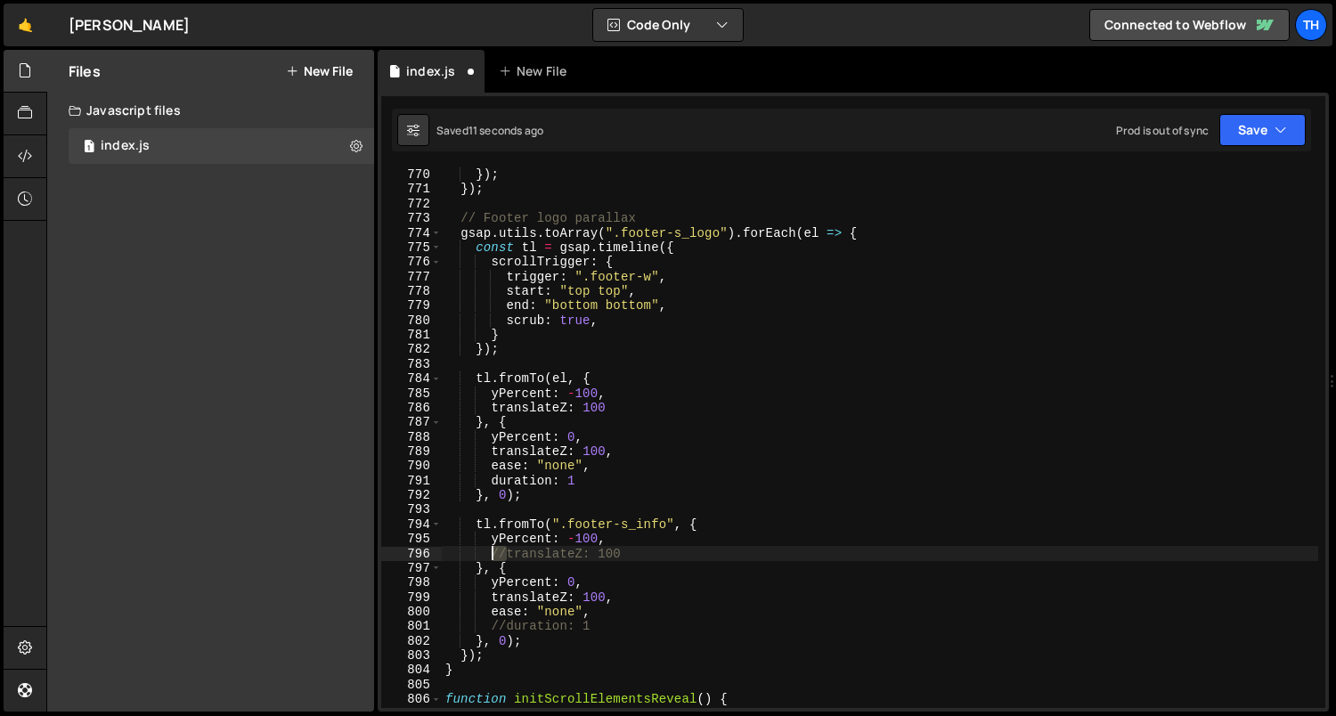
drag, startPoint x: 505, startPoint y: 556, endPoint x: 492, endPoint y: 553, distance: 12.7
click at [492, 553] on div "}) ; }) ; // Footer logo parallax gsap . utils . toArray ( ".footer-s_logo" ) .…" at bounding box center [880, 452] width 877 height 571
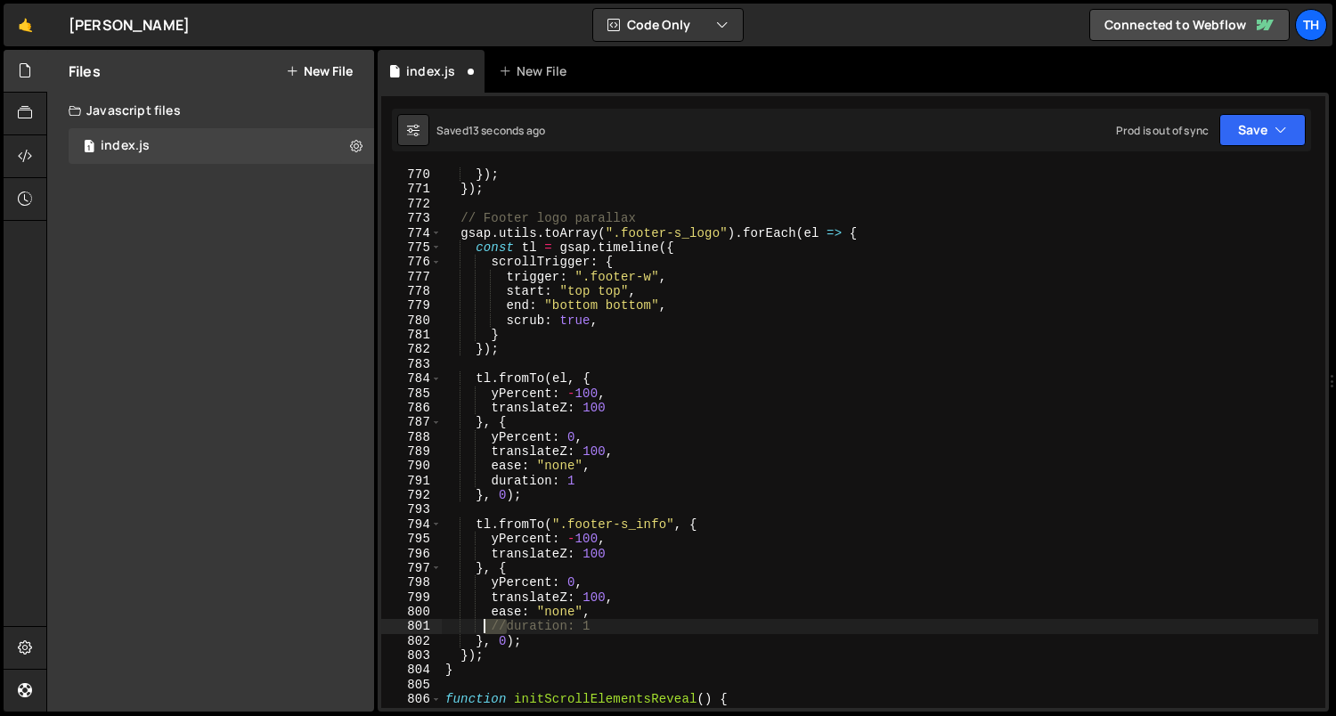
drag, startPoint x: 504, startPoint y: 626, endPoint x: 486, endPoint y: 620, distance: 18.9
click at [486, 620] on div "}) ; }) ; // Footer logo parallax gsap . utils . toArray ( ".footer-s_logo" ) .…" at bounding box center [880, 452] width 877 height 571
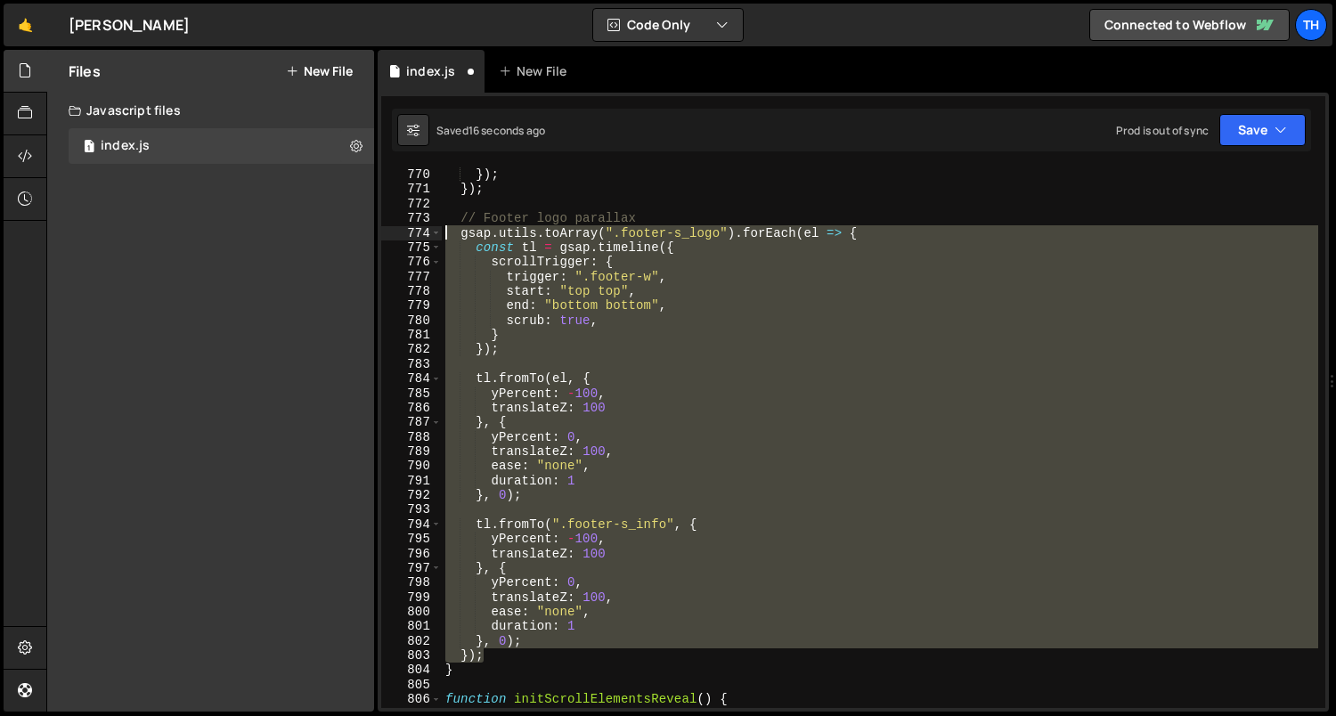
drag, startPoint x: 492, startPoint y: 654, endPoint x: 319, endPoint y: 232, distance: 455.6
click at [319, 232] on div "Files New File Javascript files 1 index.js 0 CSS files Copy share link Edit Fil…" at bounding box center [690, 381] width 1289 height 662
click at [609, 290] on div "}) ; }) ; // Footer logo parallax gsap . utils . toArray ( ".footer-s_logo" ) .…" at bounding box center [880, 437] width 876 height 540
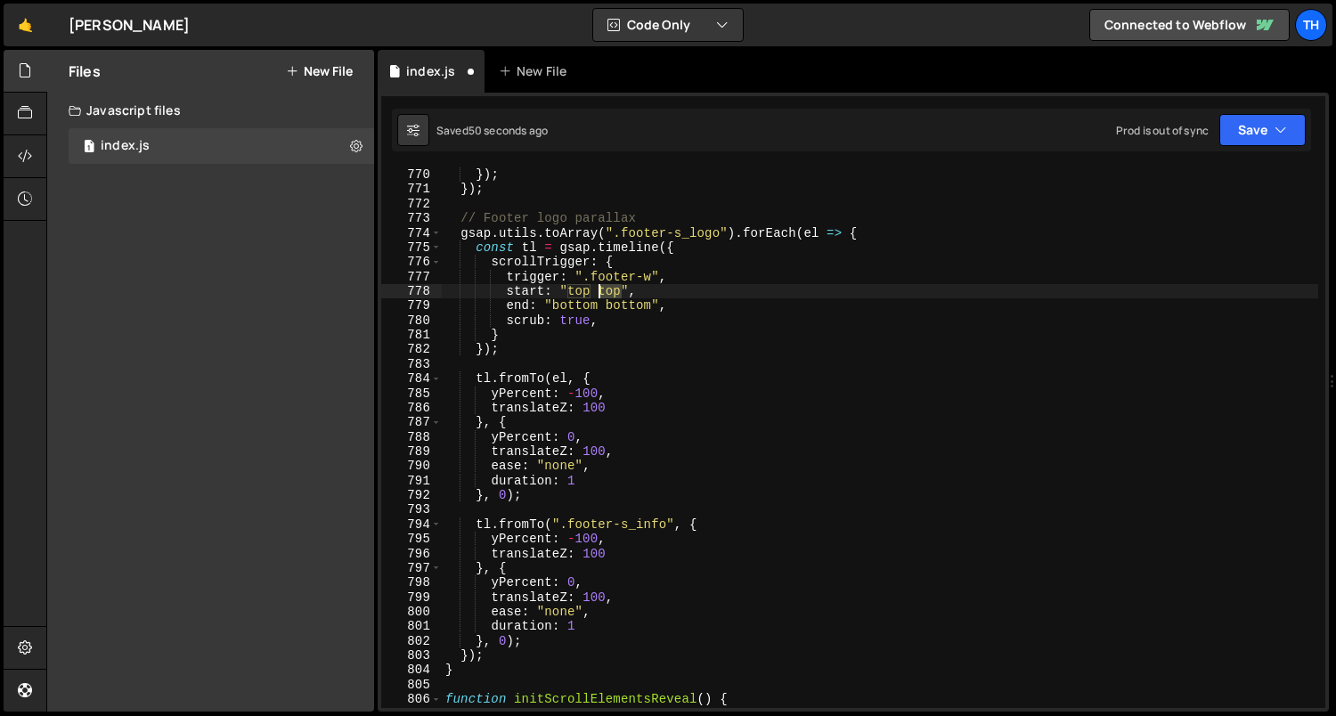
click at [609, 290] on div "}) ; }) ; // Footer logo parallax gsap . utils . toArray ( ".footer-s_logo" ) .…" at bounding box center [880, 452] width 877 height 571
click at [657, 312] on div "}) ; }) ; // Footer logo parallax gsap . utils . toArray ( ".footer-s_logo" ) .…" at bounding box center [880, 452] width 877 height 571
click at [644, 308] on div "}) ; }) ; // Footer logo parallax gsap . utils . toArray ( ".footer-s_logo" ) .…" at bounding box center [880, 452] width 877 height 571
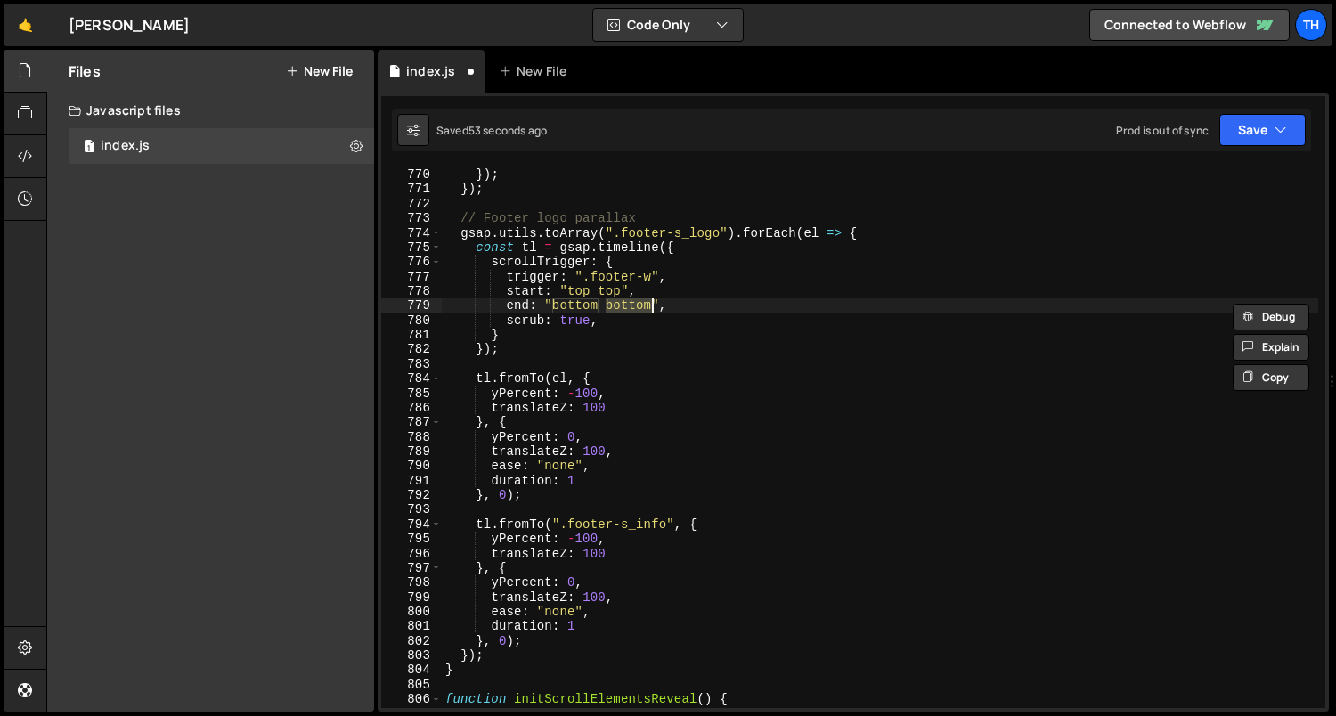
click at [612, 293] on div "}) ; }) ; // Footer logo parallax gsap . utils . toArray ( ".footer-s_logo" ) .…" at bounding box center [880, 452] width 877 height 571
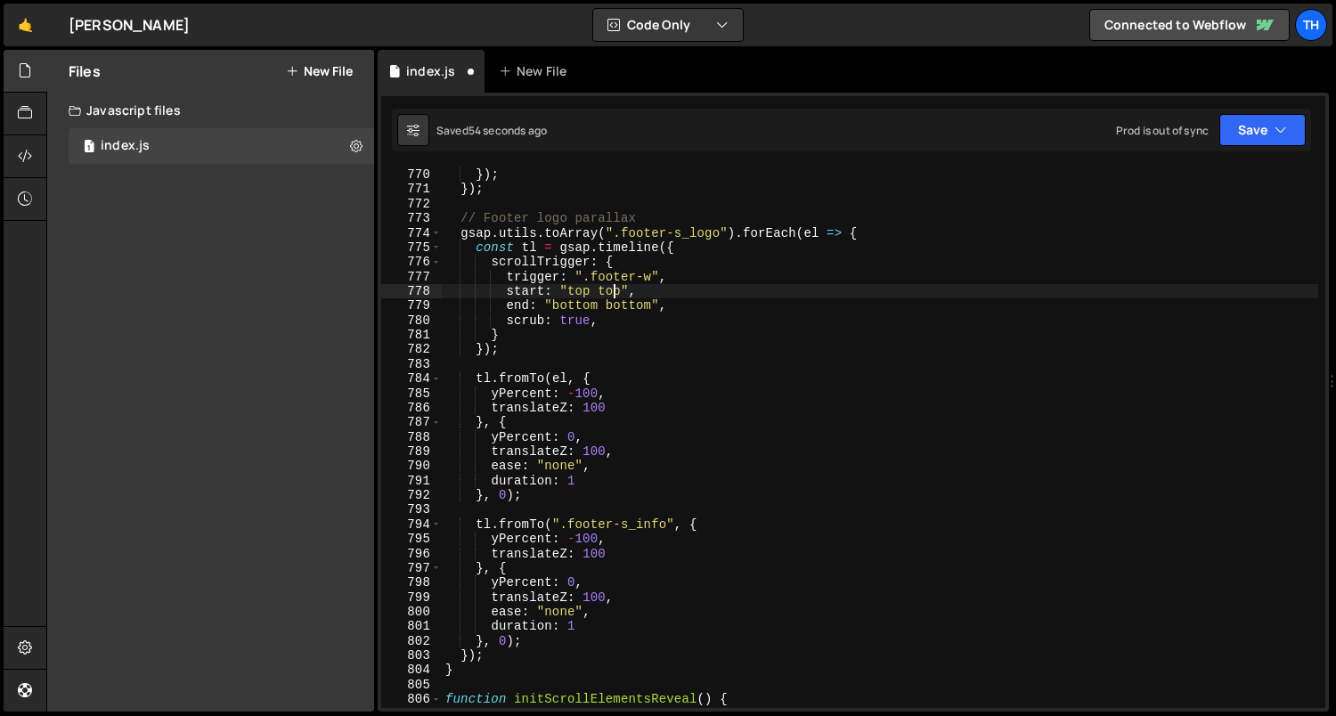
click at [612, 293] on div "}) ; }) ; // Footer logo parallax gsap . utils . toArray ( ".footer-s_logo" ) .…" at bounding box center [880, 452] width 877 height 571
paste textarea "bottom"
click at [1264, 137] on button "Save" at bounding box center [1262, 130] width 86 height 32
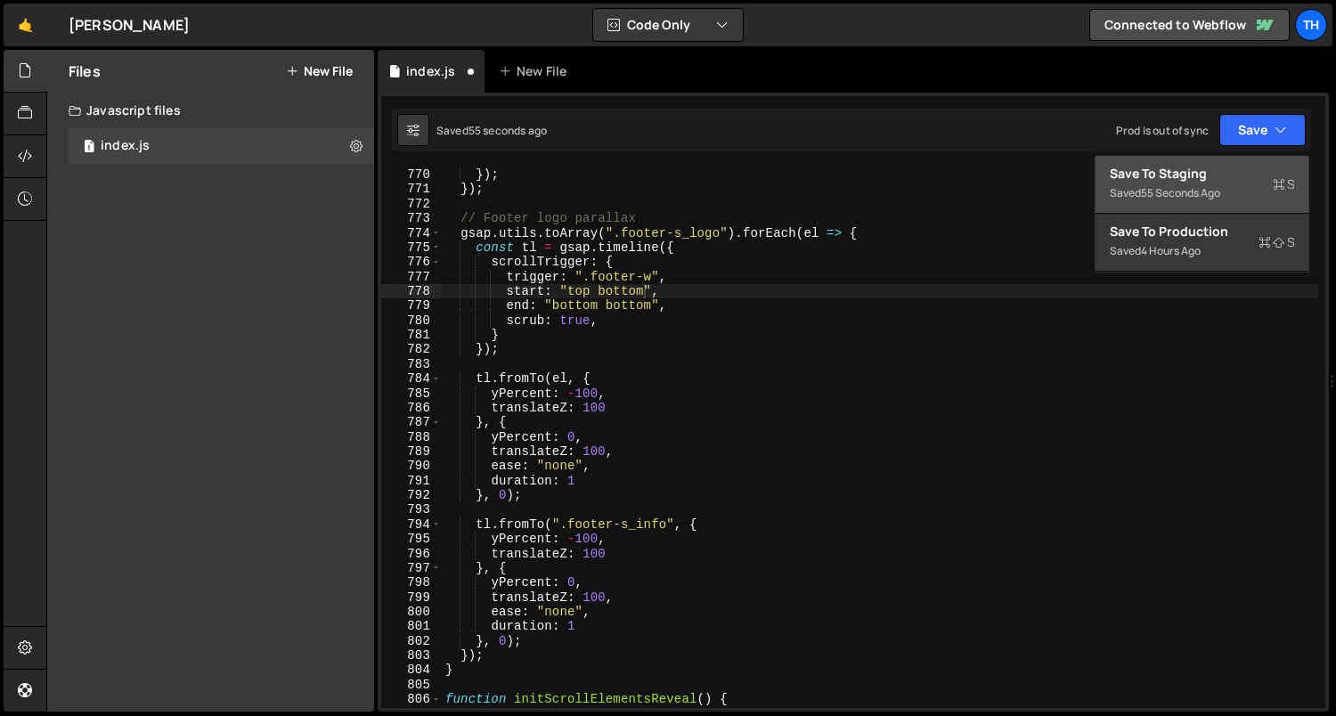
click at [1253, 165] on div "Save to Staging S" at bounding box center [1201, 174] width 185 height 18
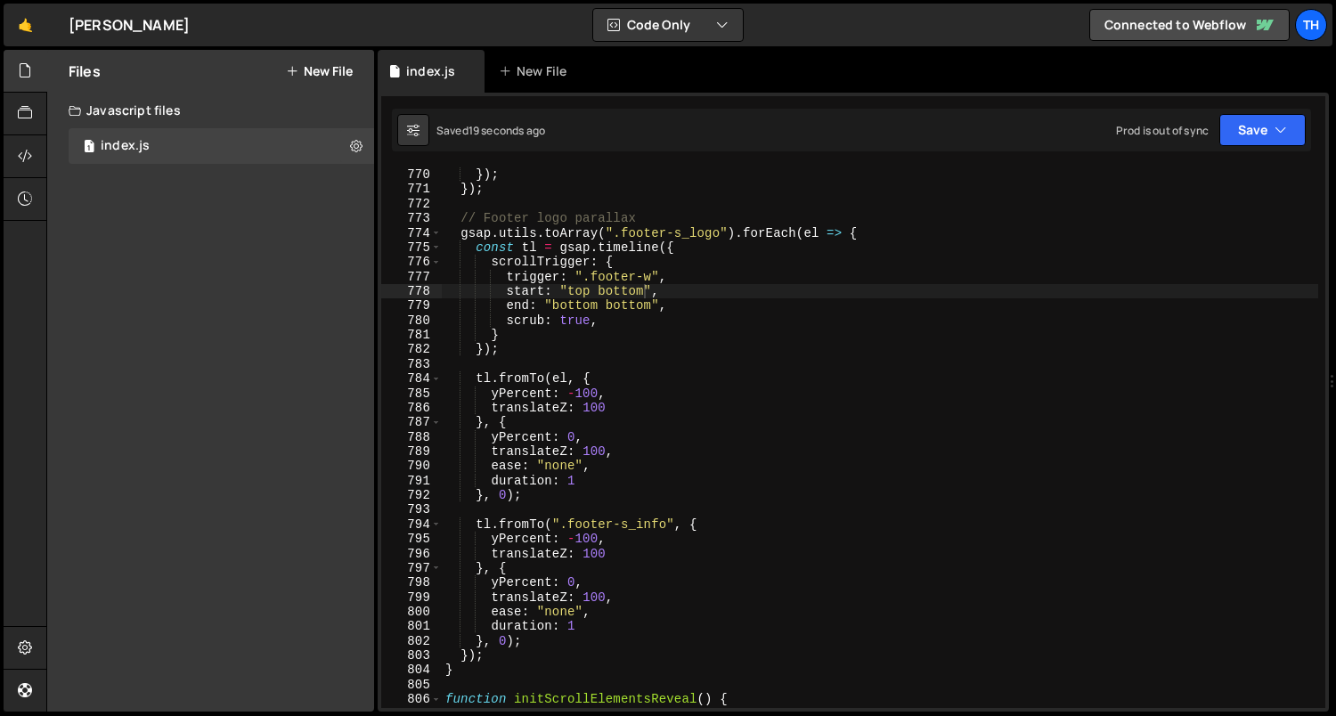
type textarea "scrub: true,"
click at [626, 320] on div "}) ; }) ; // Footer logo parallax gsap . utils . toArray ( ".footer-s_logo" ) .…" at bounding box center [880, 452] width 877 height 571
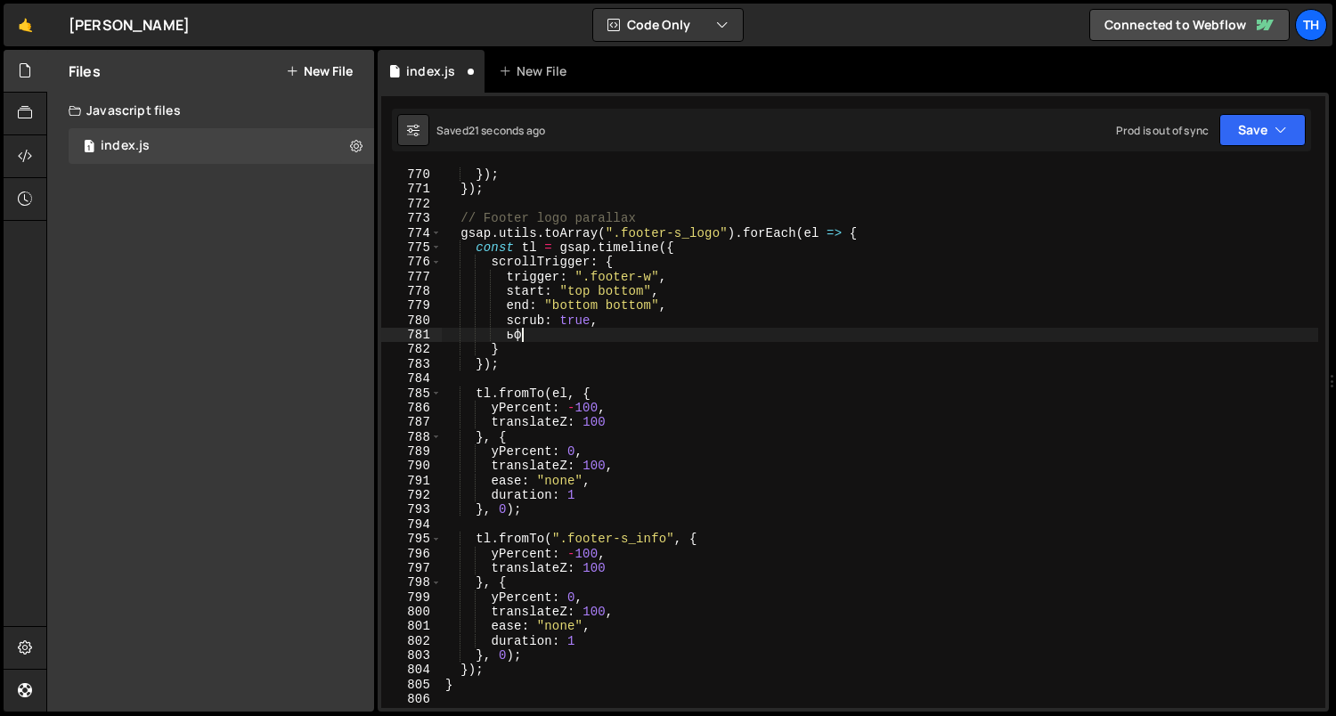
type textarea "ь"
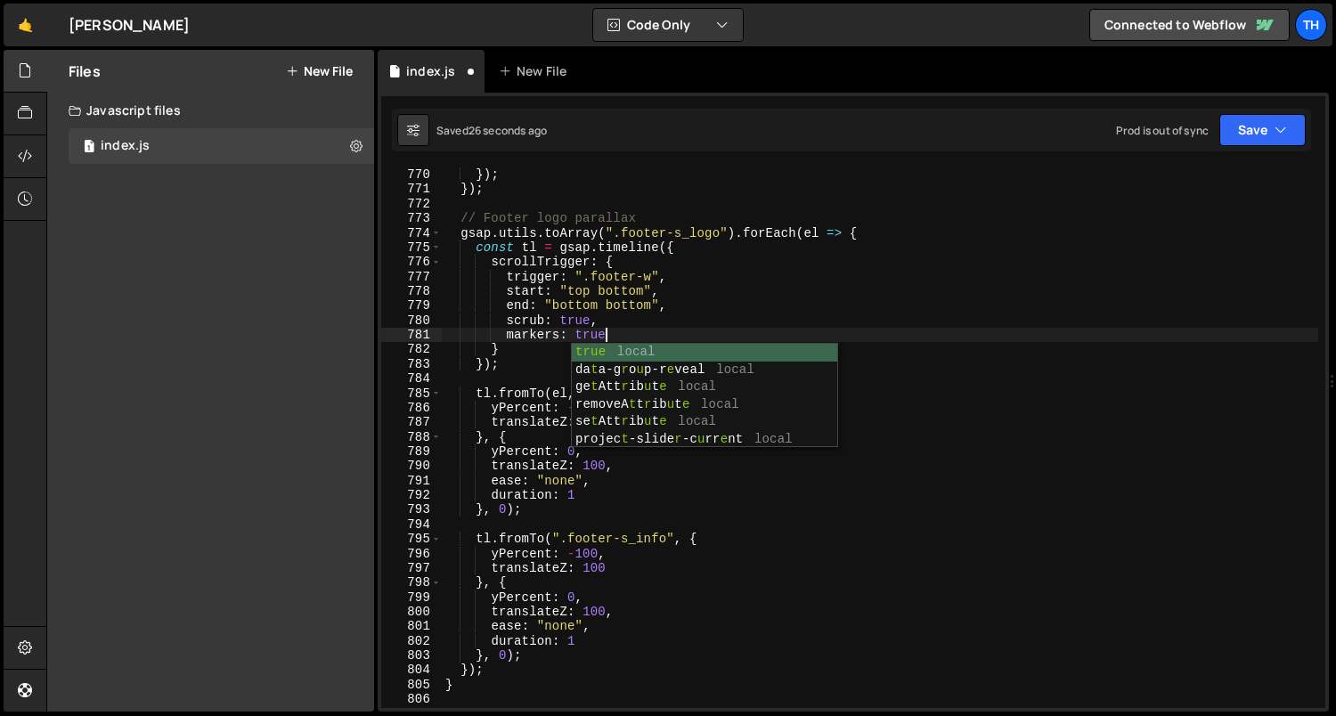
scroll to position [0, 10]
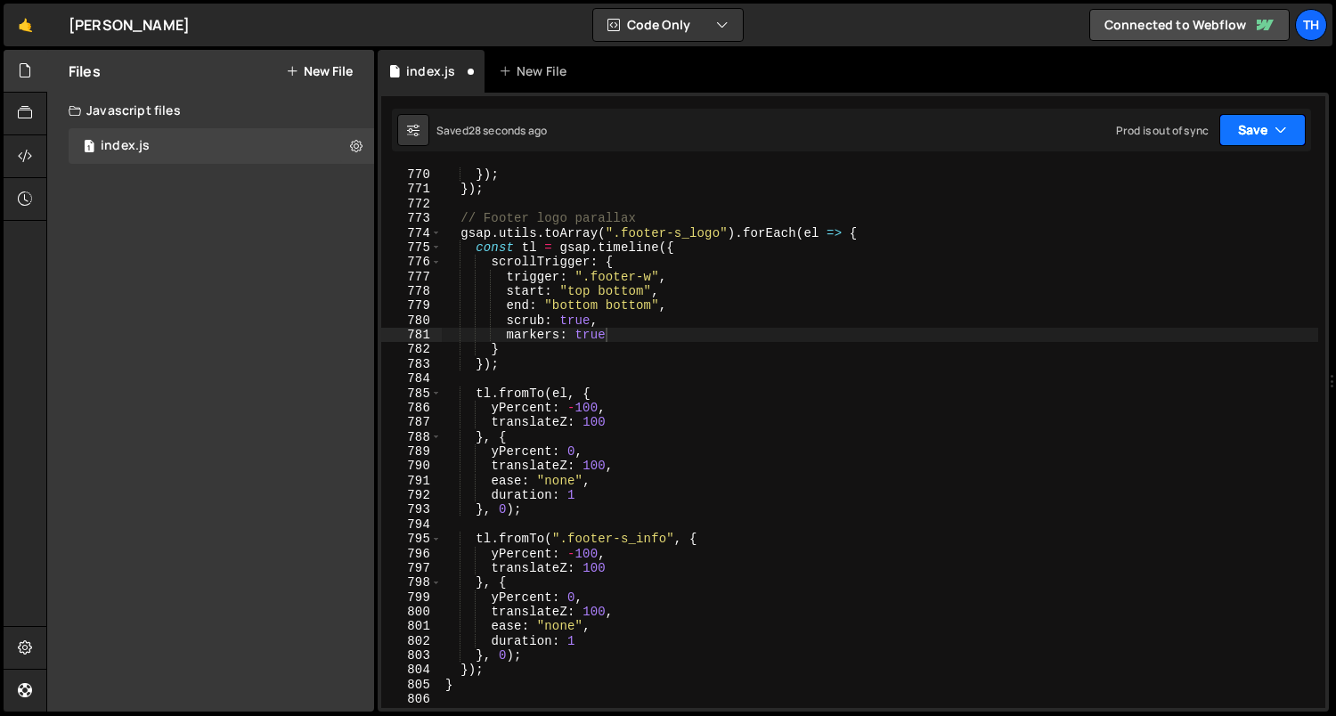
click at [1249, 128] on button "Save" at bounding box center [1262, 130] width 86 height 32
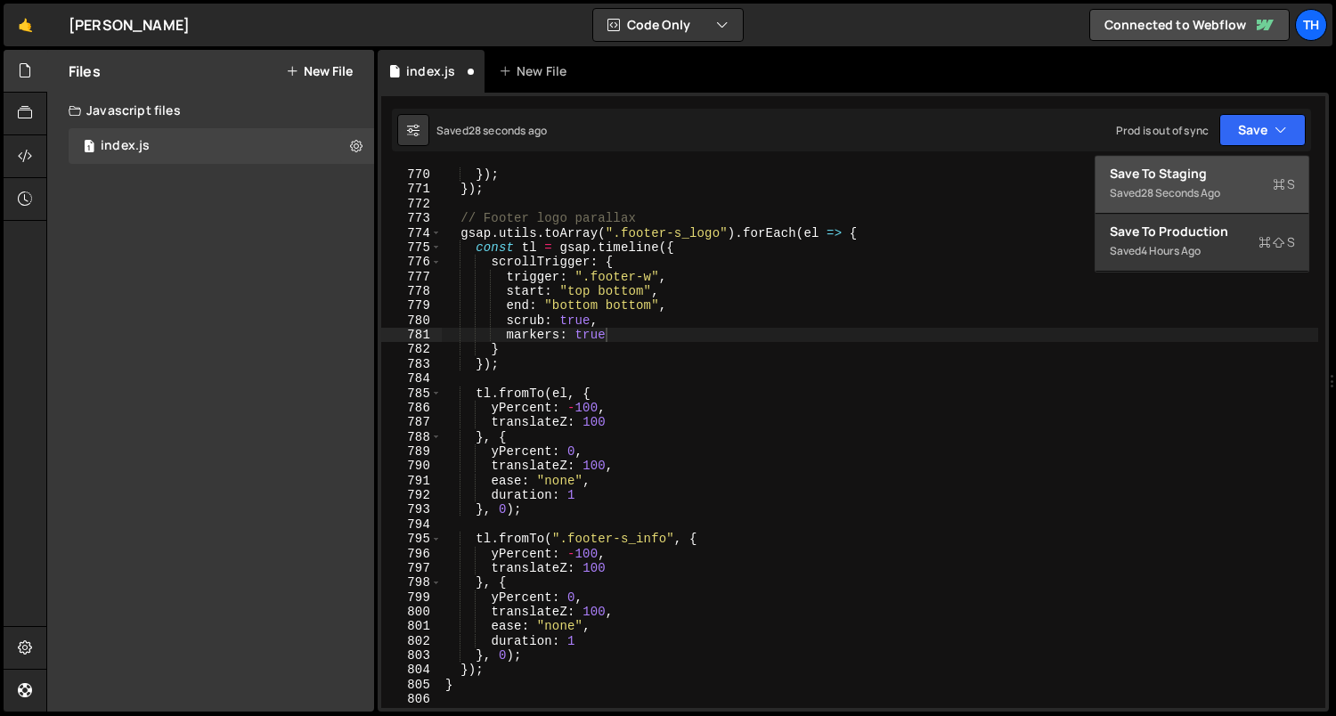
click at [1232, 175] on div "Save to Staging S" at bounding box center [1201, 174] width 185 height 18
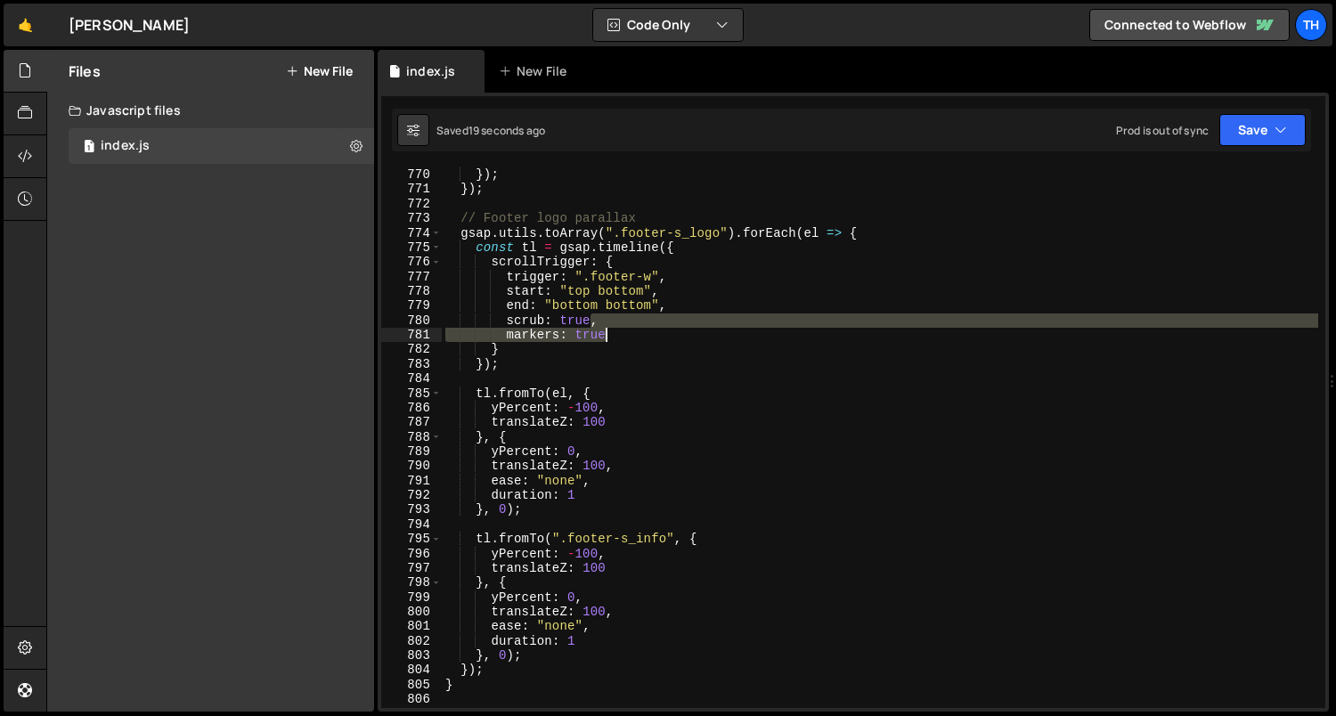
drag, startPoint x: 604, startPoint y: 324, endPoint x: 650, endPoint y: 330, distance: 46.7
click at [650, 330] on div "}) ; }) ; // Footer logo parallax gsap . utils . toArray ( ".footer-s_logo" ) .…" at bounding box center [880, 452] width 877 height 571
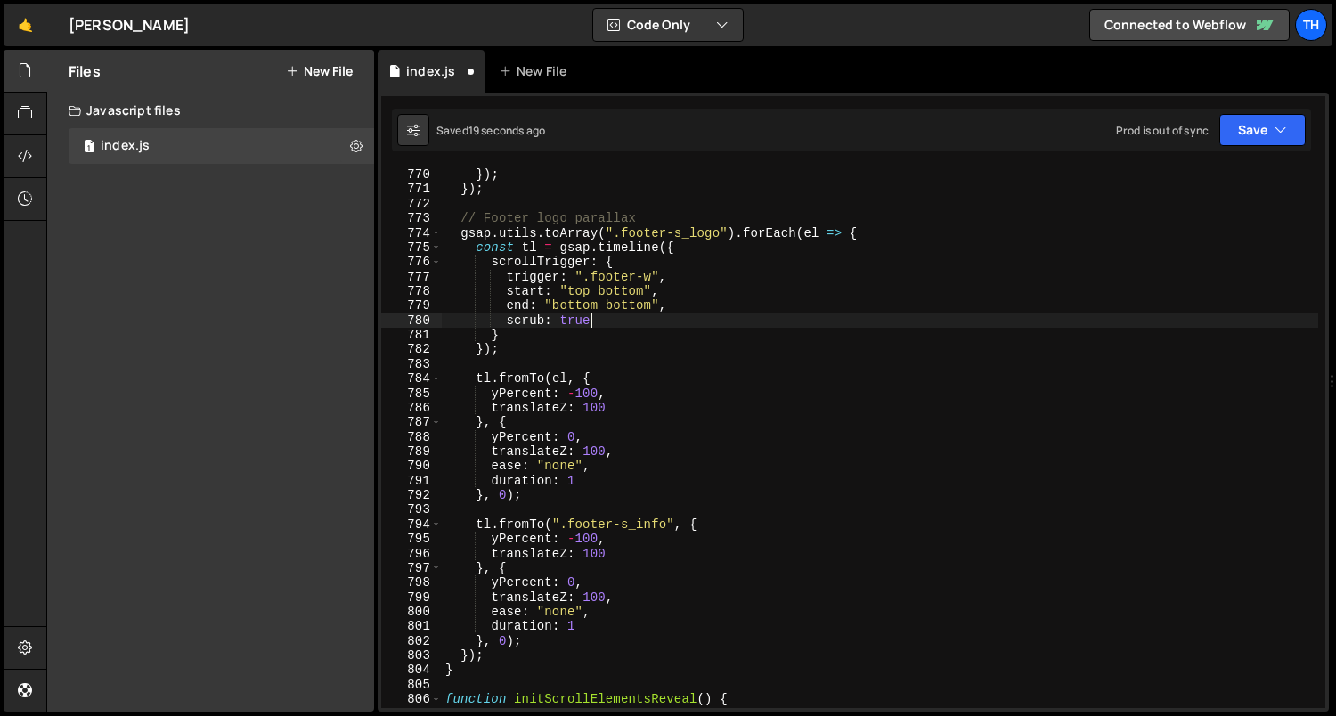
click at [567, 376] on div "}) ; }) ; // Footer logo parallax gsap . utils . toArray ( ".footer-s_logo" ) .…" at bounding box center [880, 452] width 877 height 571
click at [581, 288] on div "}) ; }) ; // Footer logo parallax gsap . utils . toArray ( ".footer-s_logo" ) .…" at bounding box center [880, 452] width 877 height 571
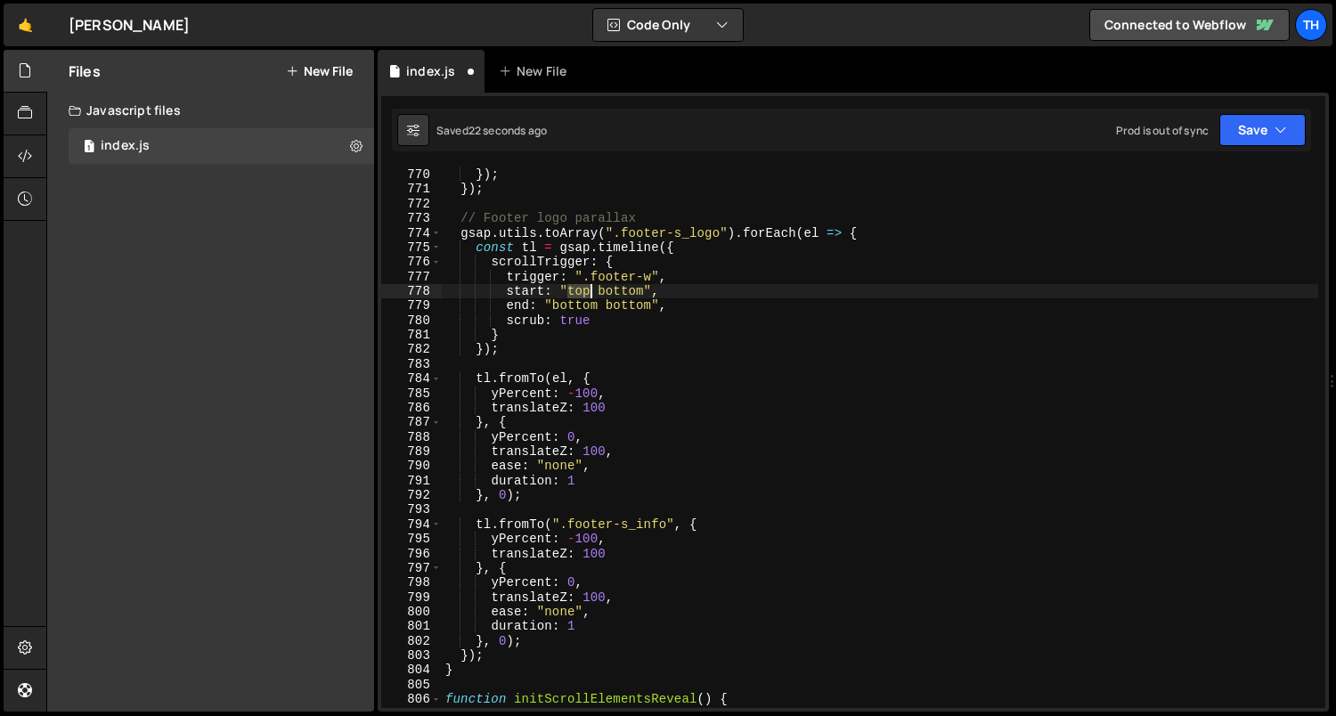
click at [581, 288] on div "}) ; }) ; // Footer logo parallax gsap . utils . toArray ( ".footer-s_logo" ) .…" at bounding box center [880, 452] width 877 height 571
click at [1230, 133] on button "Save" at bounding box center [1262, 130] width 86 height 32
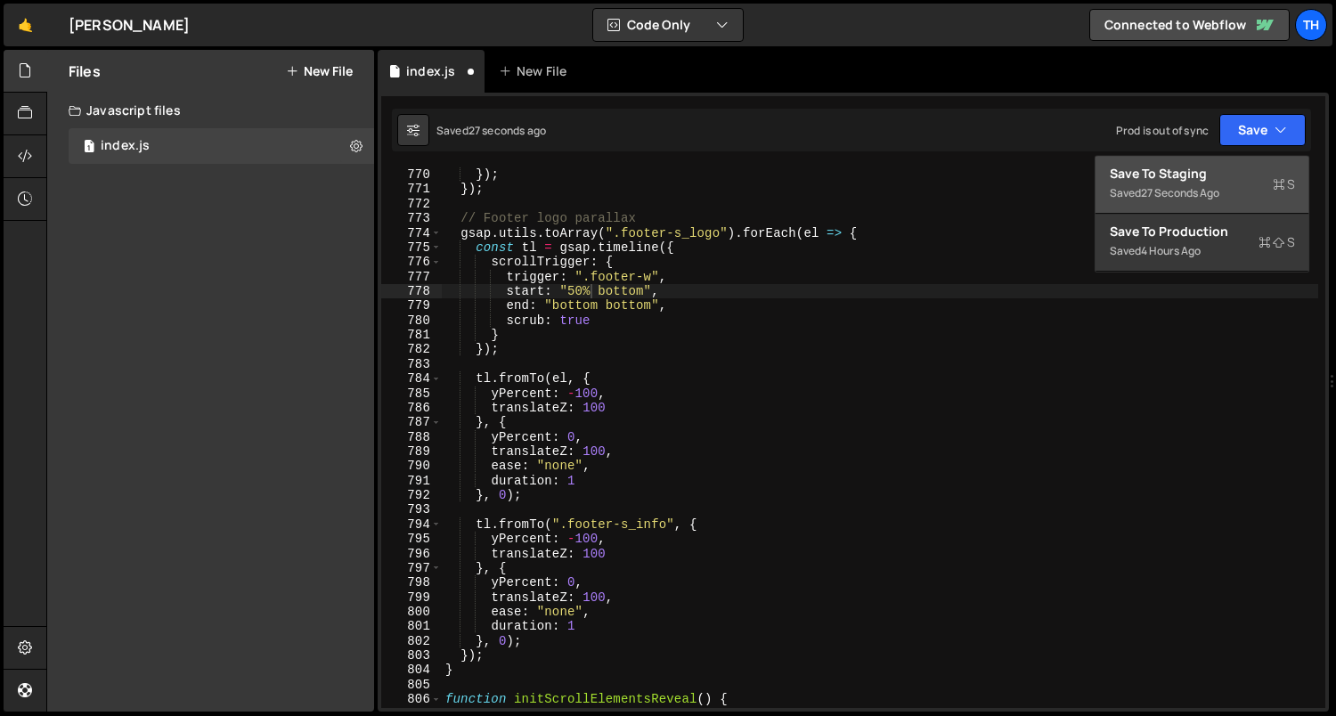
click at [1201, 190] on div "27 seconds ago" at bounding box center [1180, 192] width 78 height 15
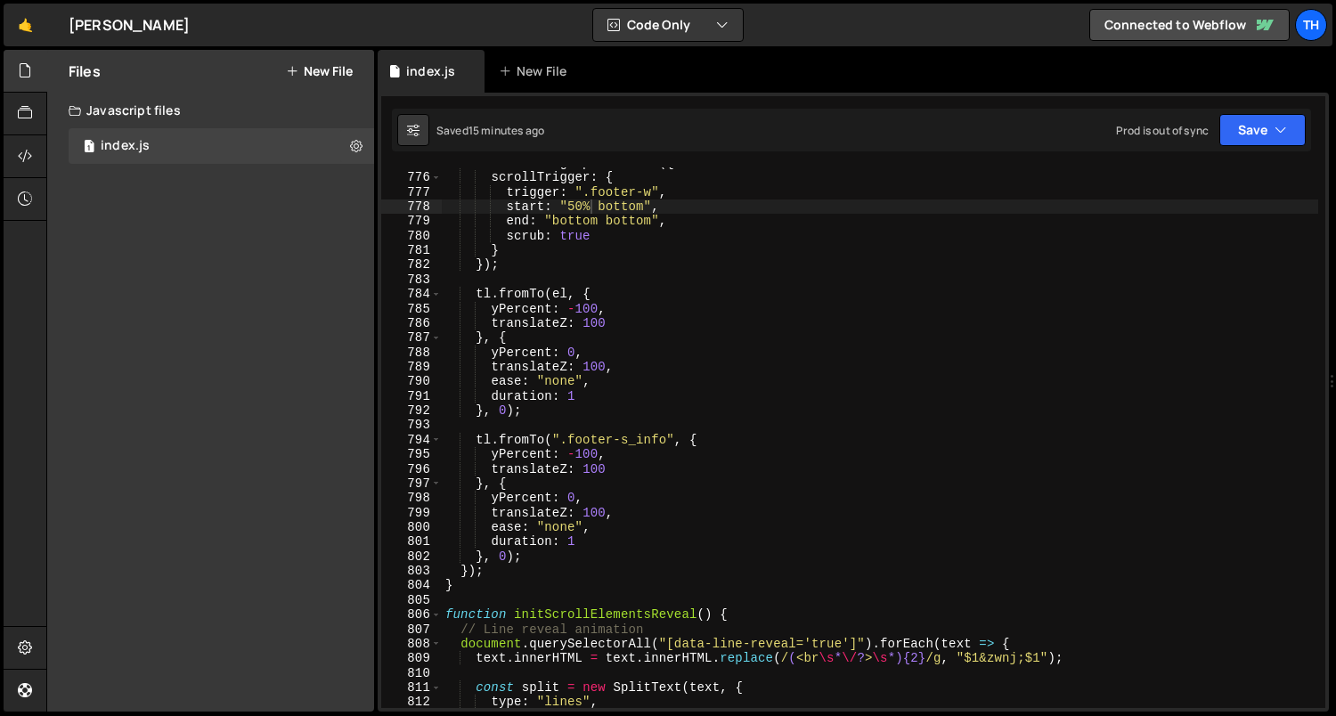
scroll to position [7550, 0]
click at [440, 615] on div "806" at bounding box center [411, 614] width 61 height 14
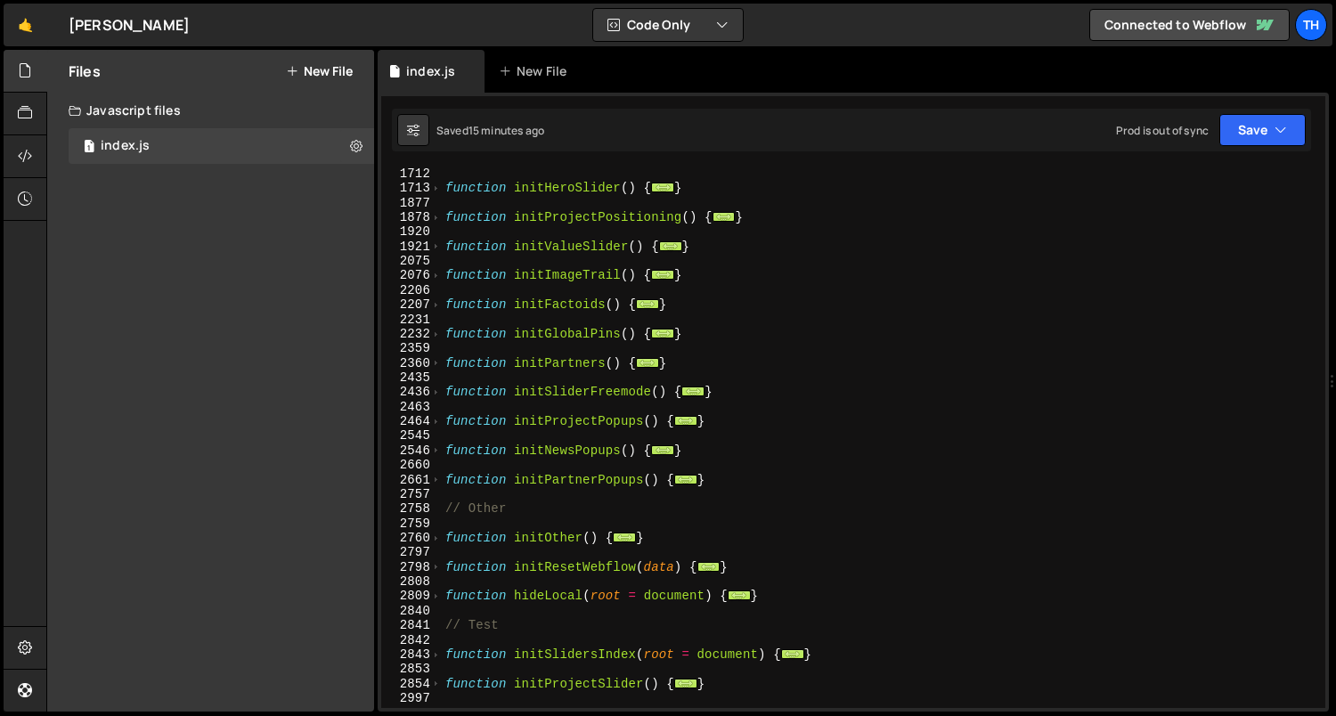
scroll to position [988, 0]
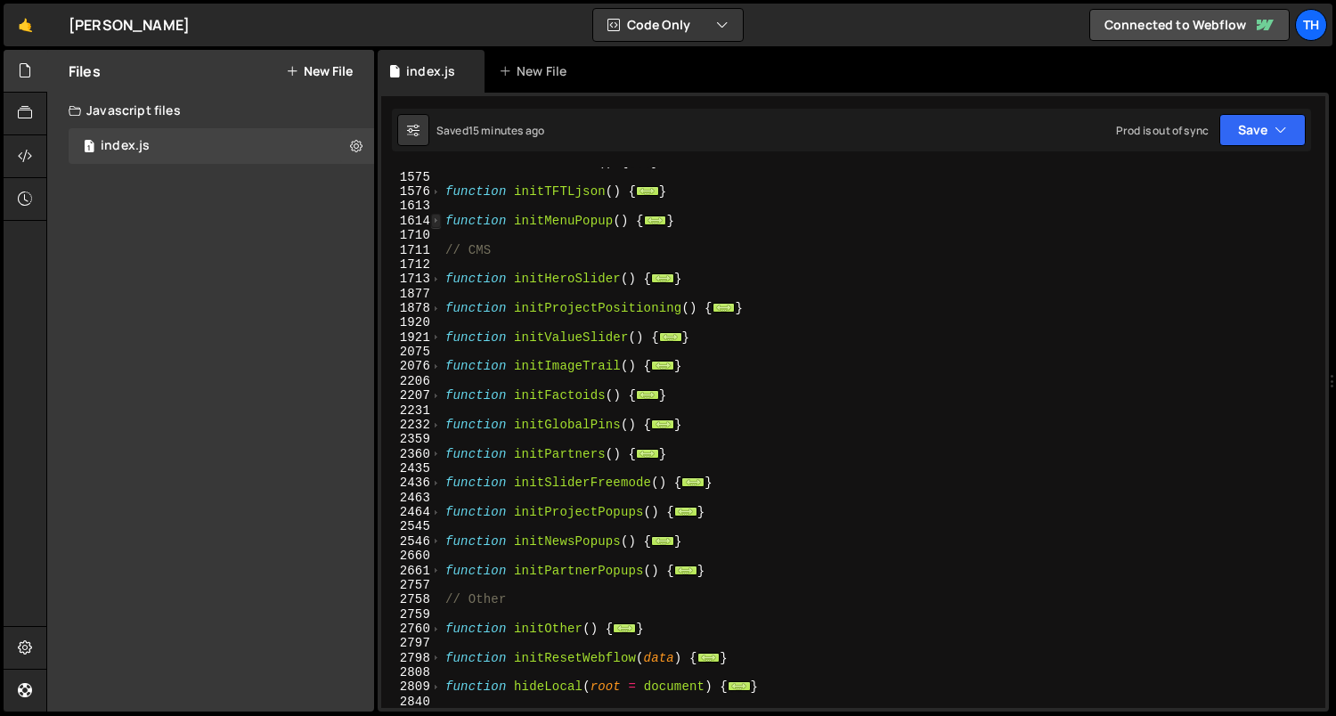
click at [435, 217] on span at bounding box center [436, 221] width 10 height 14
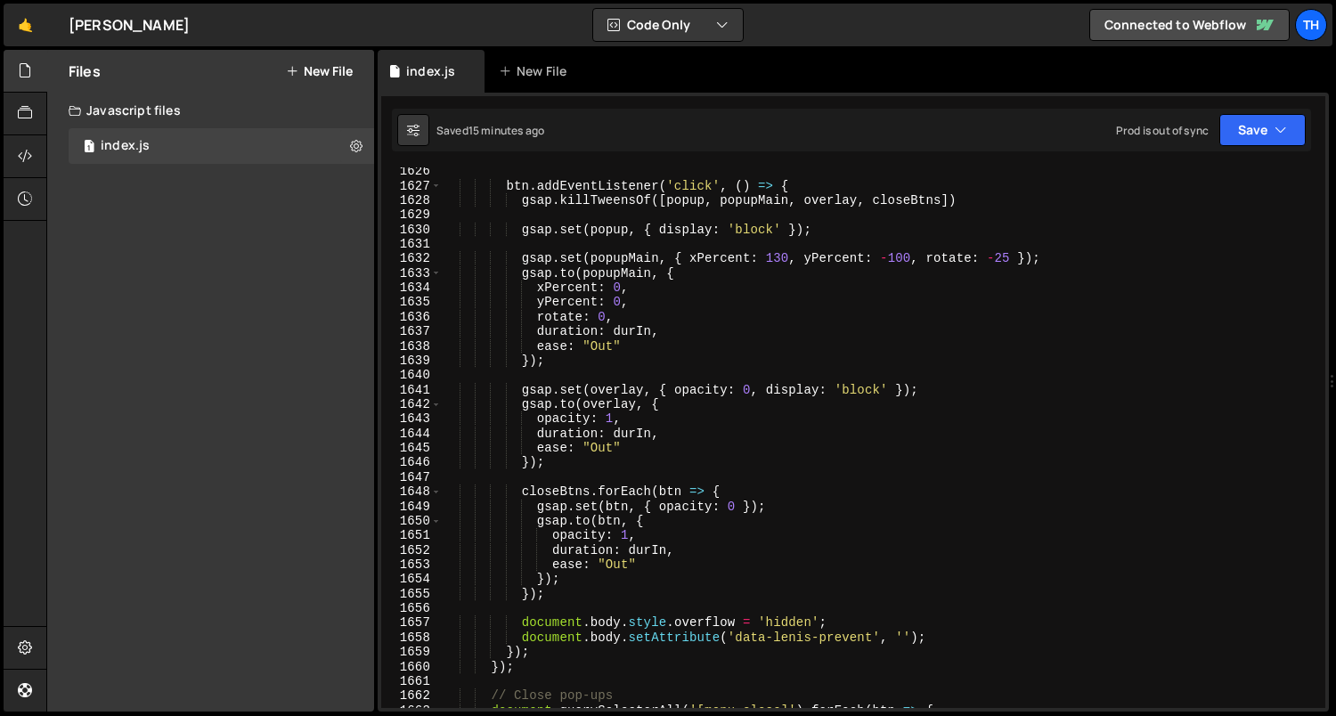
scroll to position [1116, 0]
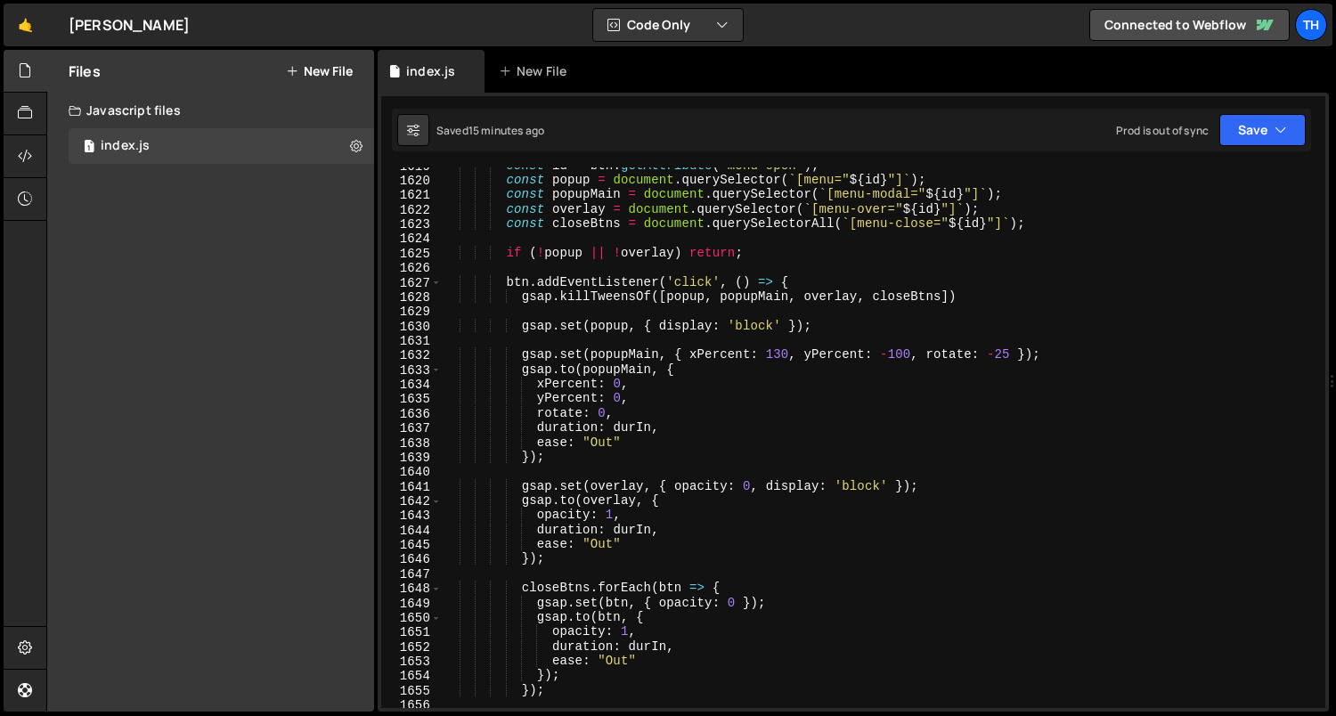
click at [696, 285] on div "const id = btn . getAttribute ( 'menu-open' ) ; const popup = document . queryS…" at bounding box center [880, 443] width 877 height 571
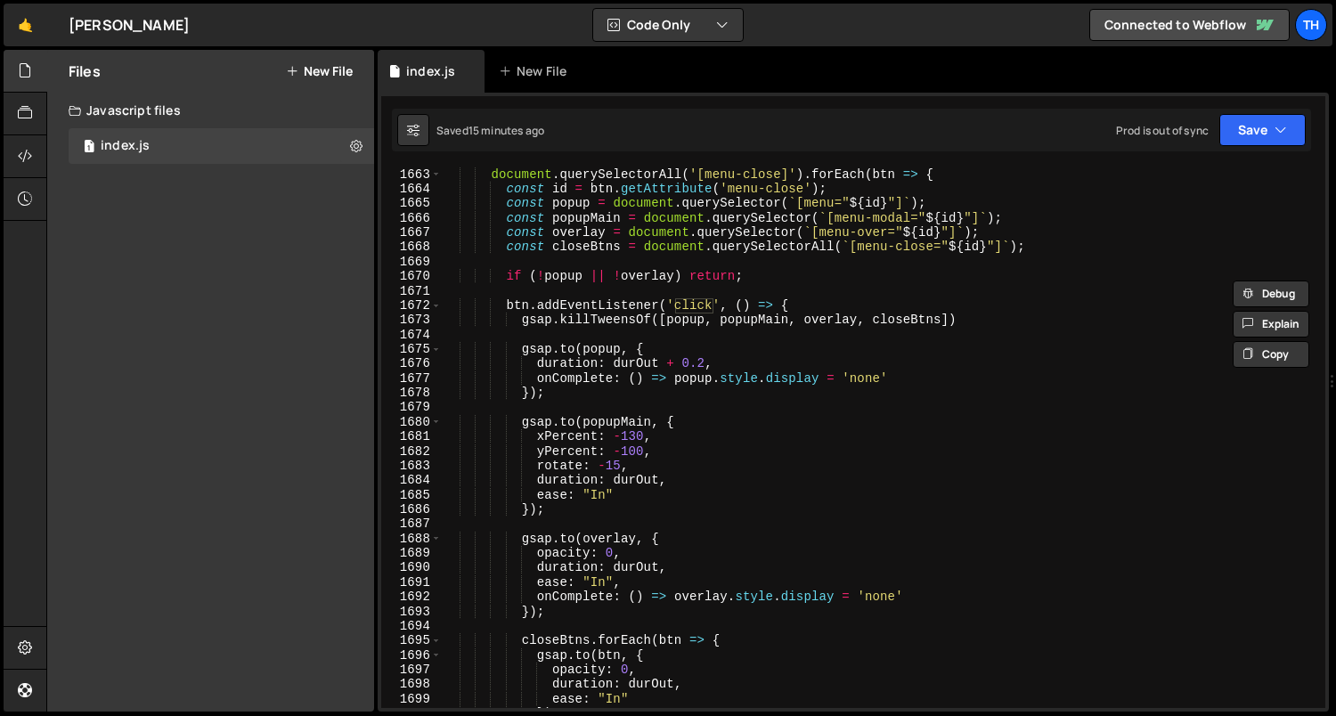
scroll to position [1742, 0]
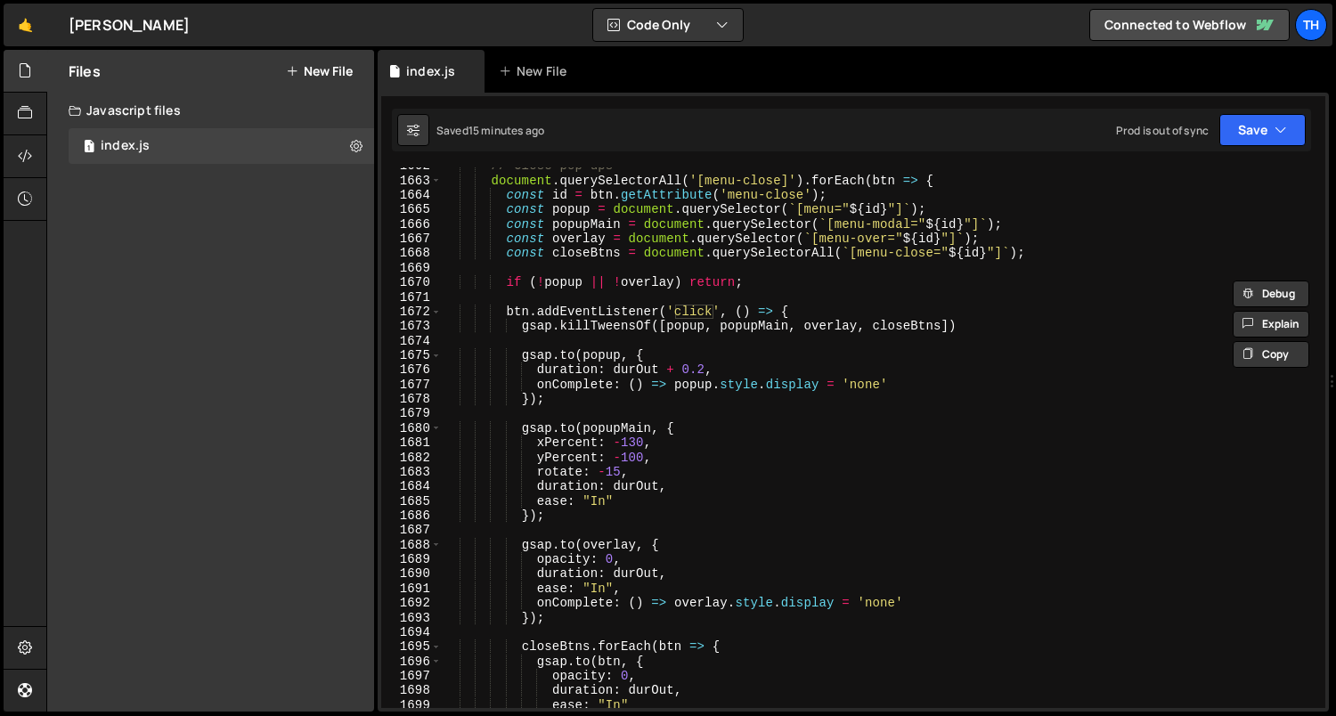
click at [497, 375] on div "// Close pop-ups document . querySelectorAll ( '[menu-close]' ) . forEach ( btn…" at bounding box center [880, 443] width 877 height 571
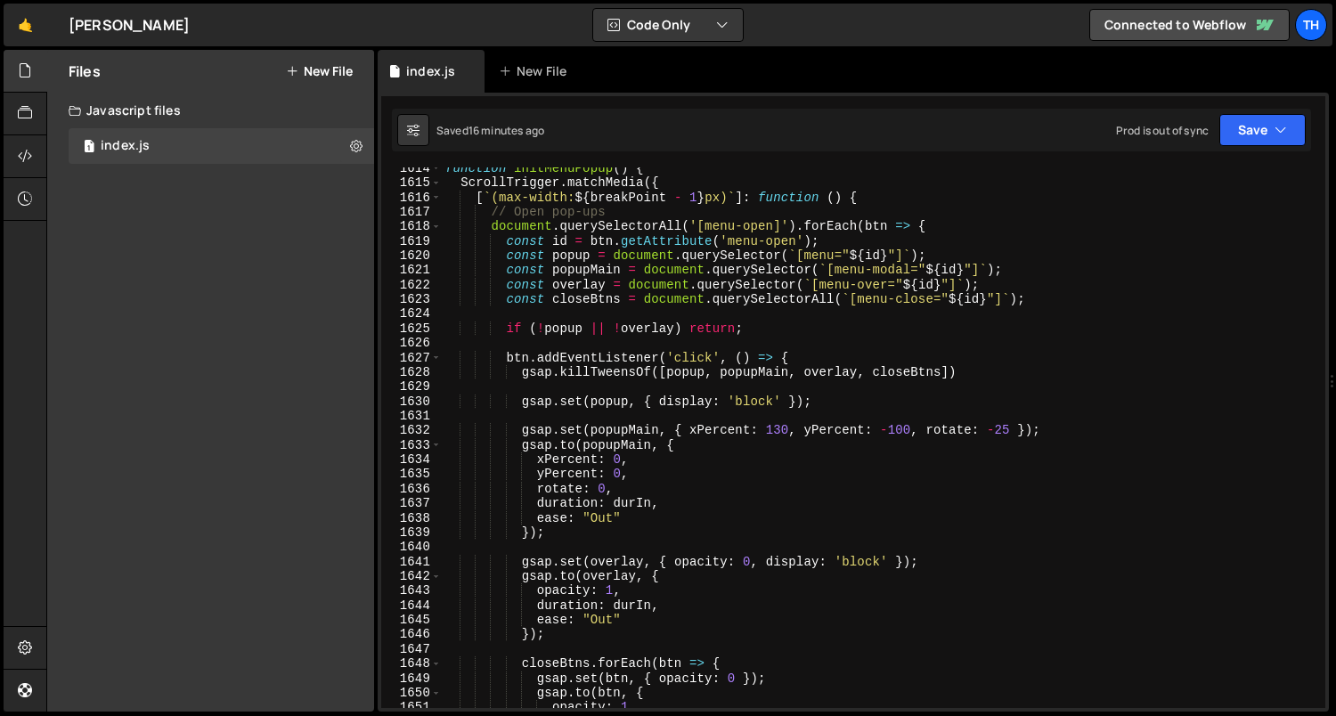
scroll to position [1035, 0]
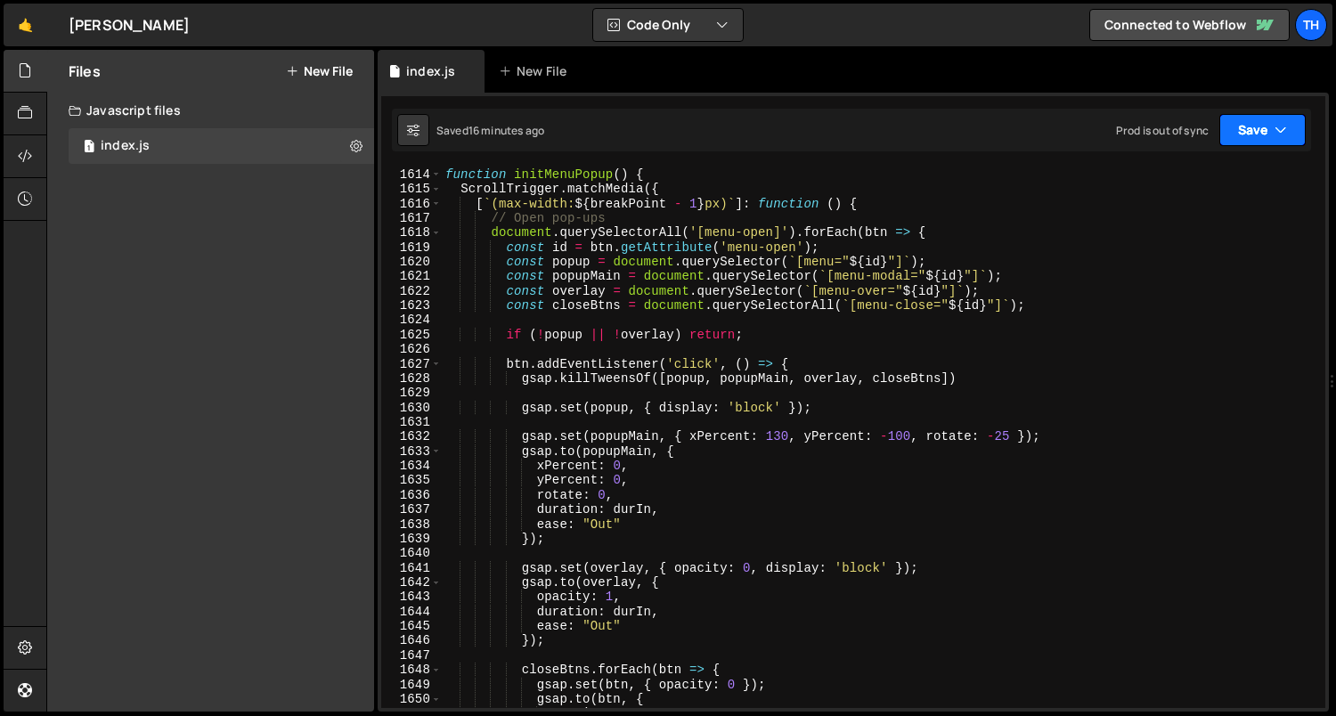
click at [1242, 124] on button "Save" at bounding box center [1262, 130] width 86 height 32
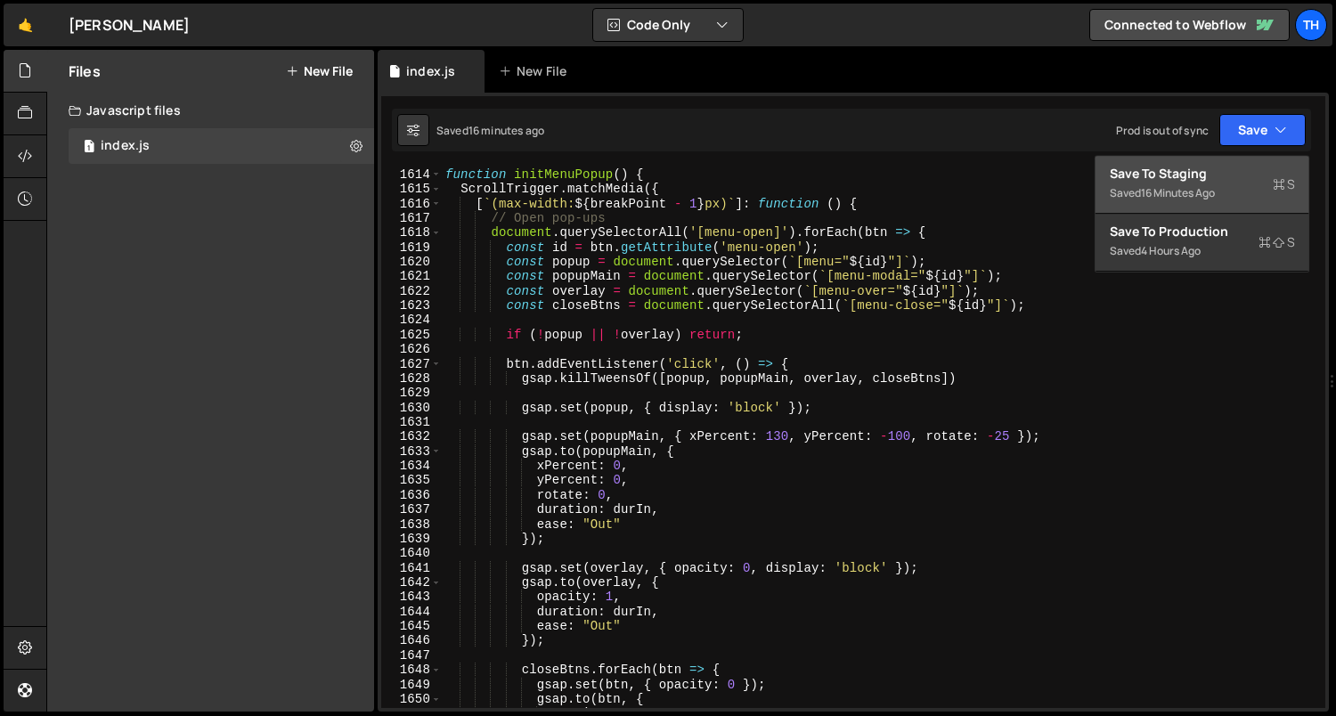
click at [1239, 176] on div "Save to Staging S" at bounding box center [1201, 174] width 185 height 18
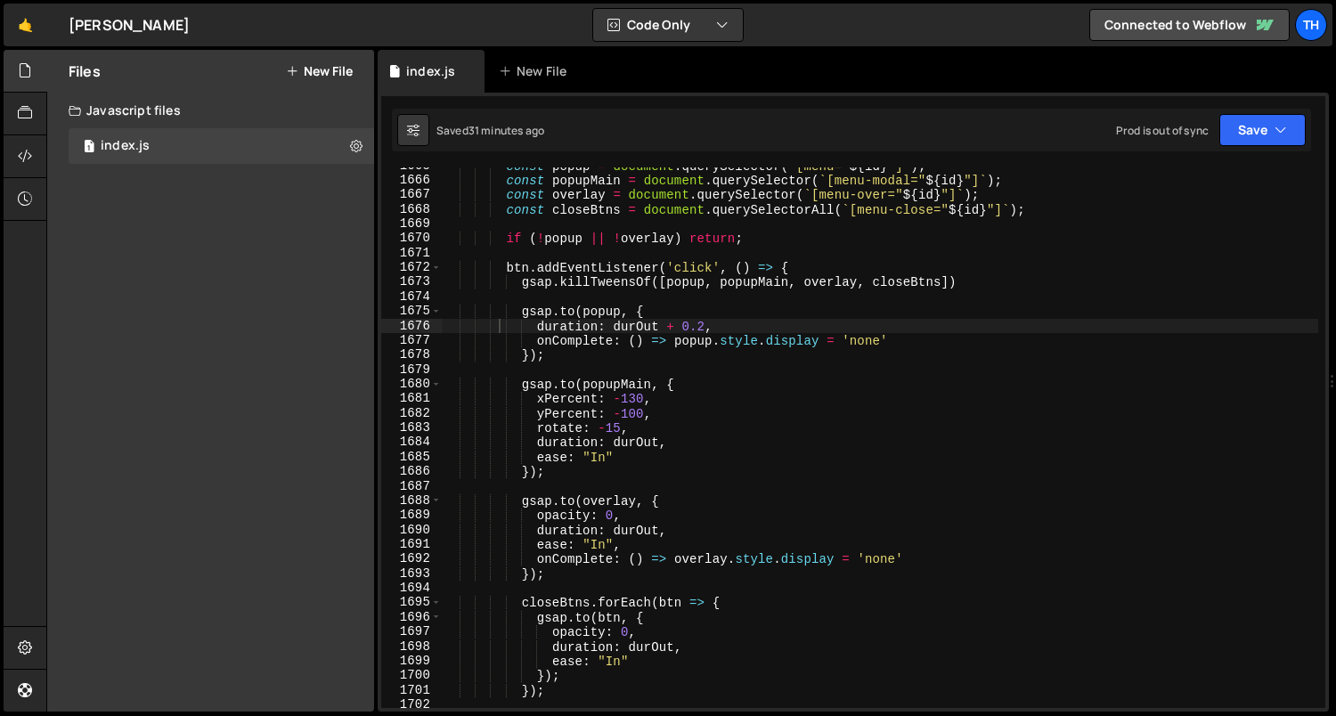
scroll to position [16610, 0]
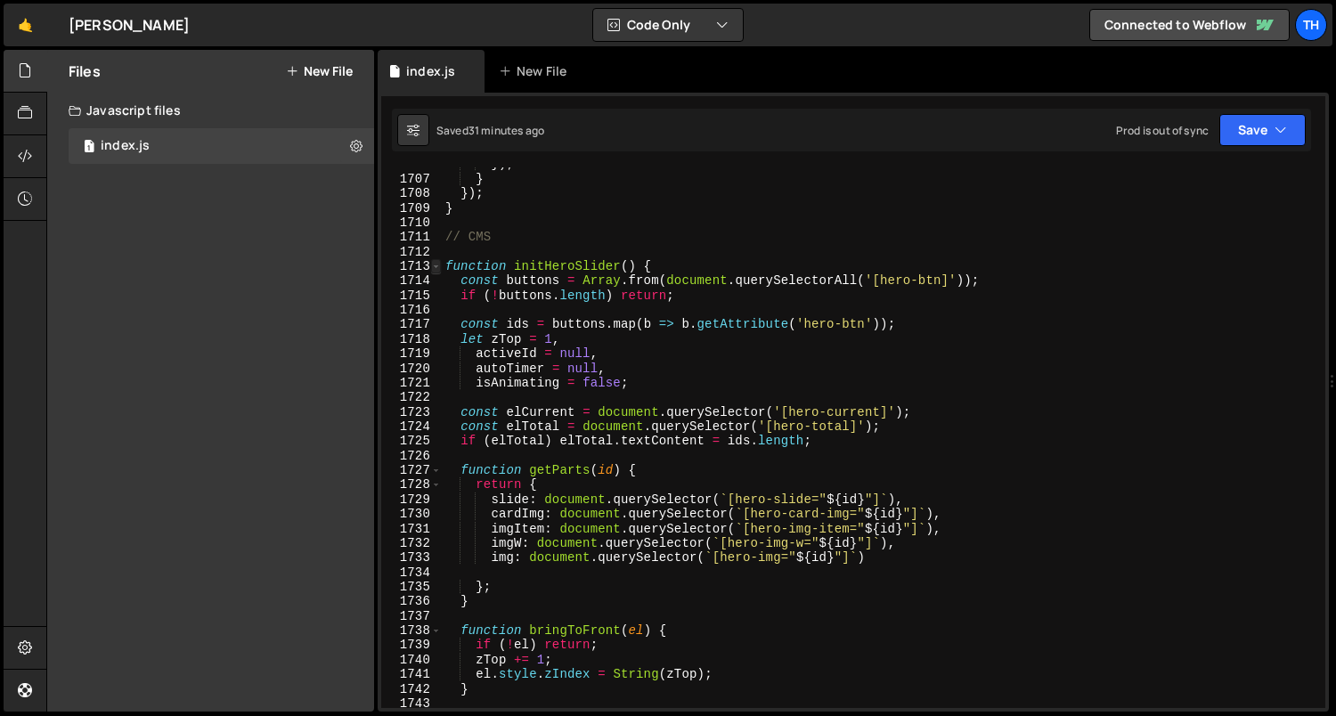
click at [435, 268] on span at bounding box center [436, 266] width 10 height 14
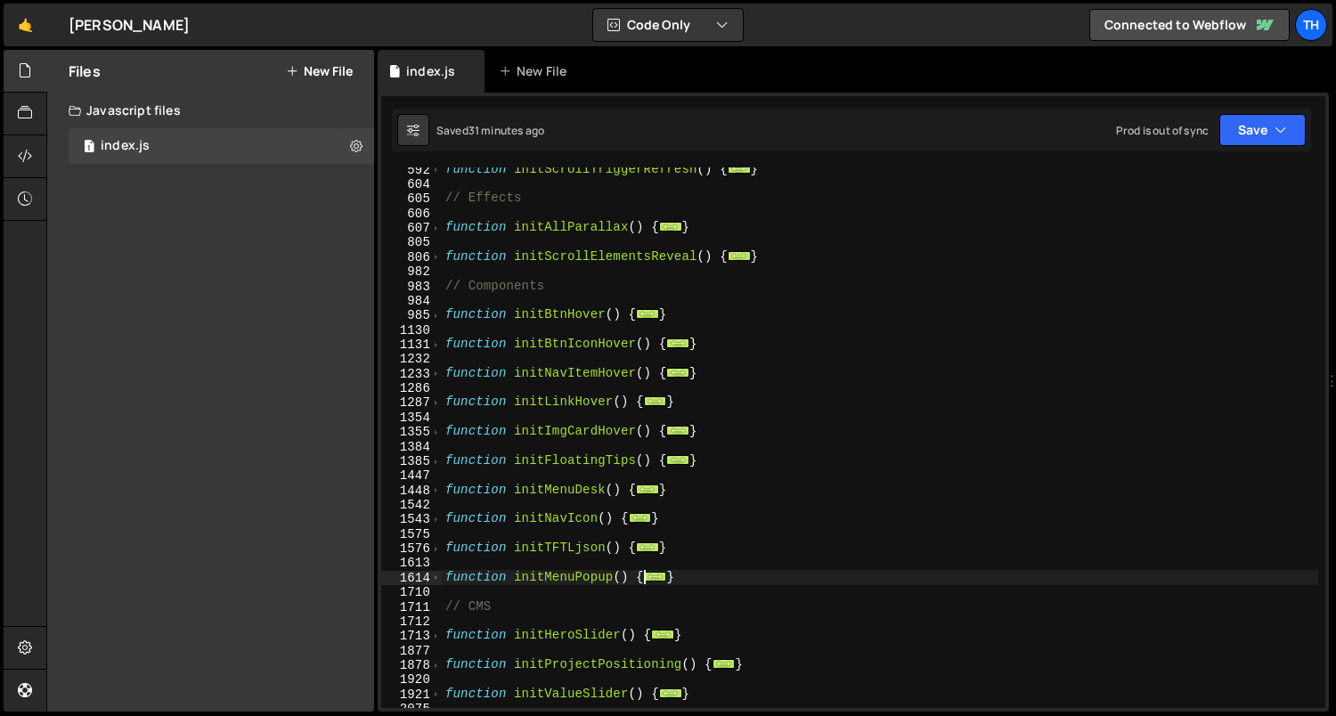
scroll to position [498, 0]
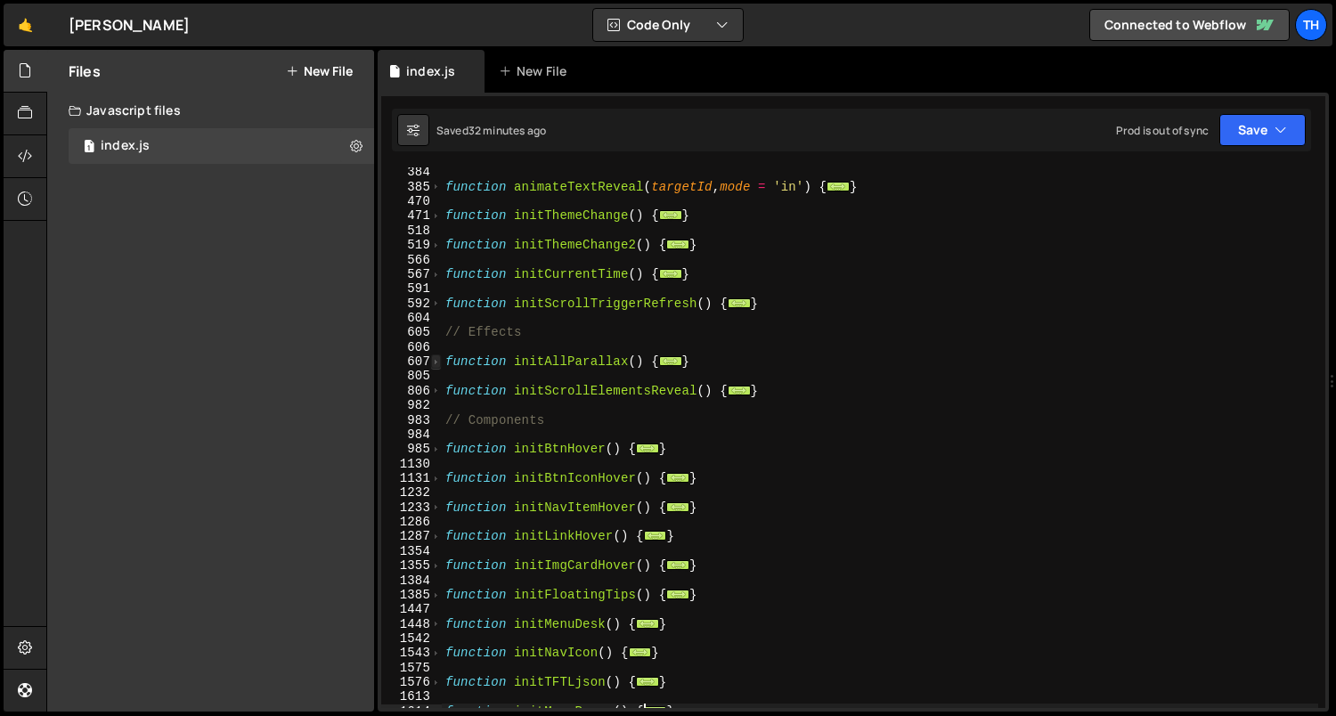
click at [435, 361] on span at bounding box center [436, 361] width 10 height 14
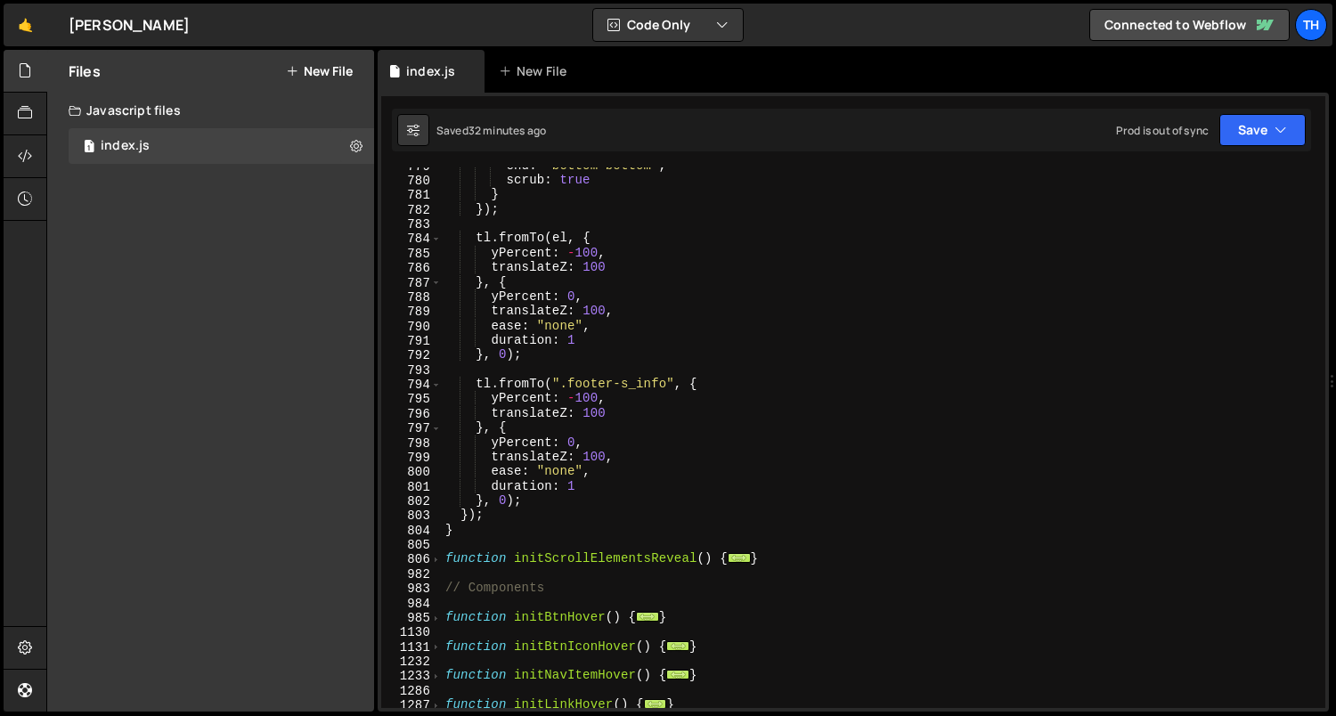
scroll to position [3162, 0]
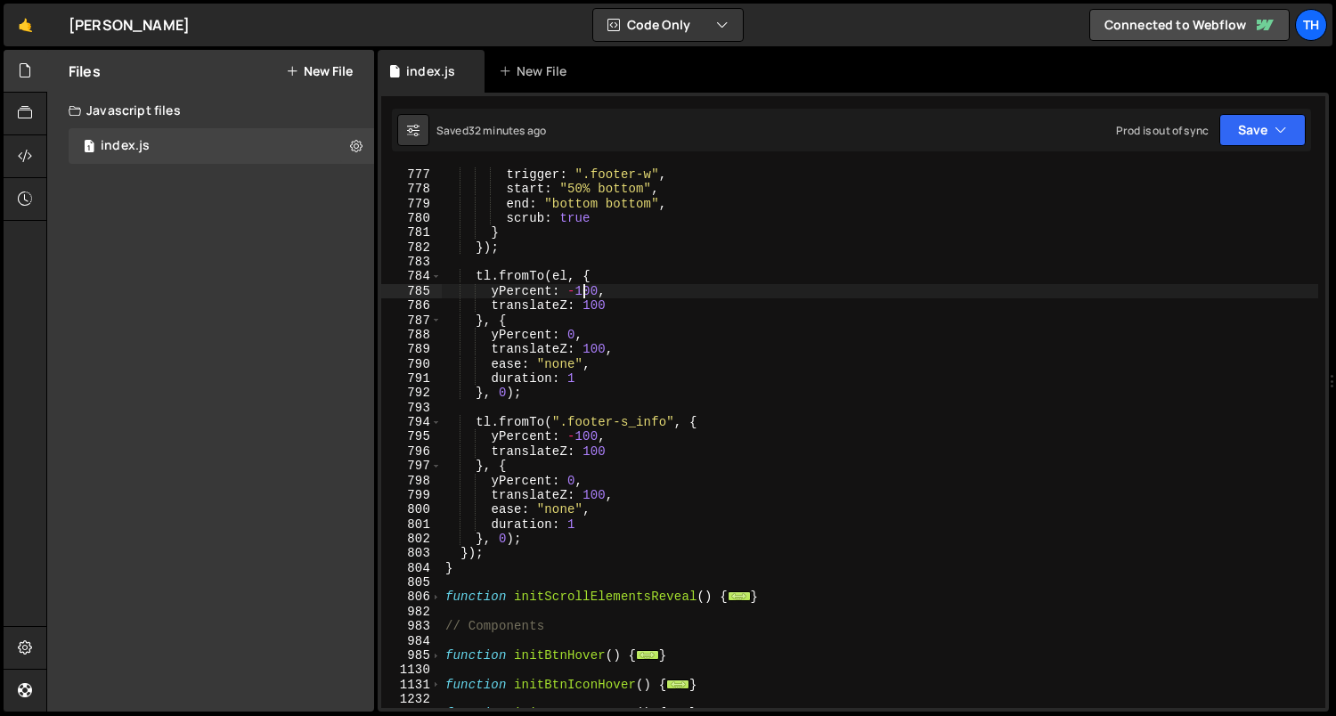
click at [582, 287] on div "trigger : ".footer-w" , start : "50% bottom" , end : "bottom bottom" , scrub : …" at bounding box center [880, 452] width 877 height 571
click at [1239, 134] on button "Save" at bounding box center [1262, 130] width 86 height 32
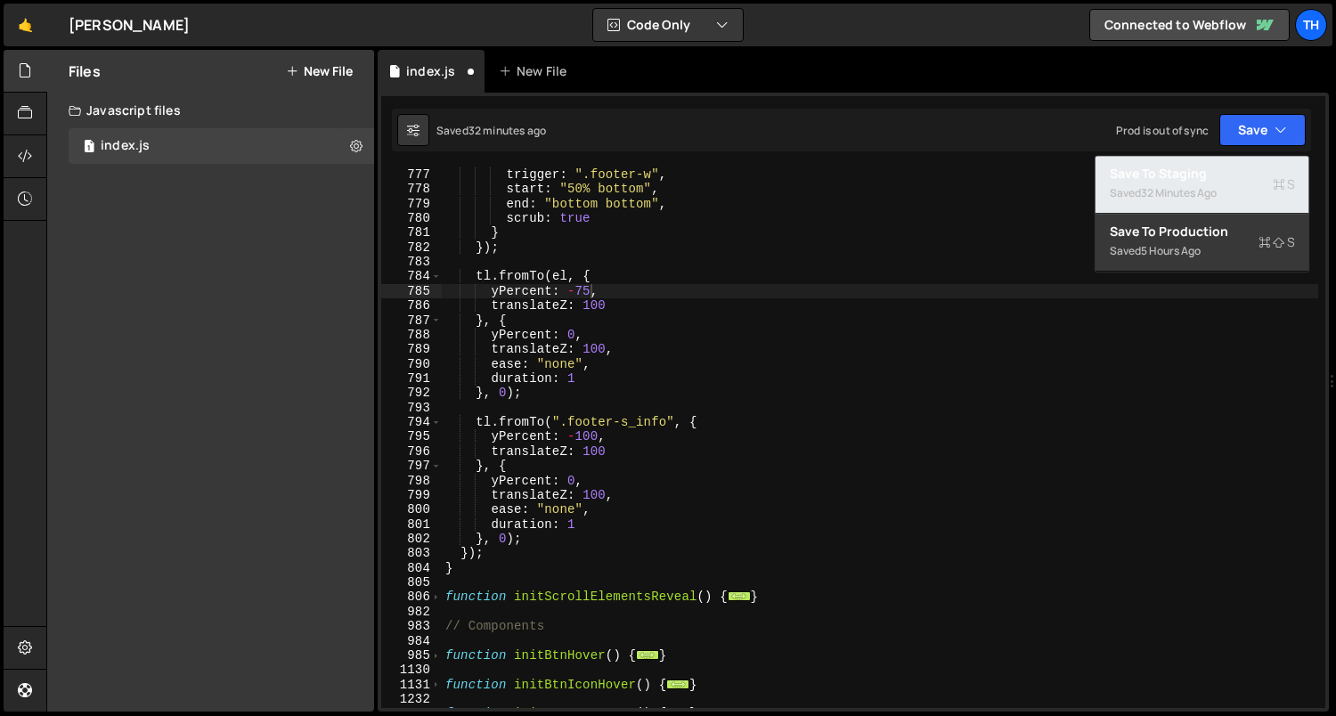
click at [1228, 163] on button "Save to Staging S Saved 32 minutes ago" at bounding box center [1202, 185] width 214 height 58
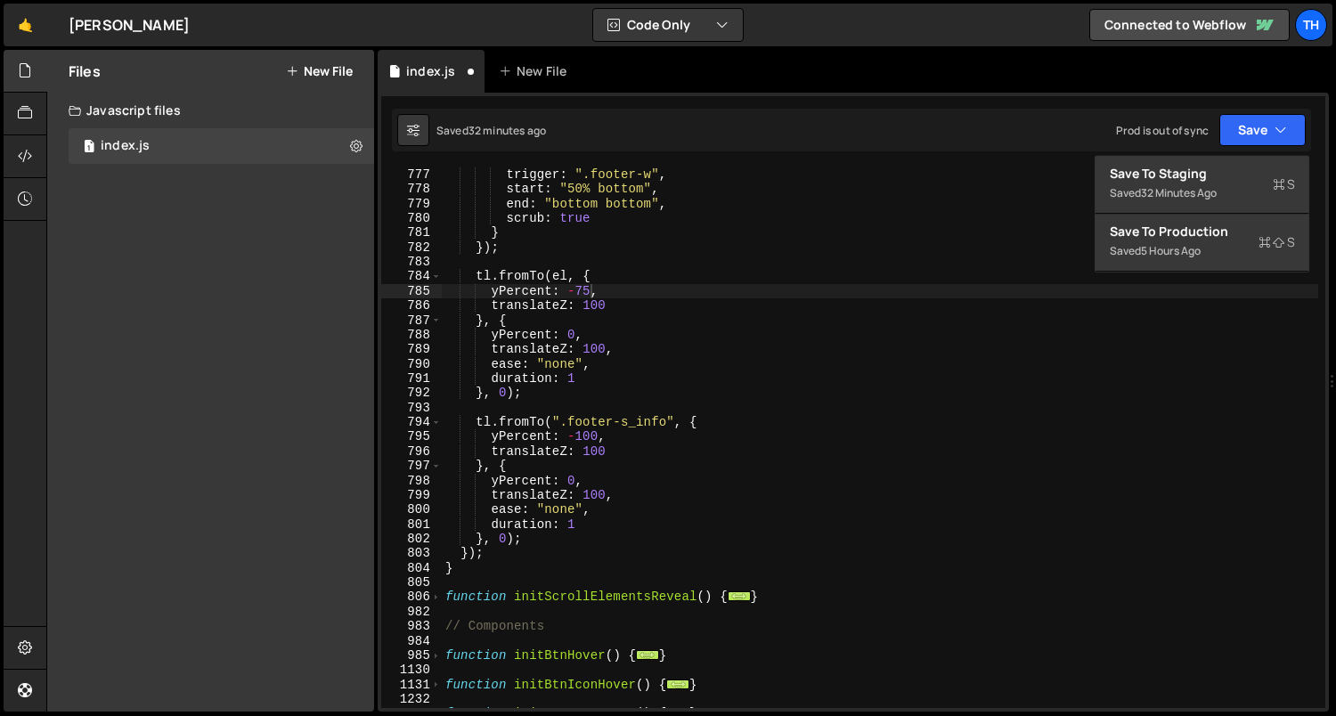
scroll to position [7561, 0]
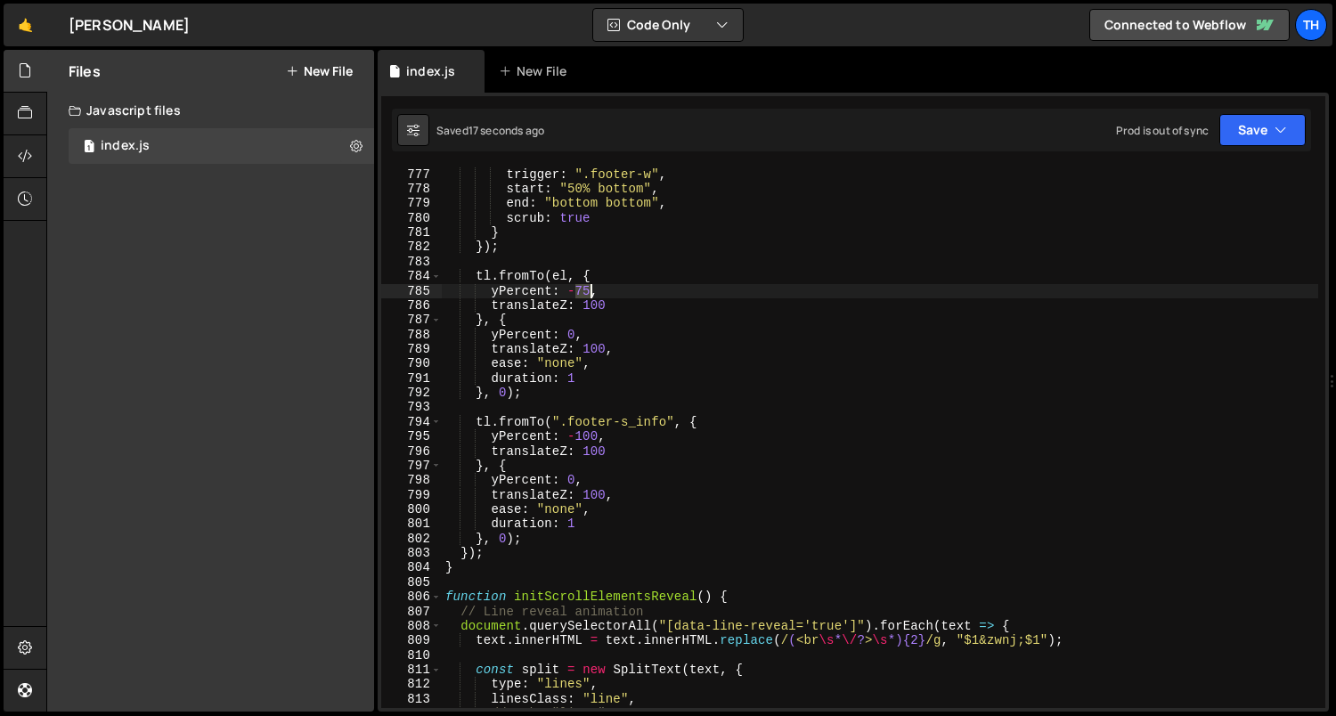
drag, startPoint x: 576, startPoint y: 288, endPoint x: 589, endPoint y: 290, distance: 12.7
click at [589, 290] on div "trigger : ".footer-w" , start : "50% bottom" , end : "bottom bottom" , scrub : …" at bounding box center [880, 452] width 877 height 571
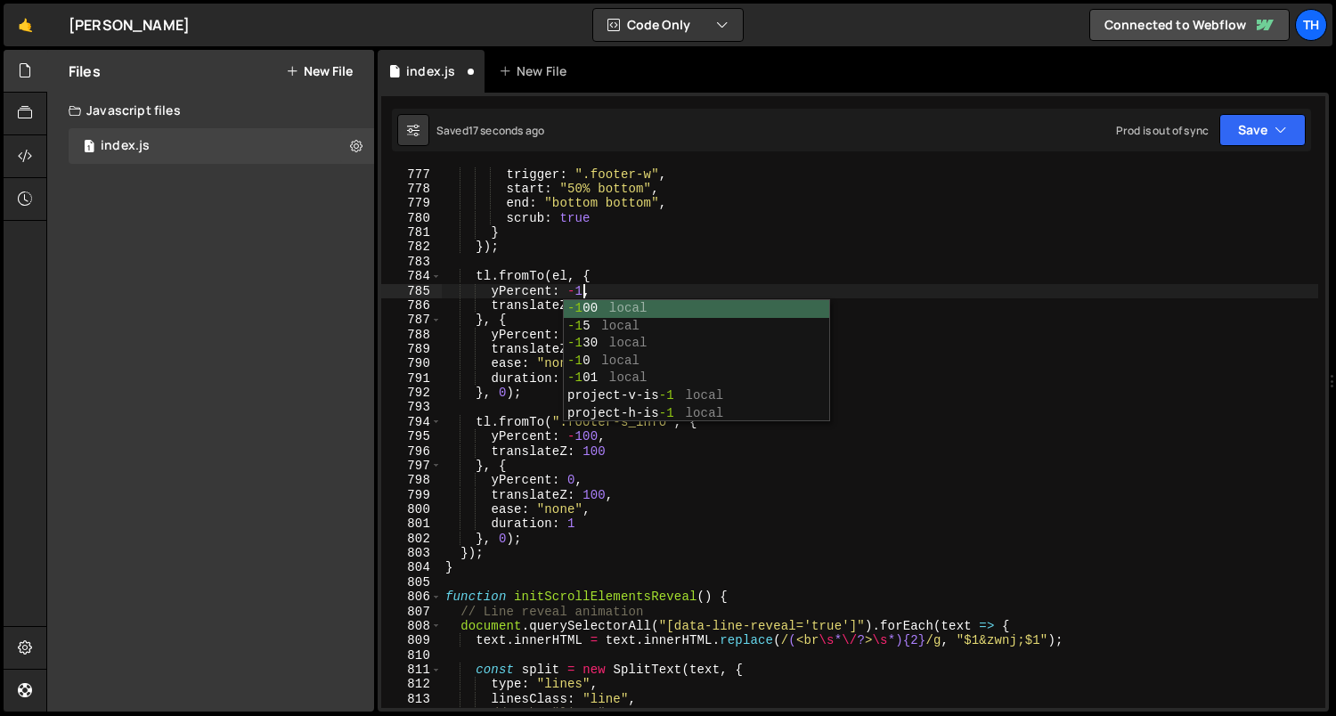
scroll to position [0, 10]
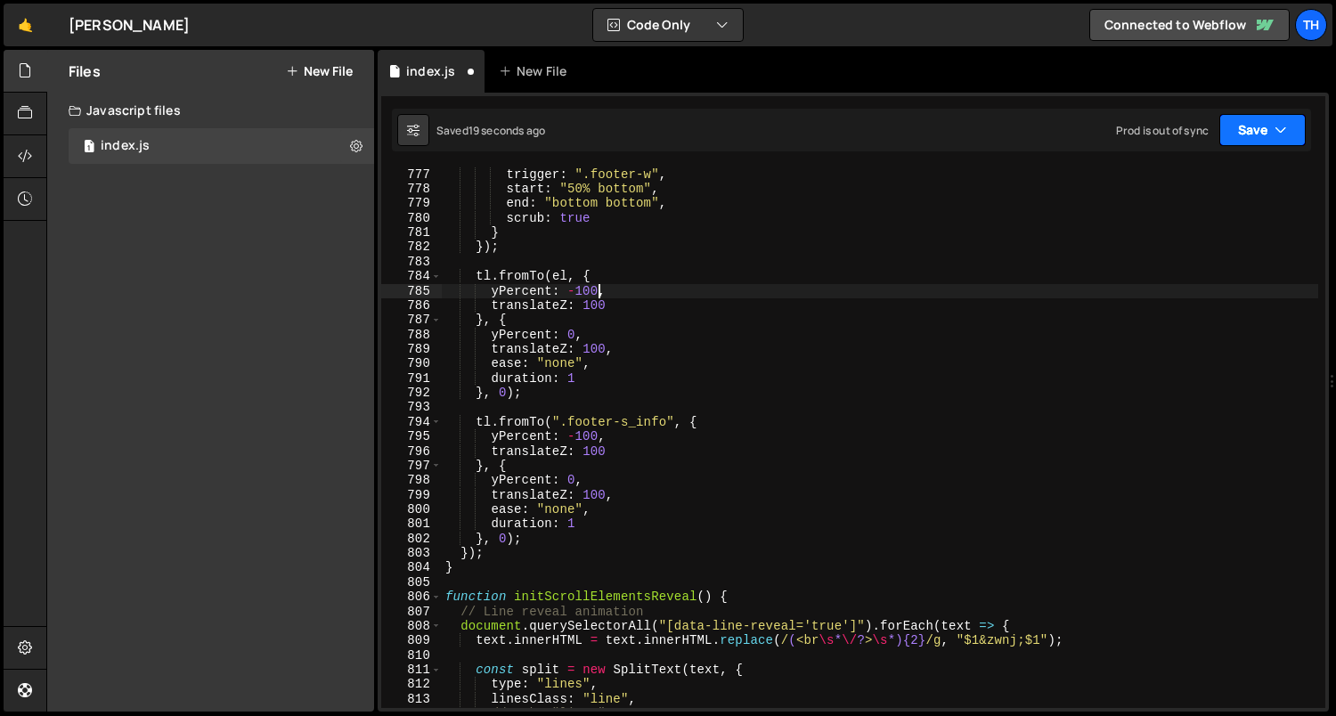
type textarea "yPercent: -100,"
click at [1246, 123] on button "Save" at bounding box center [1262, 130] width 86 height 32
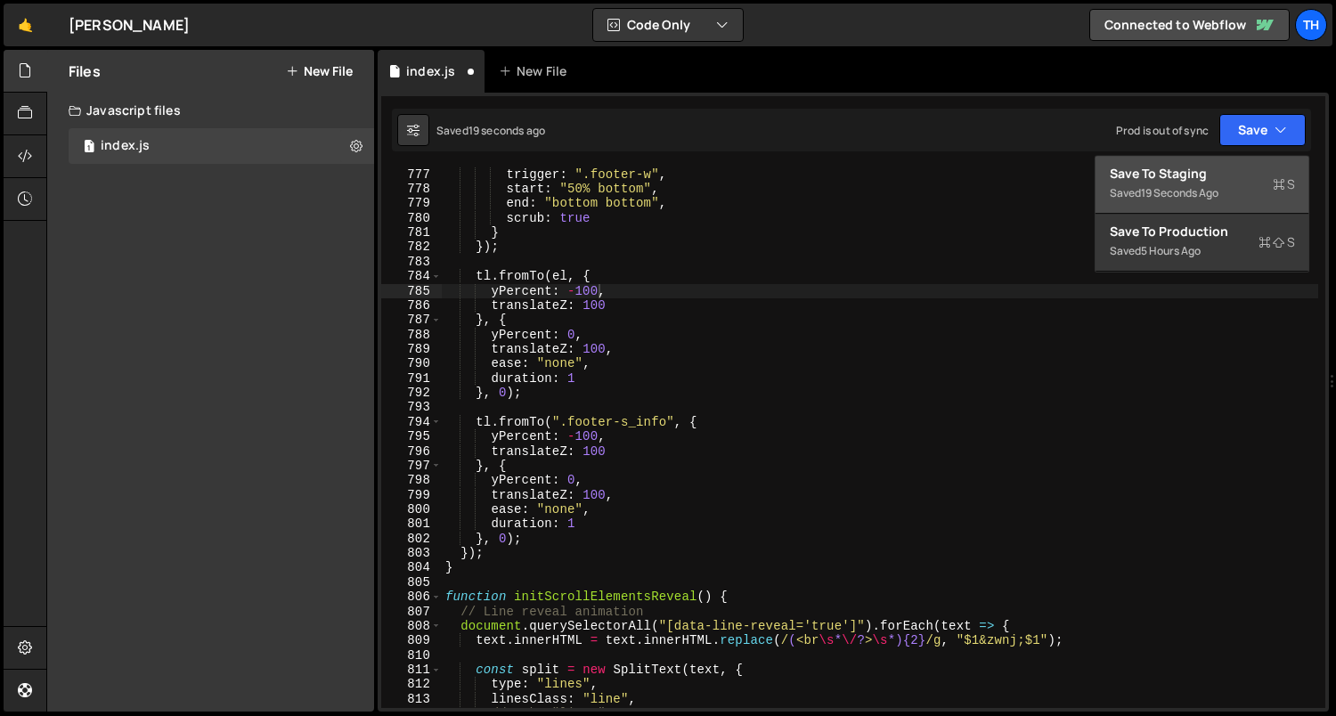
click at [1243, 168] on div "Save to Staging S" at bounding box center [1201, 174] width 185 height 18
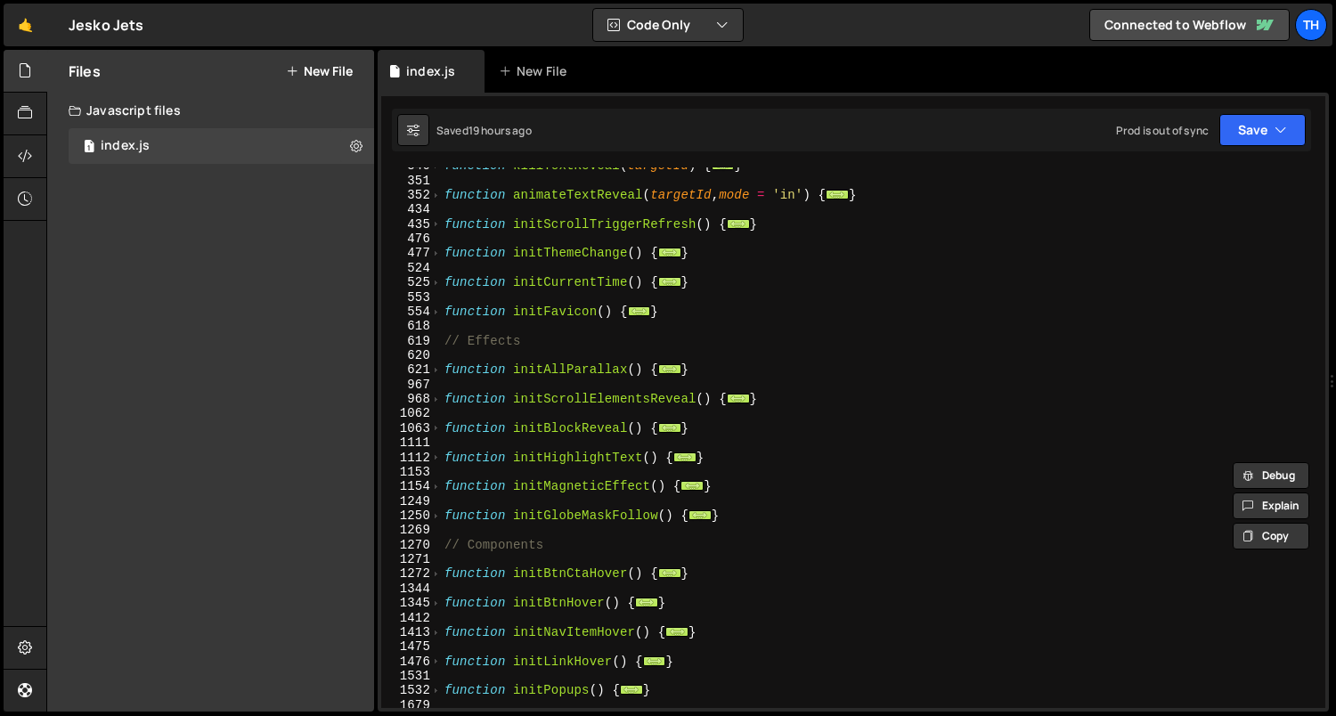
scroll to position [289, 0]
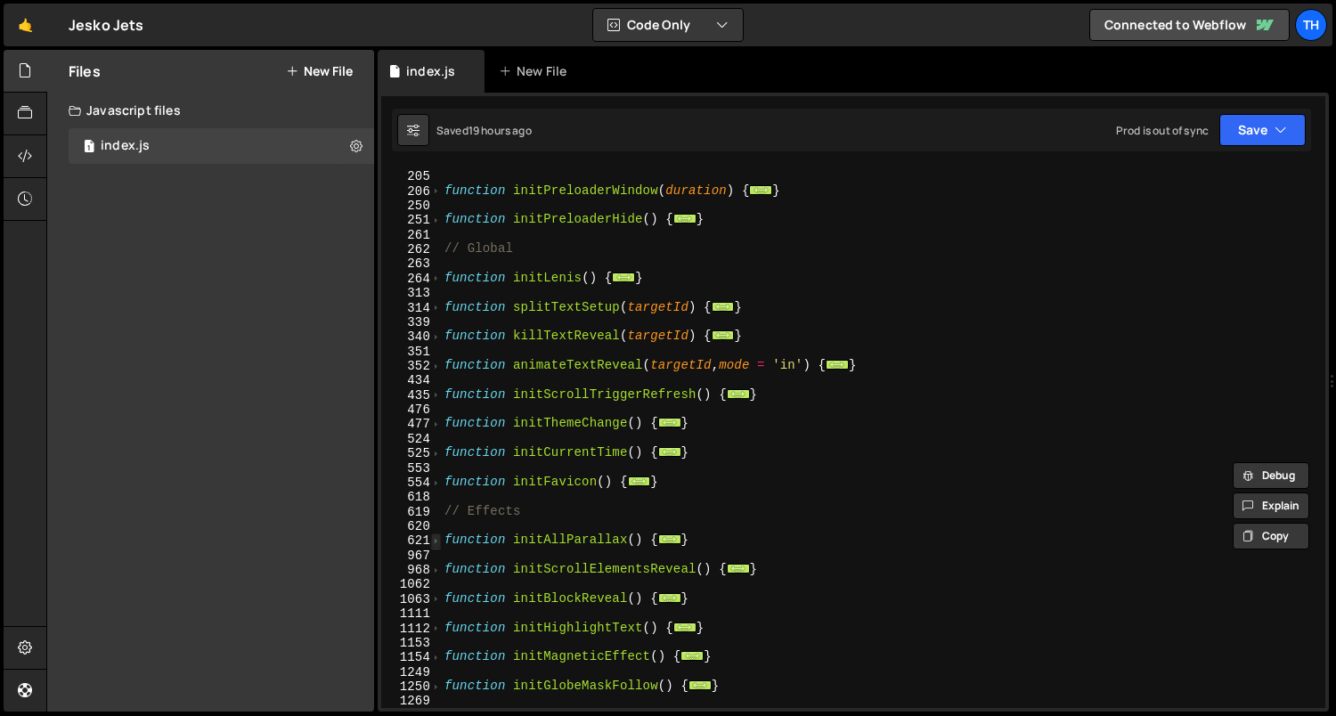
click at [439, 534] on span at bounding box center [436, 540] width 10 height 14
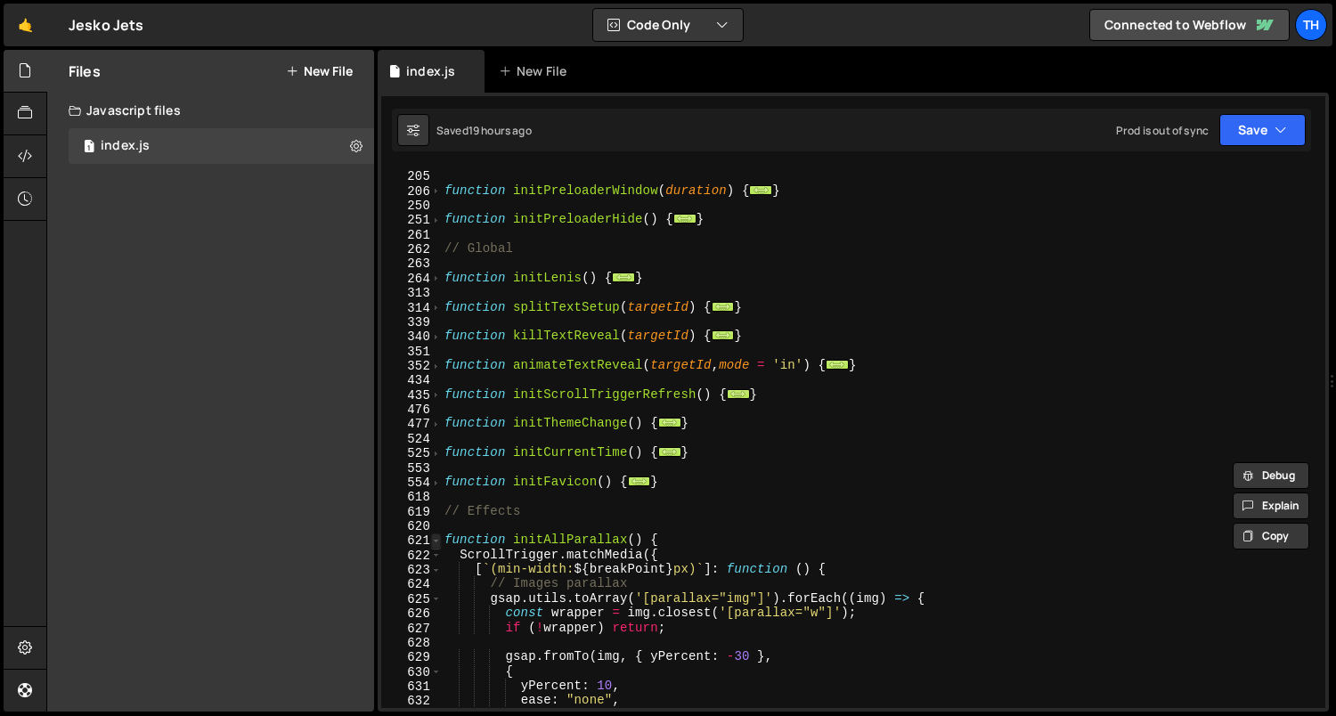
click at [439, 535] on span at bounding box center [436, 540] width 10 height 14
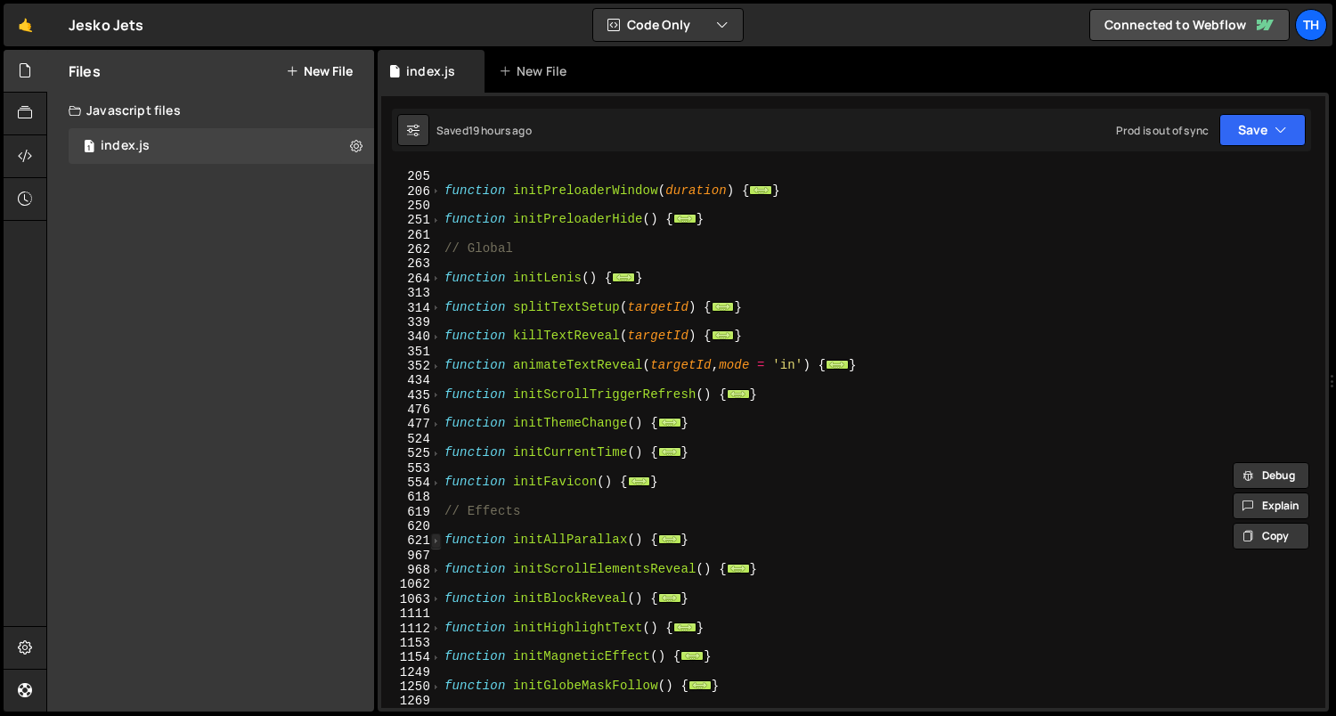
click at [438, 538] on span at bounding box center [436, 540] width 10 height 14
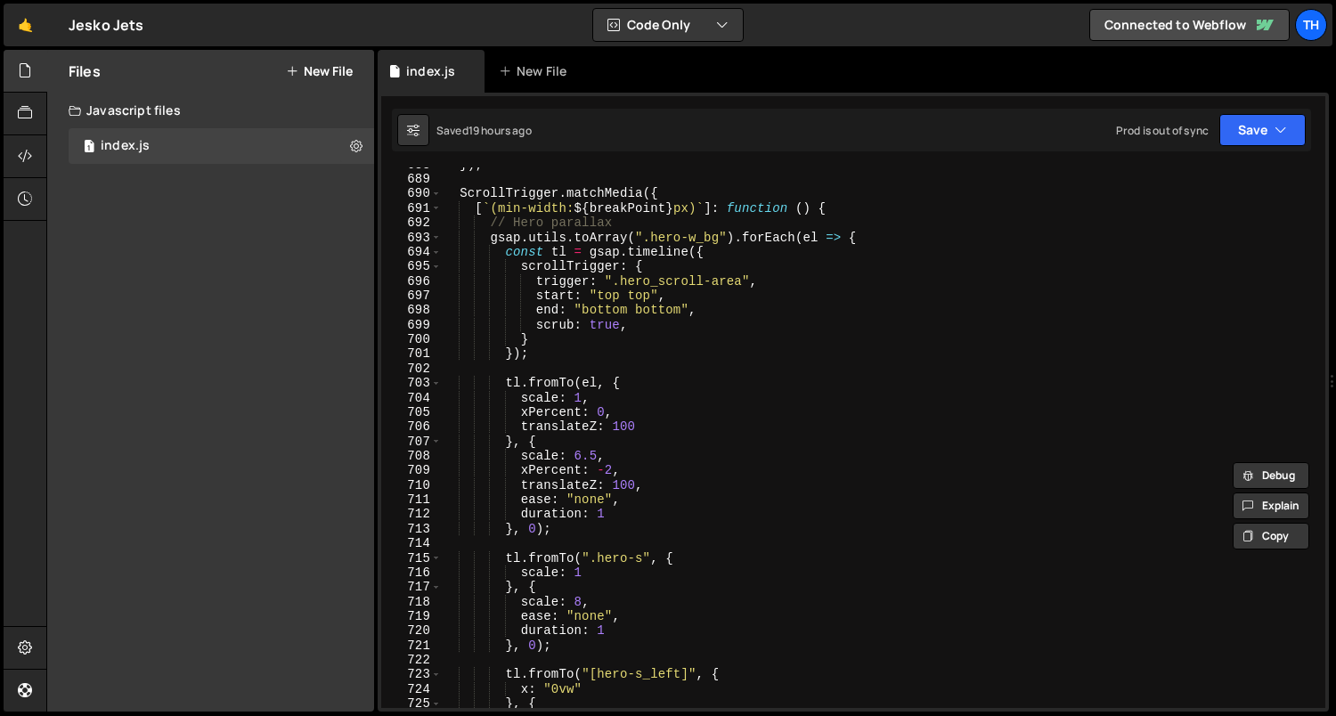
scroll to position [1618, 0]
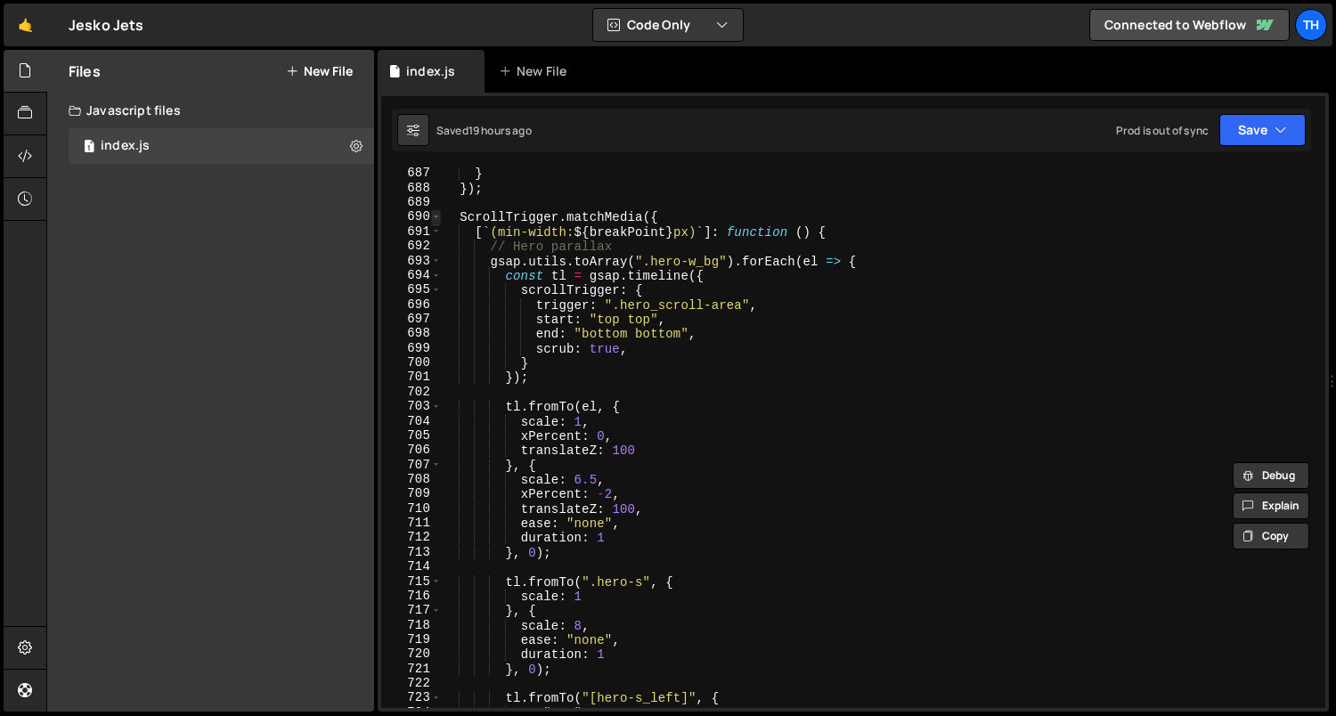
click at [439, 217] on span at bounding box center [436, 216] width 10 height 14
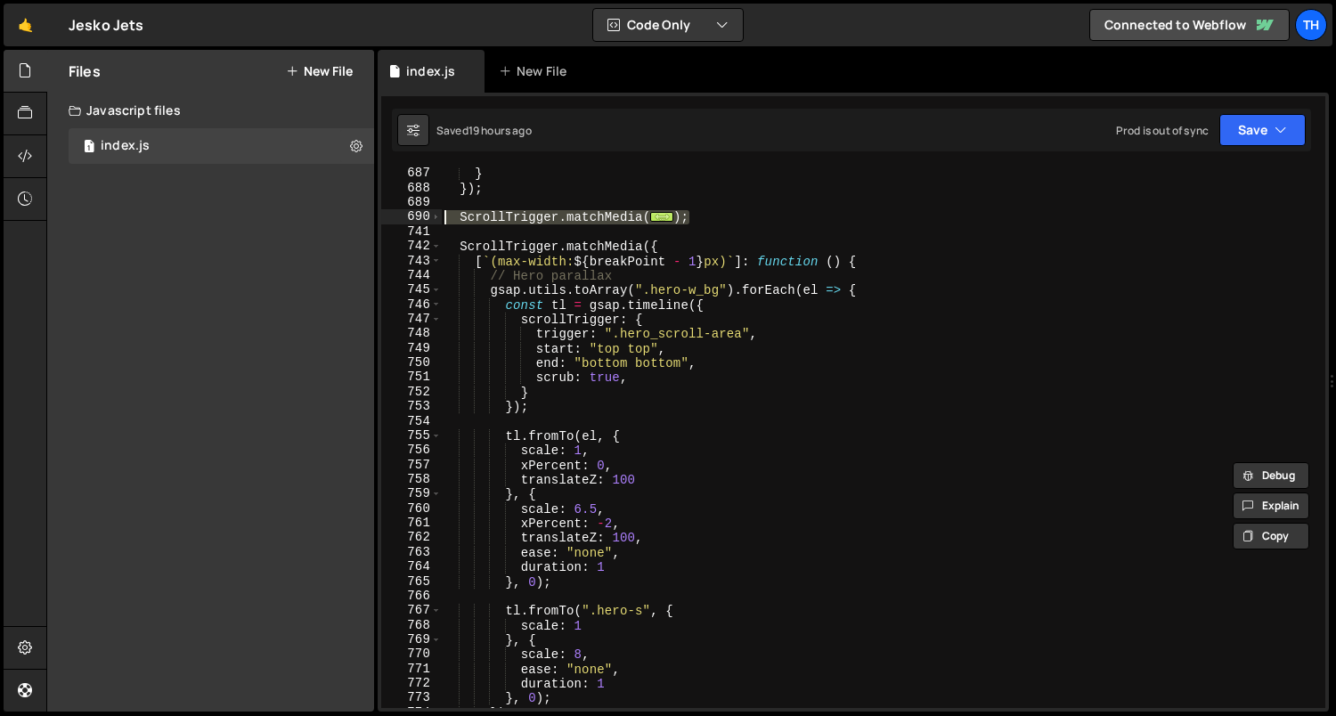
drag, startPoint x: 711, startPoint y: 215, endPoint x: 365, endPoint y: 218, distance: 345.5
click at [365, 218] on div "Files New File Javascript files 1 index.js 0 CSS files Copy share link Edit Fil…" at bounding box center [690, 381] width 1289 height 662
type textarea "ScrollTrigger.matchMedia({ [`(min-width: ${breakPoint}px)`]: function () {"
